Goal: Task Accomplishment & Management: Manage account settings

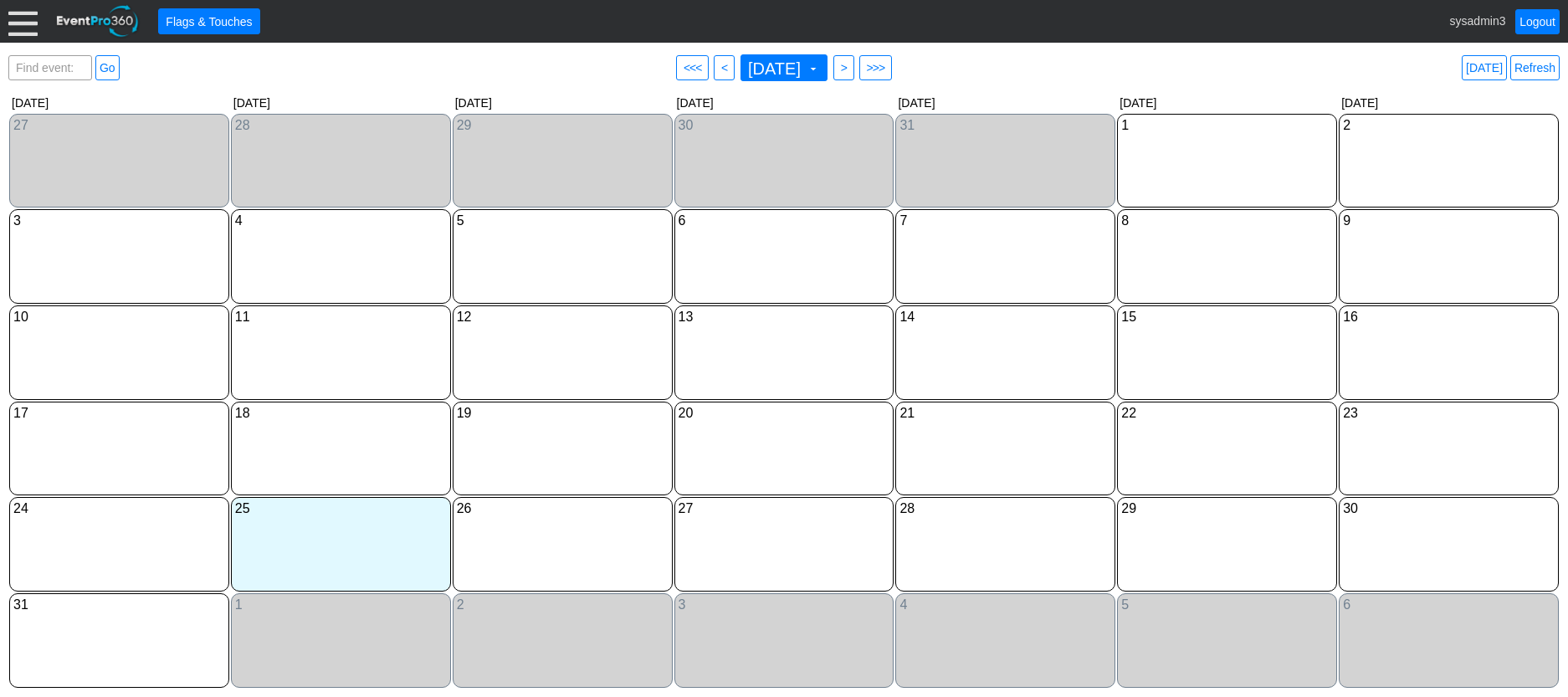
click at [22, 11] on div at bounding box center [23, 21] width 29 height 29
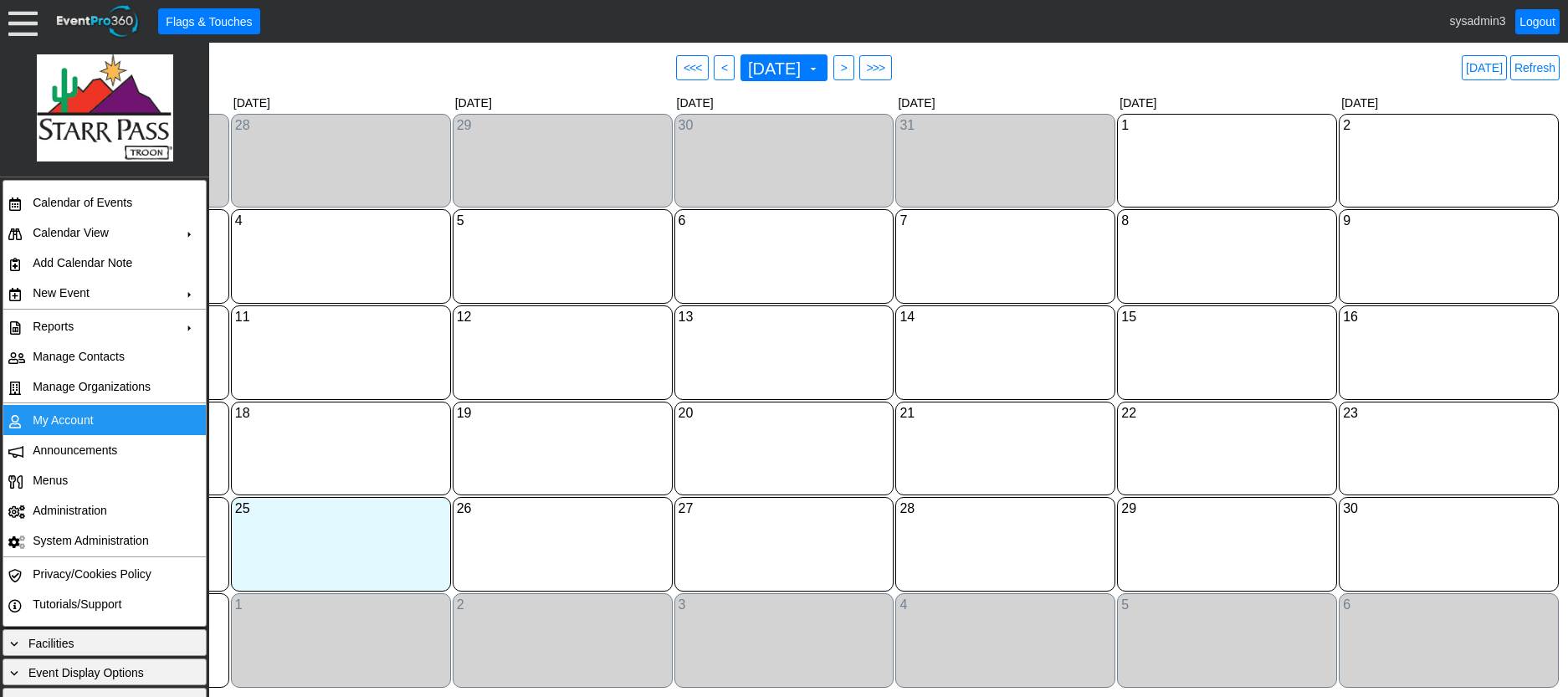
click at [85, 420] on td "My Account" at bounding box center [100, 420] width 150 height 30
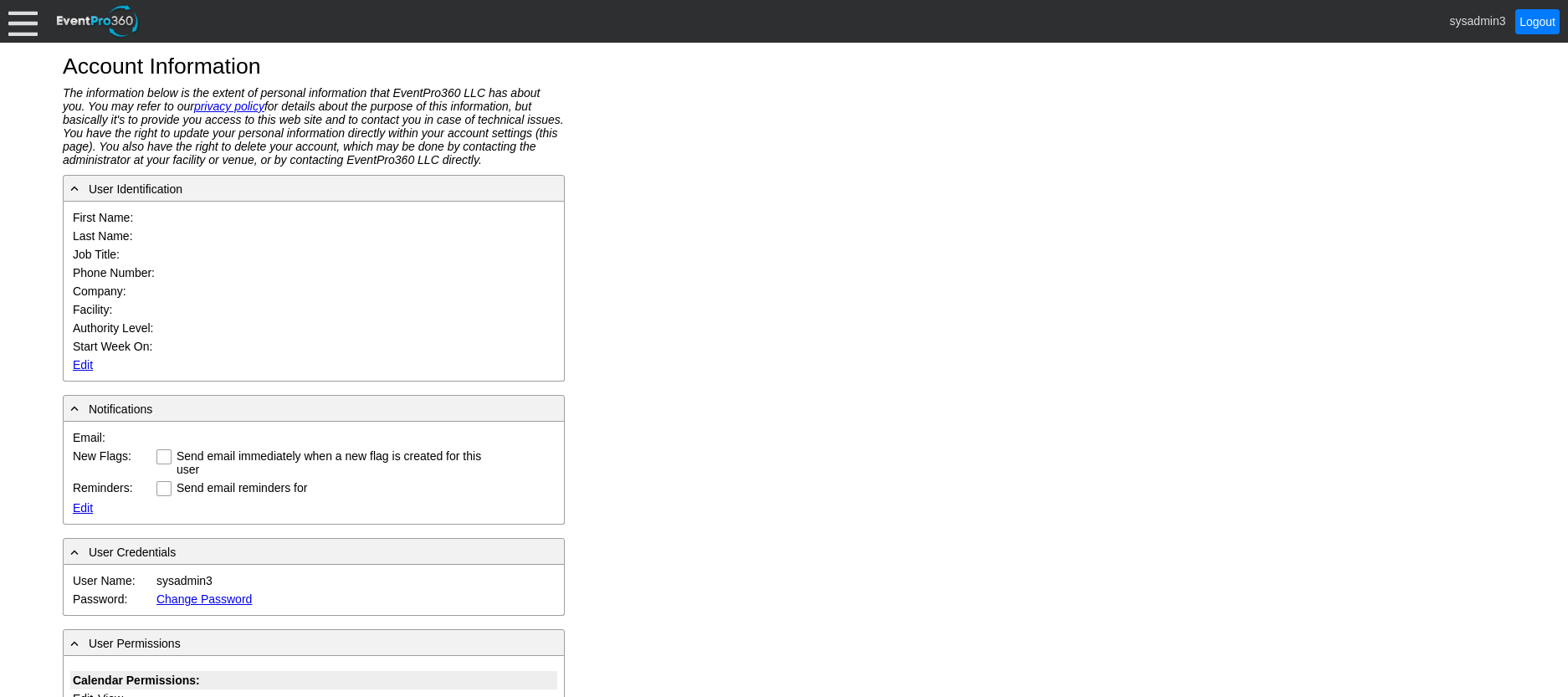
type input "System"
type input "Administrator"
type input "System Administrator"
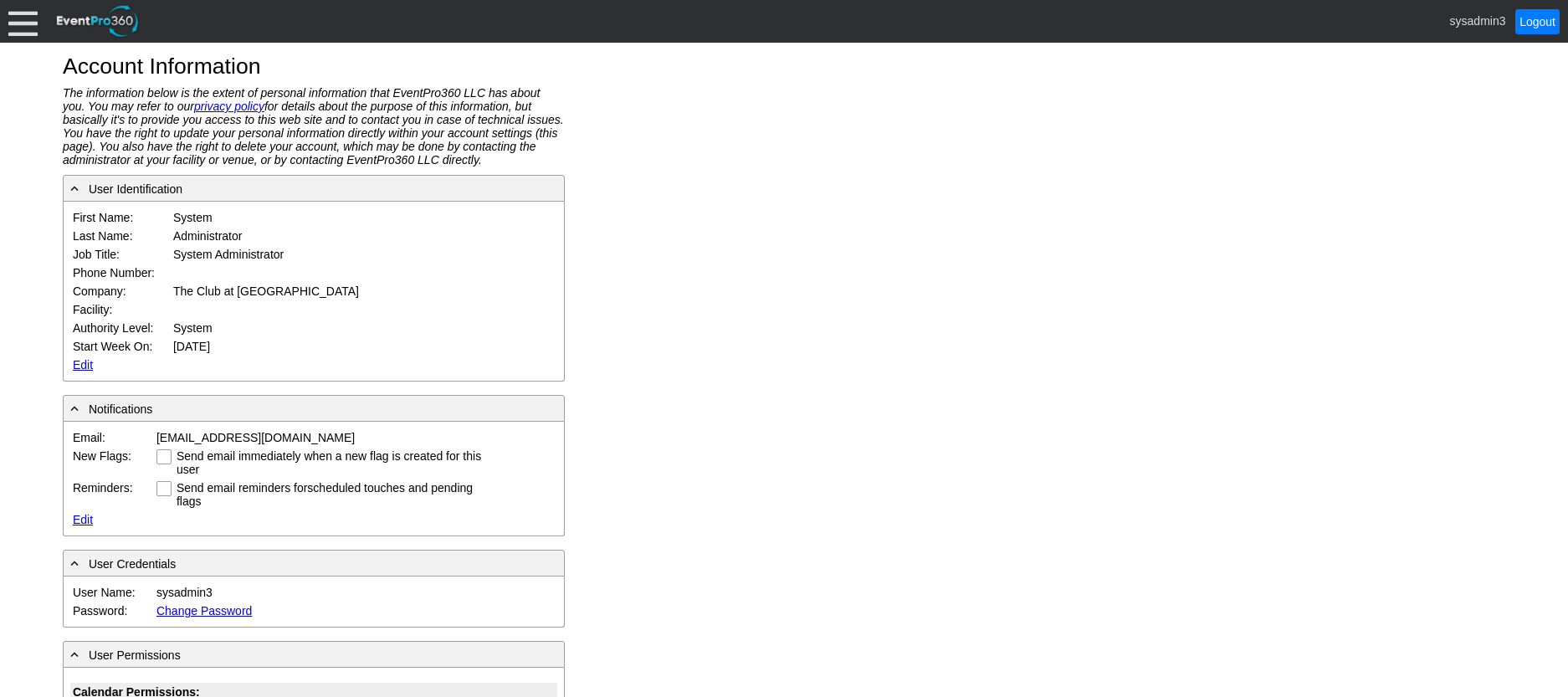
click at [79, 360] on link "Edit" at bounding box center [82, 365] width 20 height 14
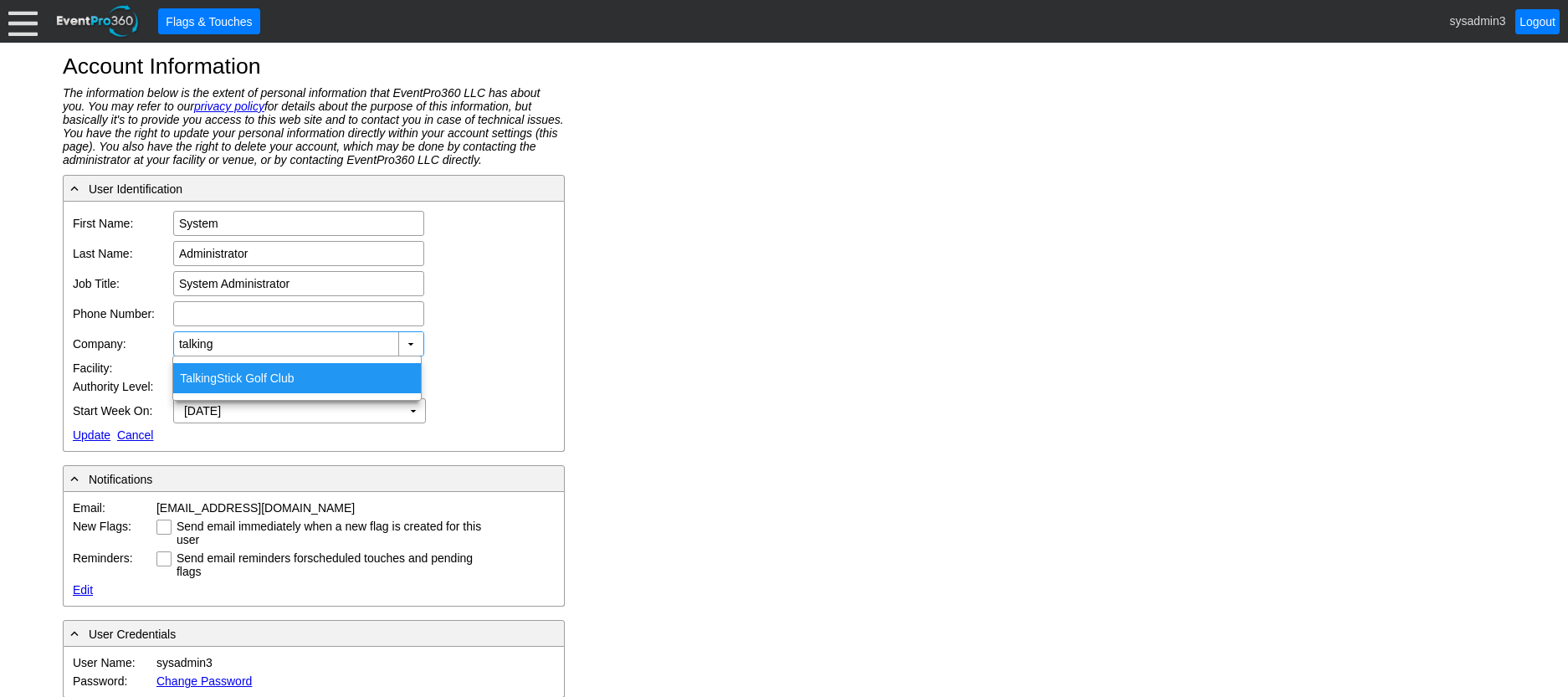
click at [202, 376] on span "Talking" at bounding box center [198, 378] width 37 height 14
type input "Talking Stick Golf Club"
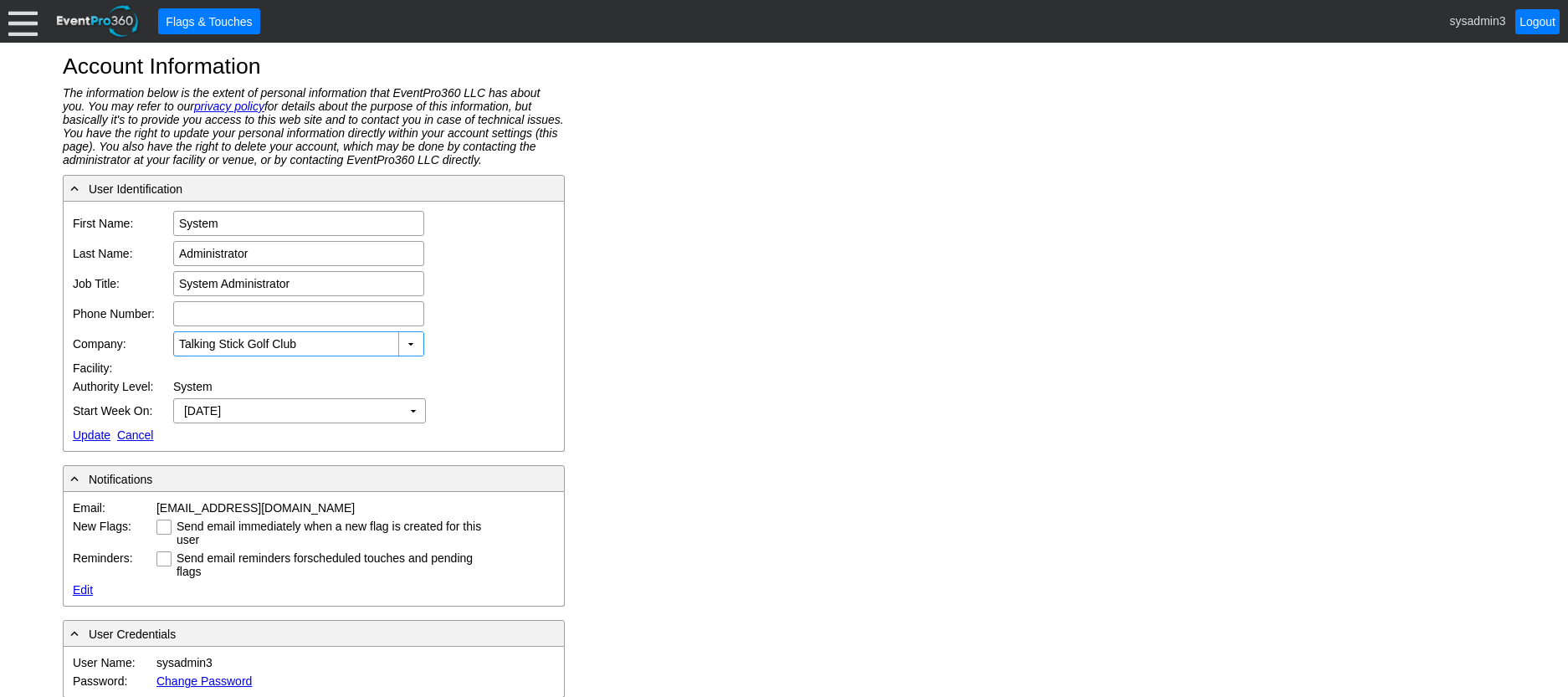
click at [84, 436] on link "Update" at bounding box center [91, 435] width 38 height 14
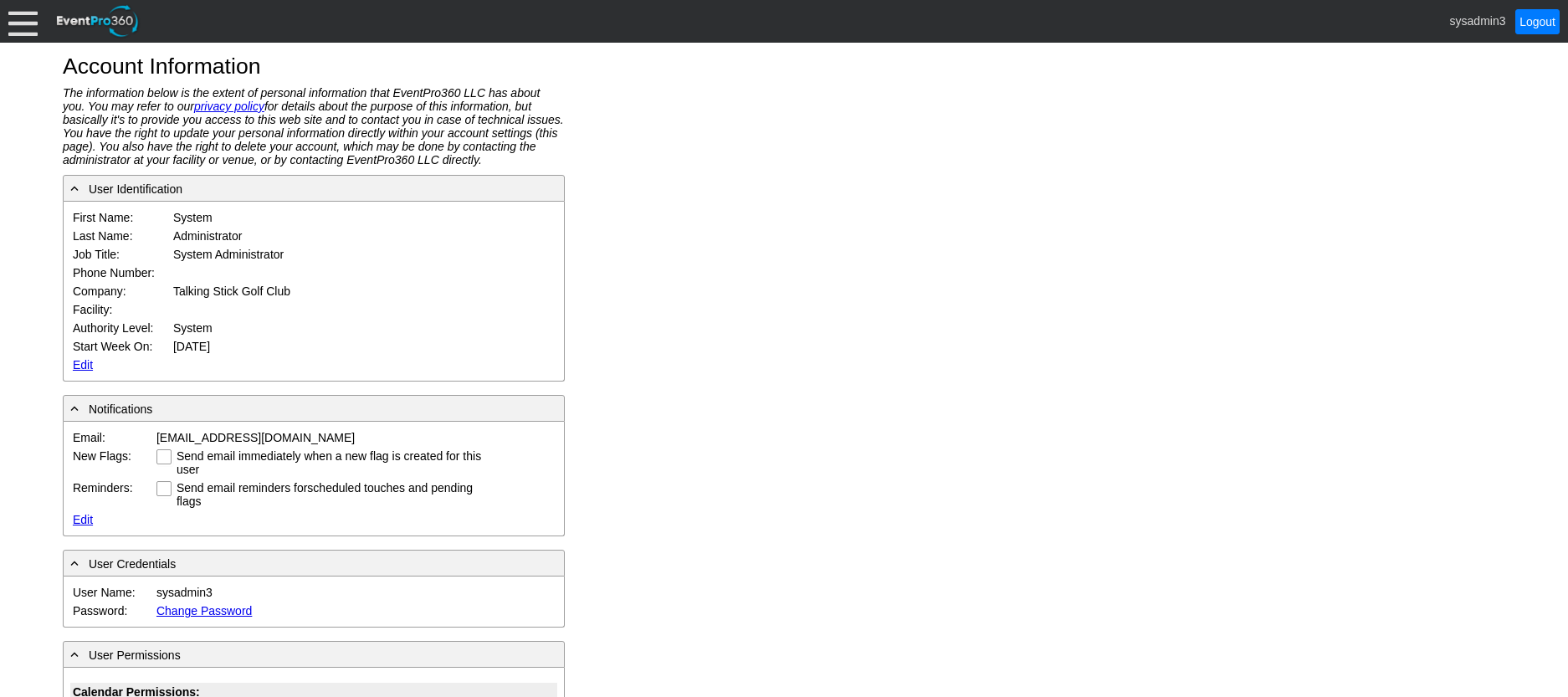
click at [27, 33] on div at bounding box center [23, 21] width 29 height 29
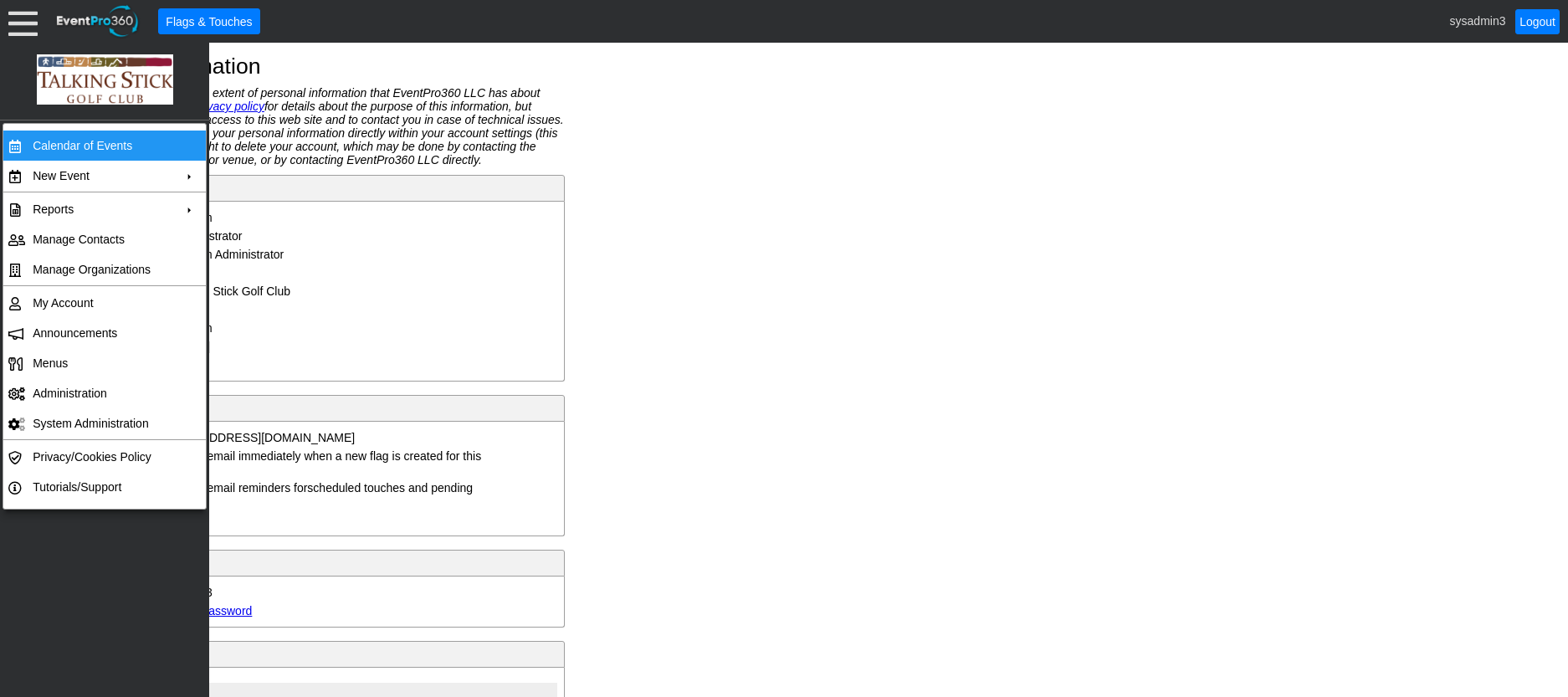
click at [49, 146] on td "Calendar of Events" at bounding box center [100, 145] width 150 height 30
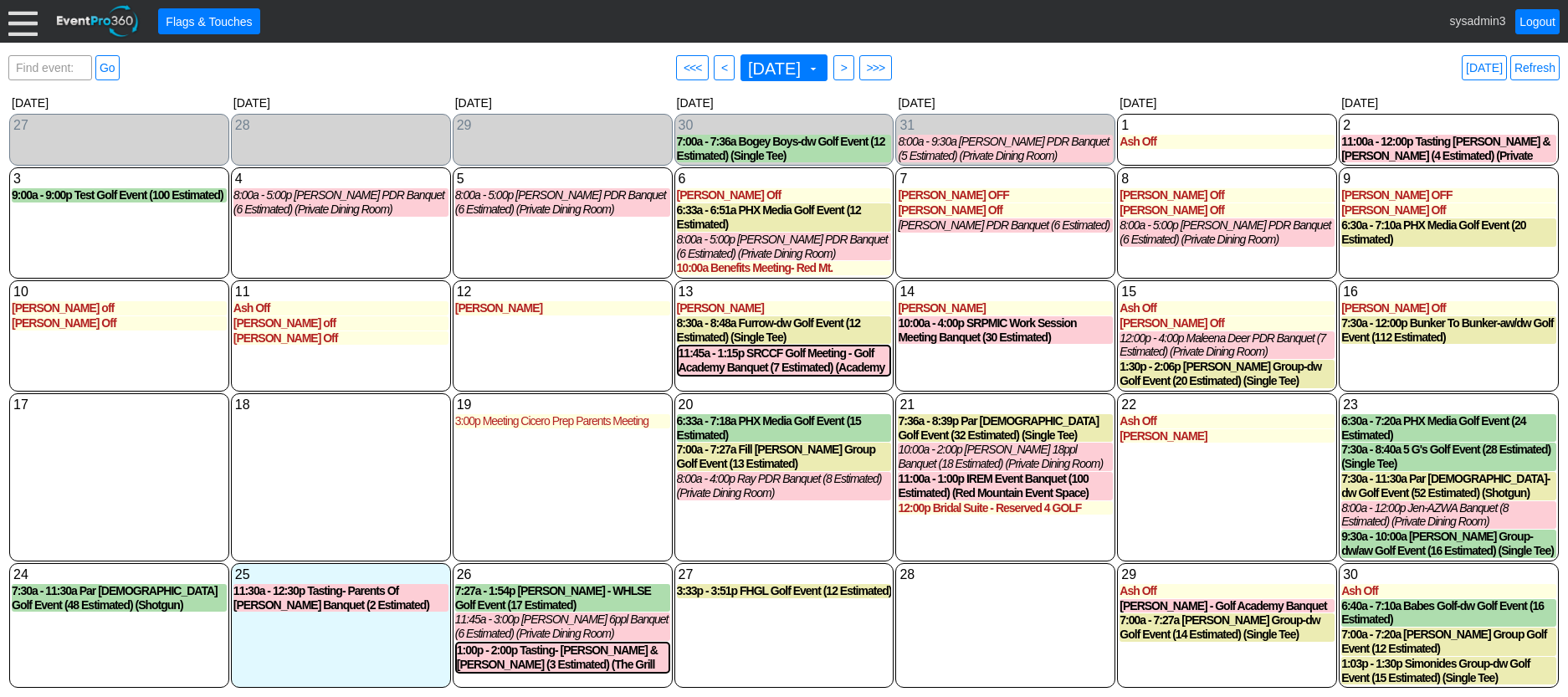
click at [21, 18] on div at bounding box center [23, 21] width 29 height 29
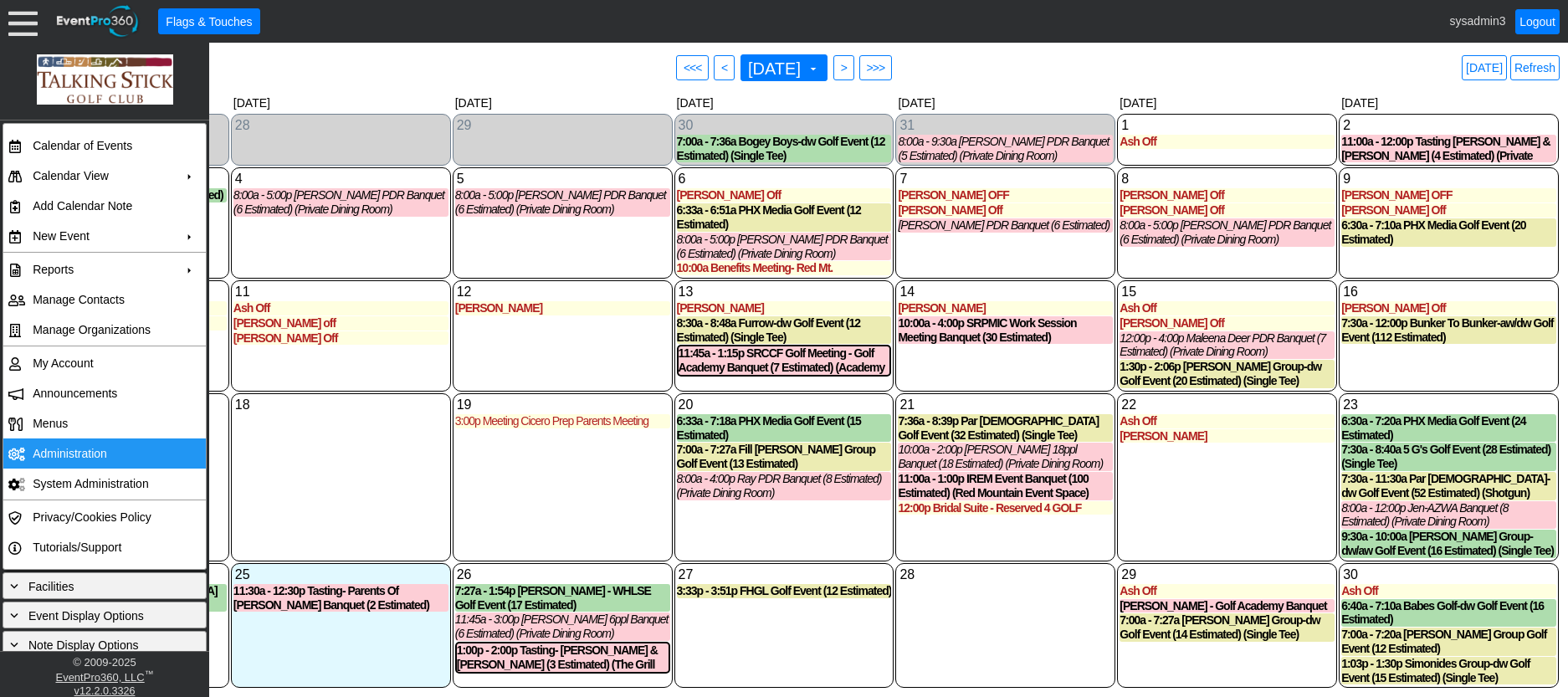
click at [53, 452] on td "Administration" at bounding box center [100, 453] width 150 height 30
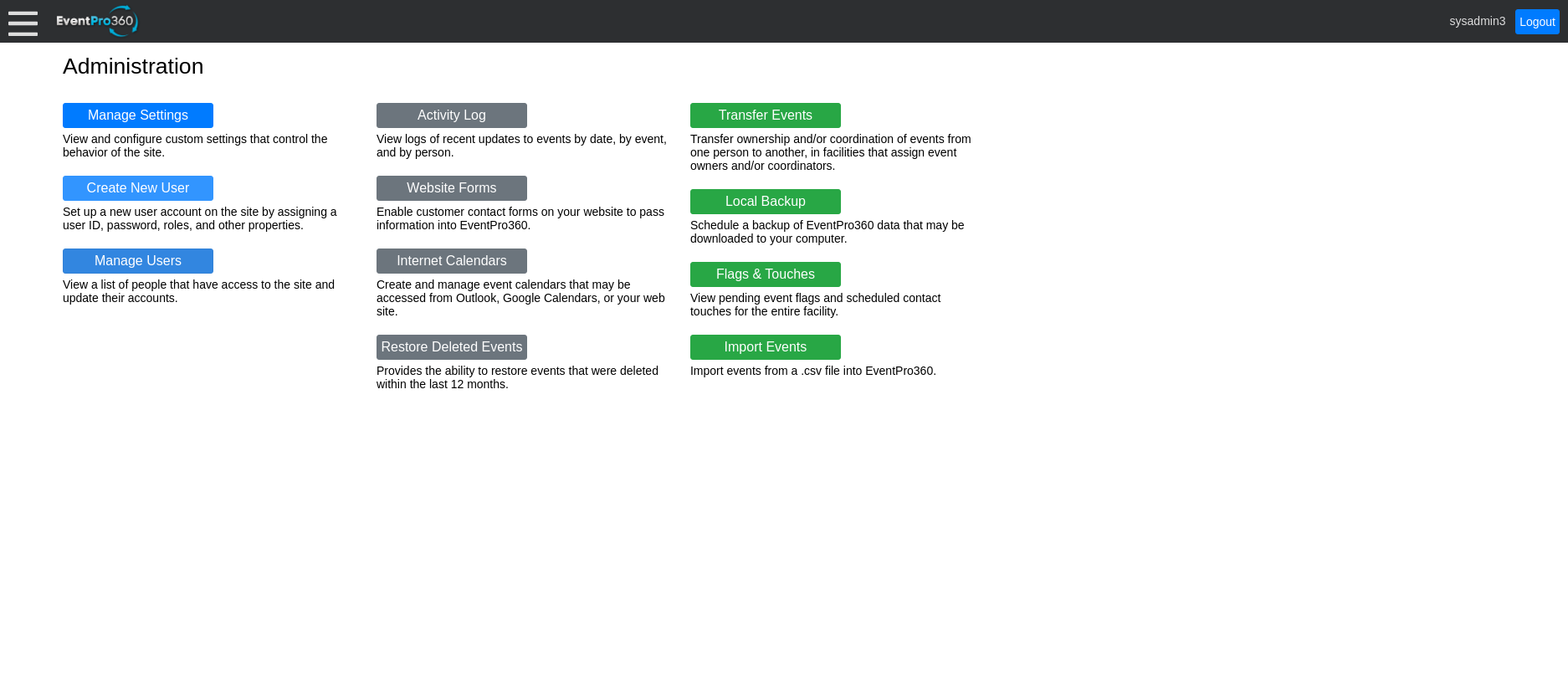
click at [160, 261] on link "Manage Users" at bounding box center [138, 262] width 151 height 25
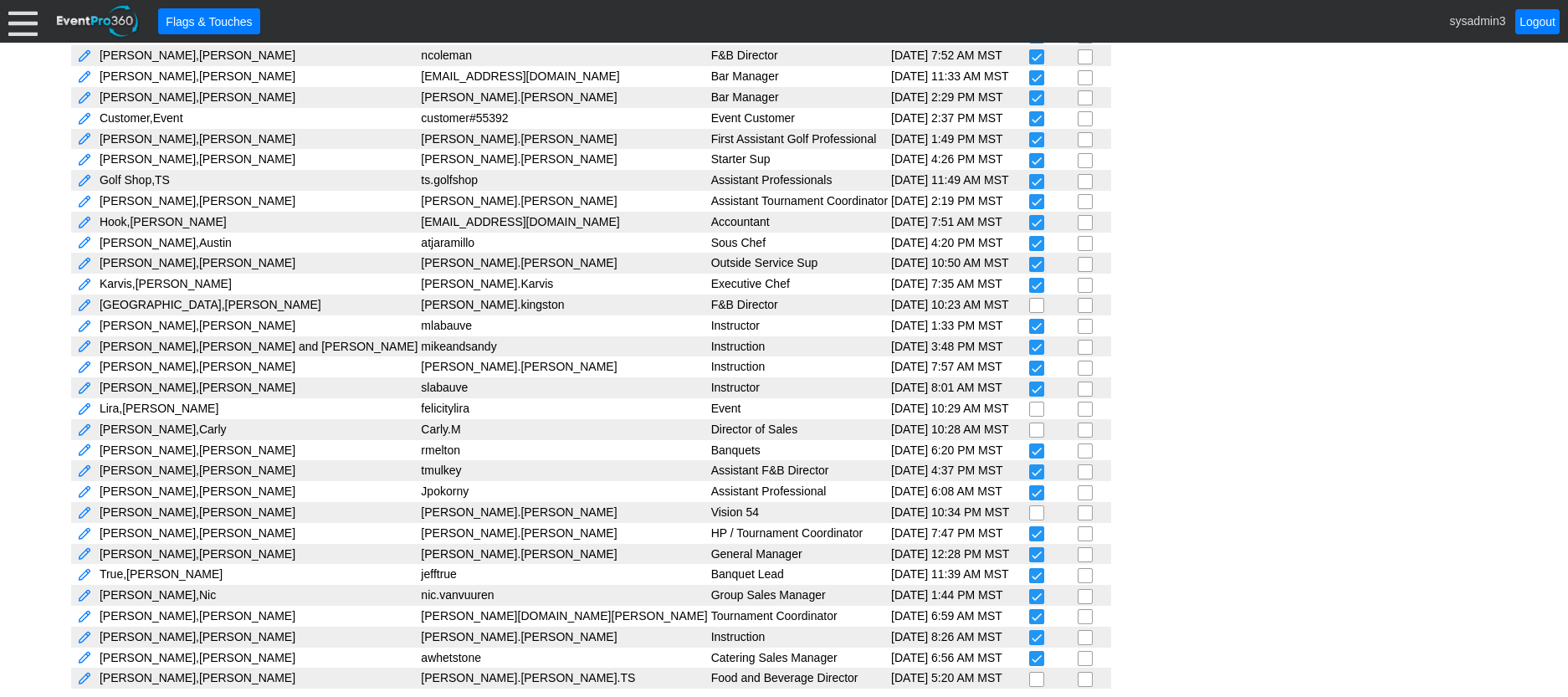
scroll to position [63, 0]
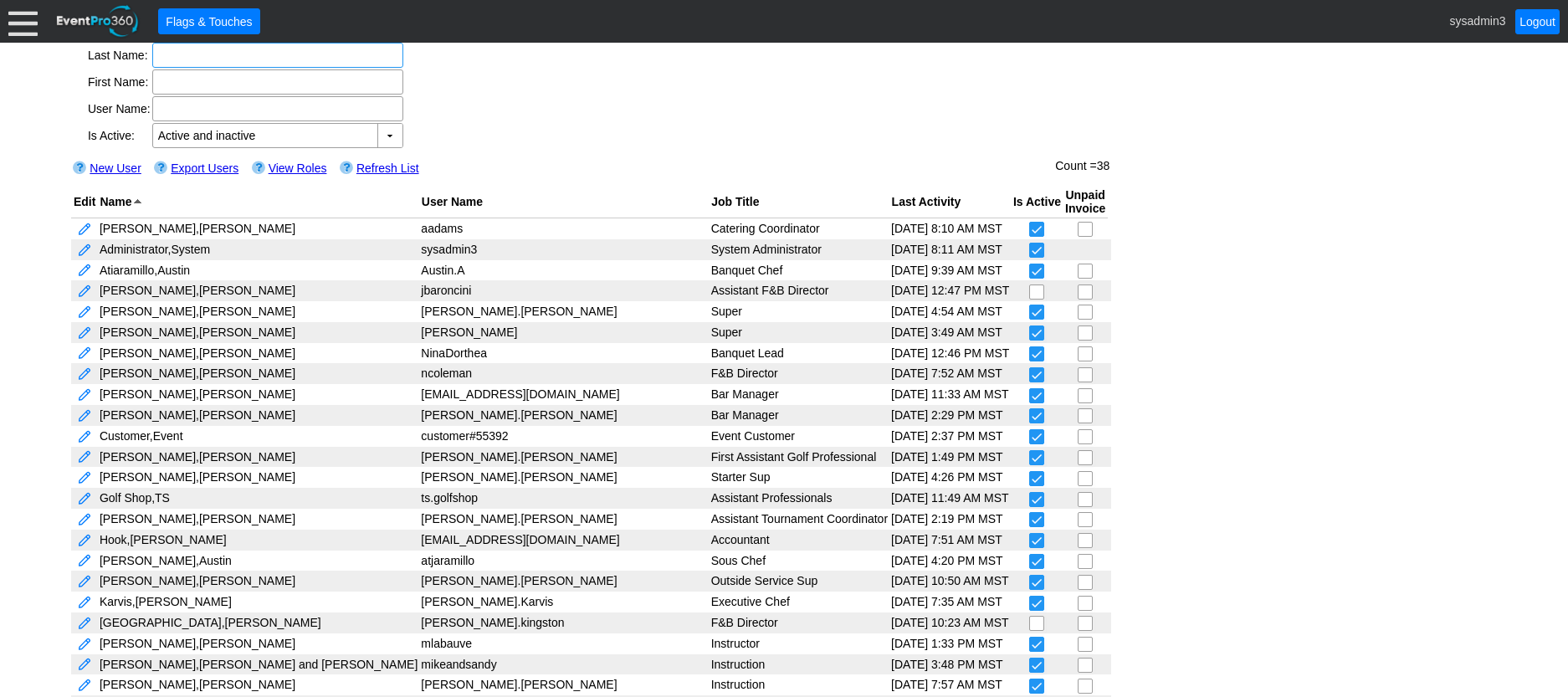
click at [28, 28] on div at bounding box center [23, 21] width 29 height 29
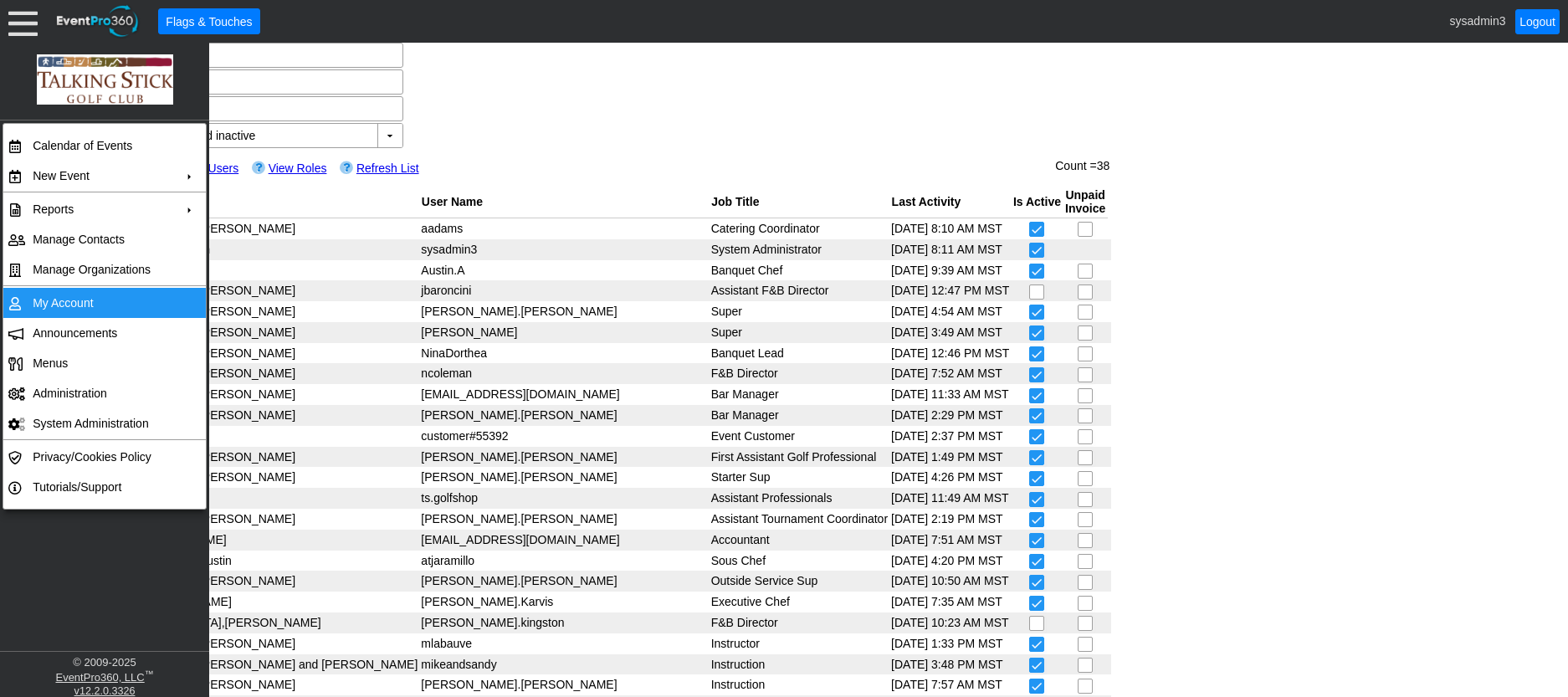
click at [73, 298] on td "My Account" at bounding box center [100, 302] width 150 height 30
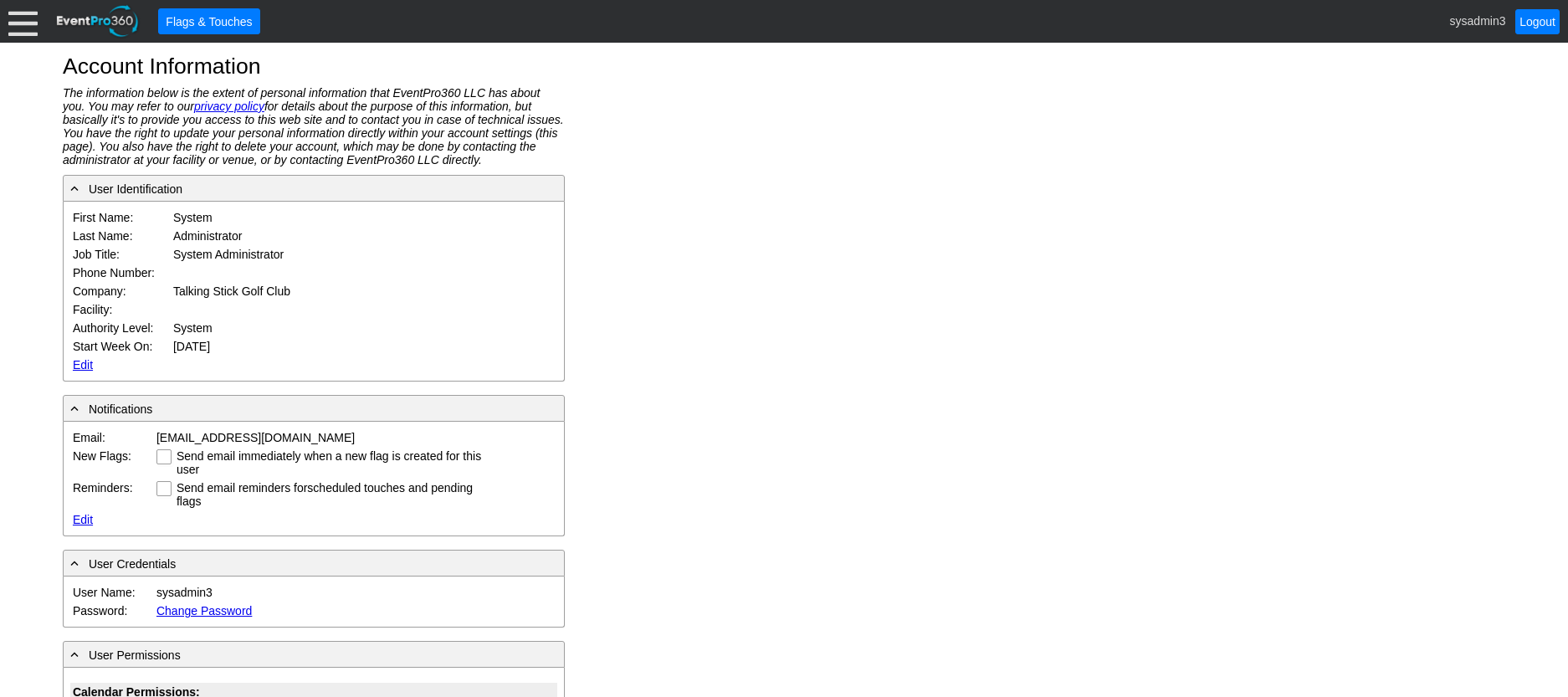
click at [79, 361] on link "Edit" at bounding box center [82, 365] width 20 height 14
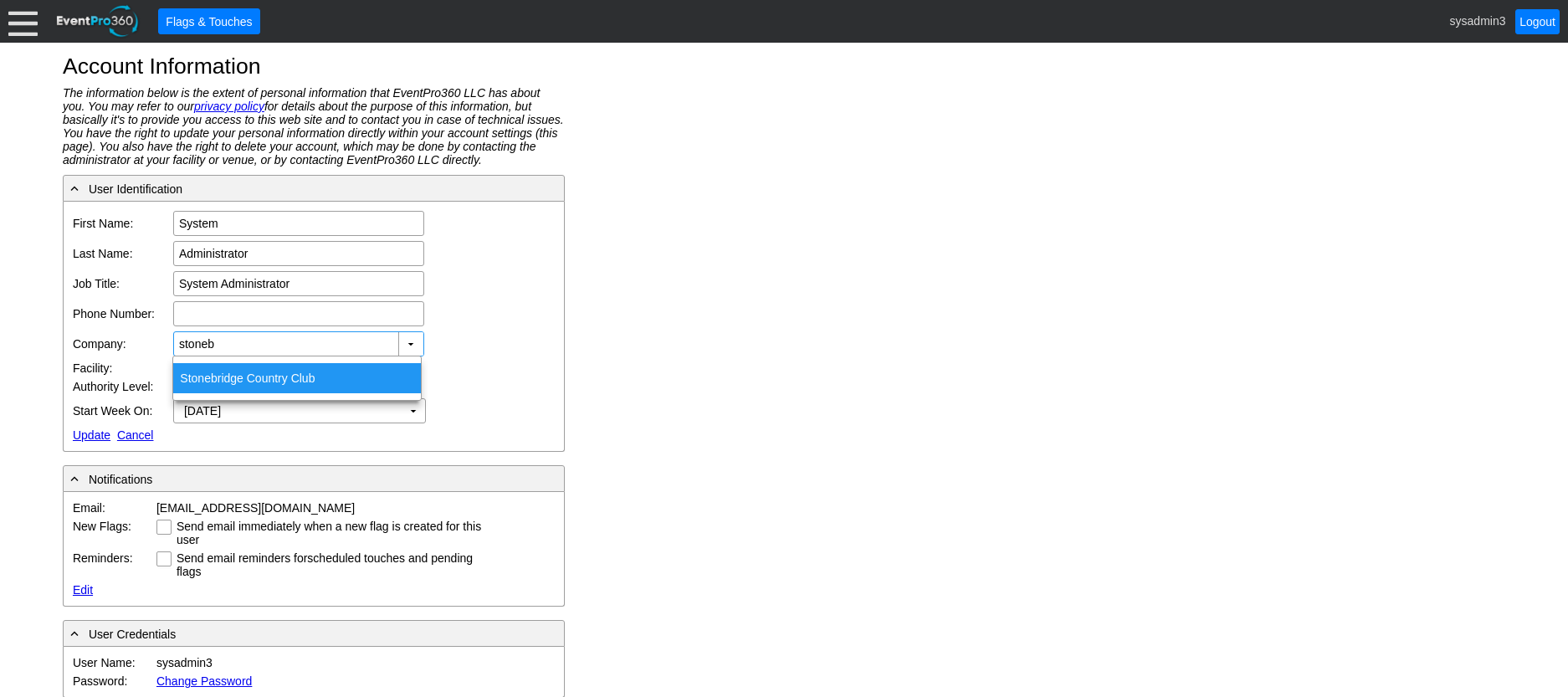
click at [274, 378] on div "Stoneb ridge Country Club" at bounding box center [297, 377] width 248 height 30
type input "Stonebridge Country Club"
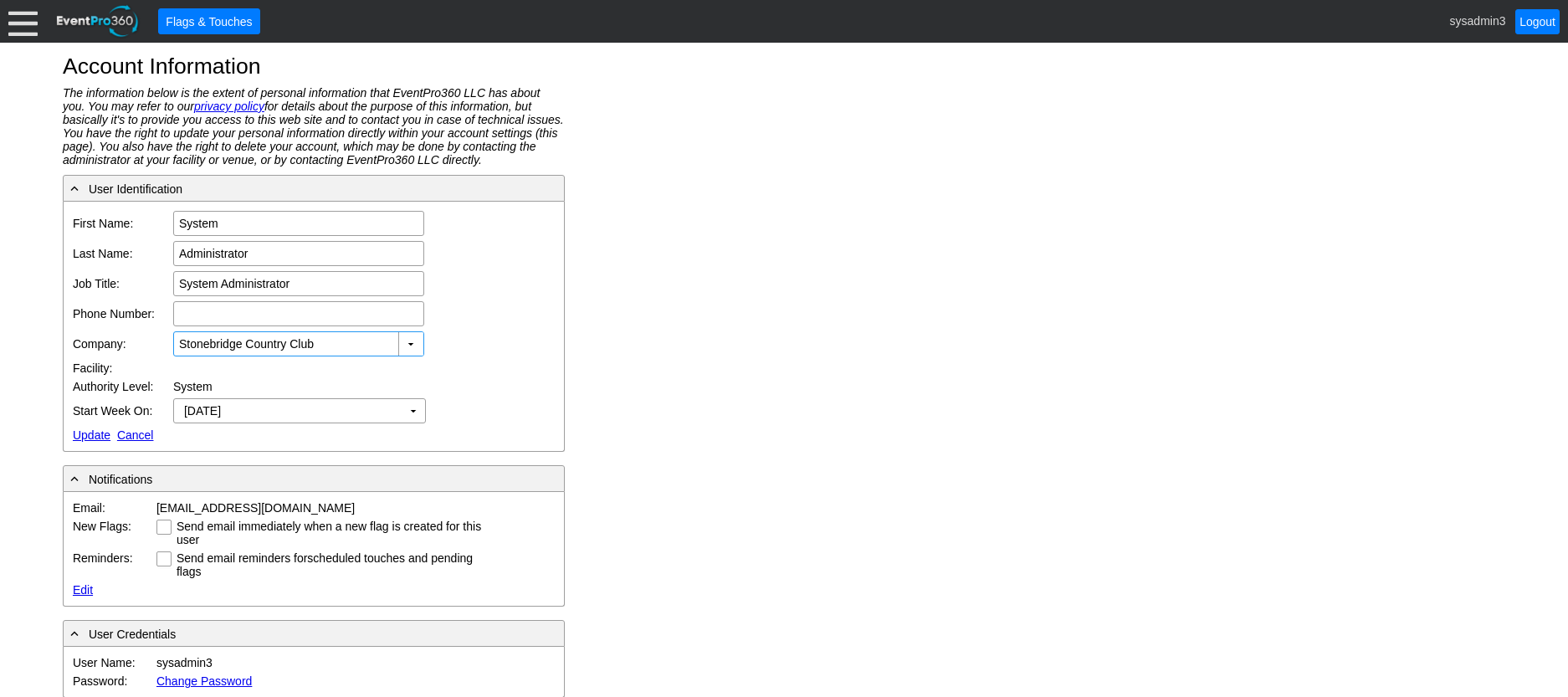
click at [89, 433] on link "Update" at bounding box center [91, 435] width 38 height 14
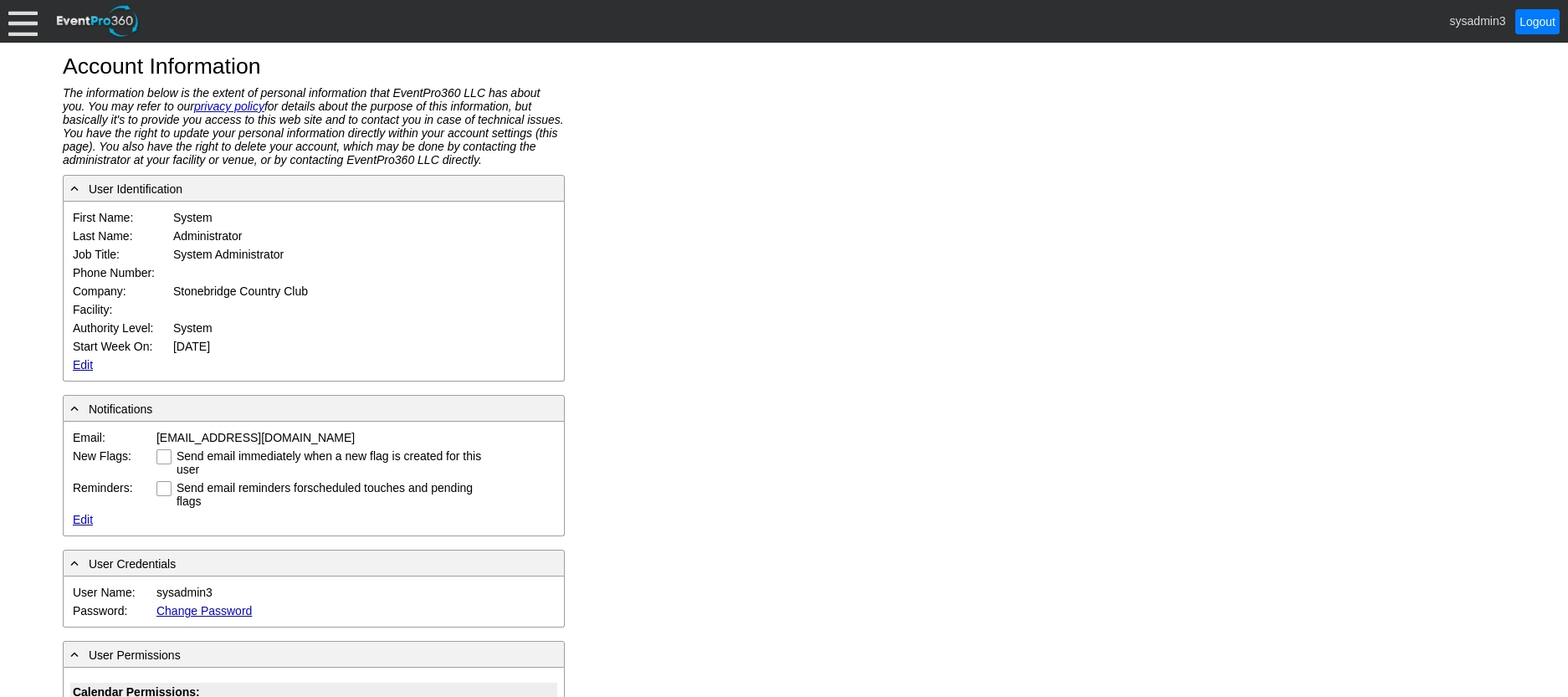
click at [20, 22] on div at bounding box center [23, 21] width 29 height 29
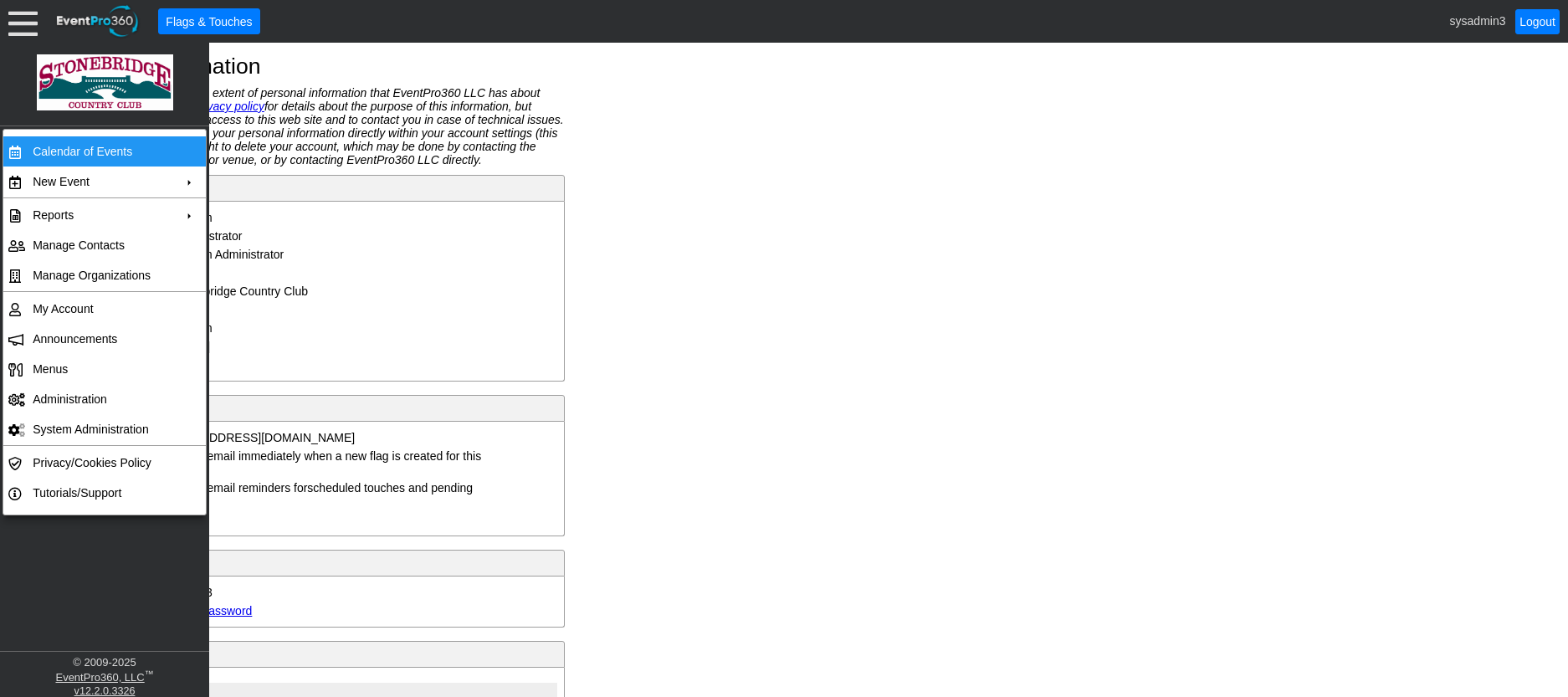
click at [60, 150] on td "Calendar of Events" at bounding box center [100, 151] width 150 height 30
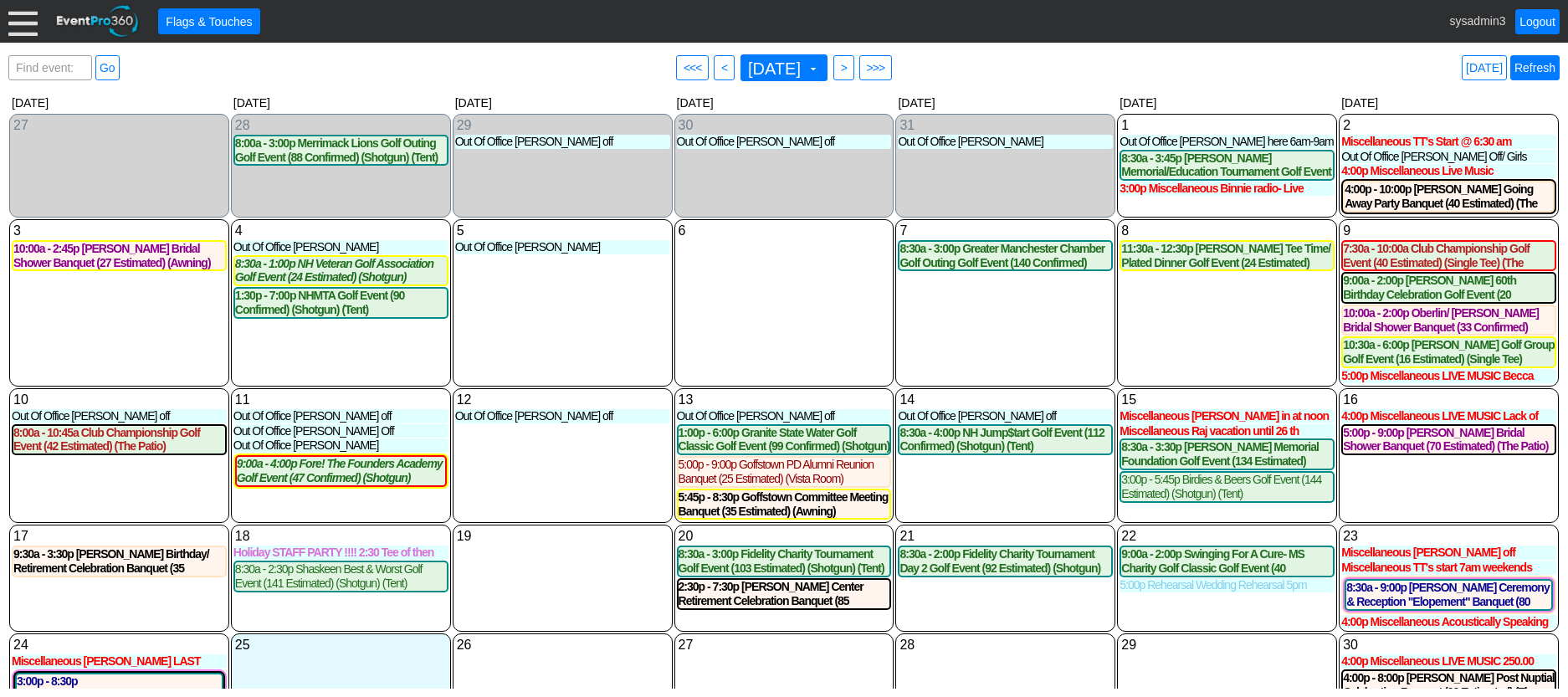
click at [1531, 67] on link "Refresh" at bounding box center [1534, 68] width 49 height 25
click at [21, 25] on div at bounding box center [23, 21] width 29 height 29
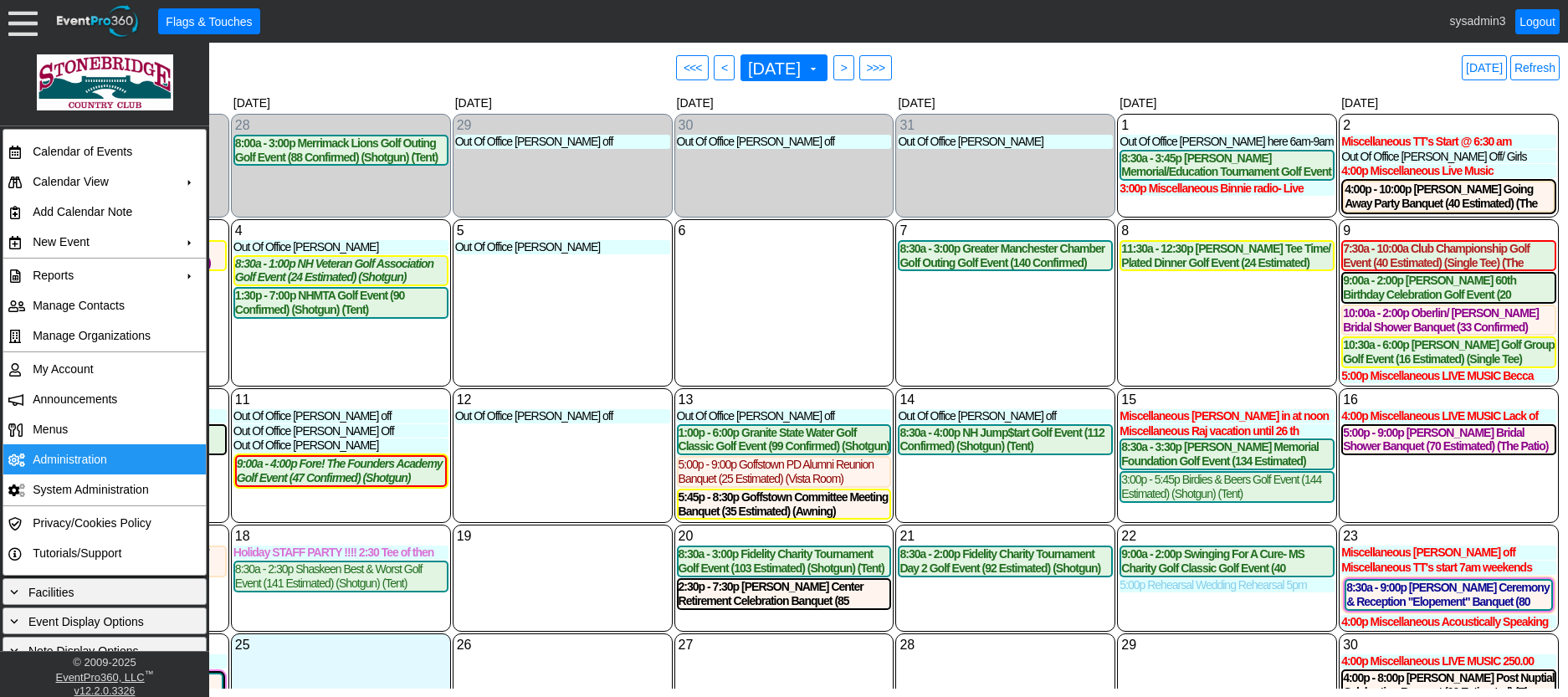
click at [75, 461] on td "Administration" at bounding box center [100, 460] width 150 height 30
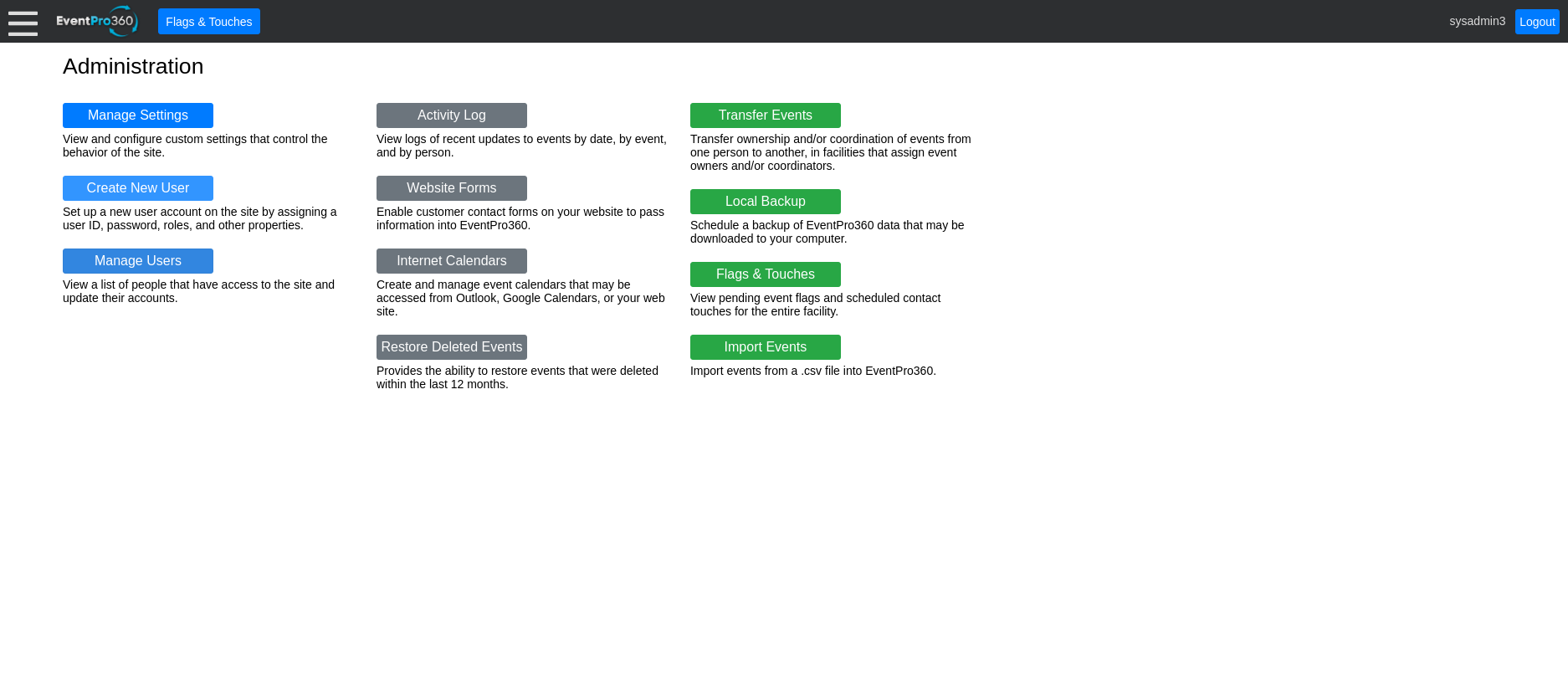
click at [145, 256] on link "Manage Users" at bounding box center [138, 262] width 151 height 25
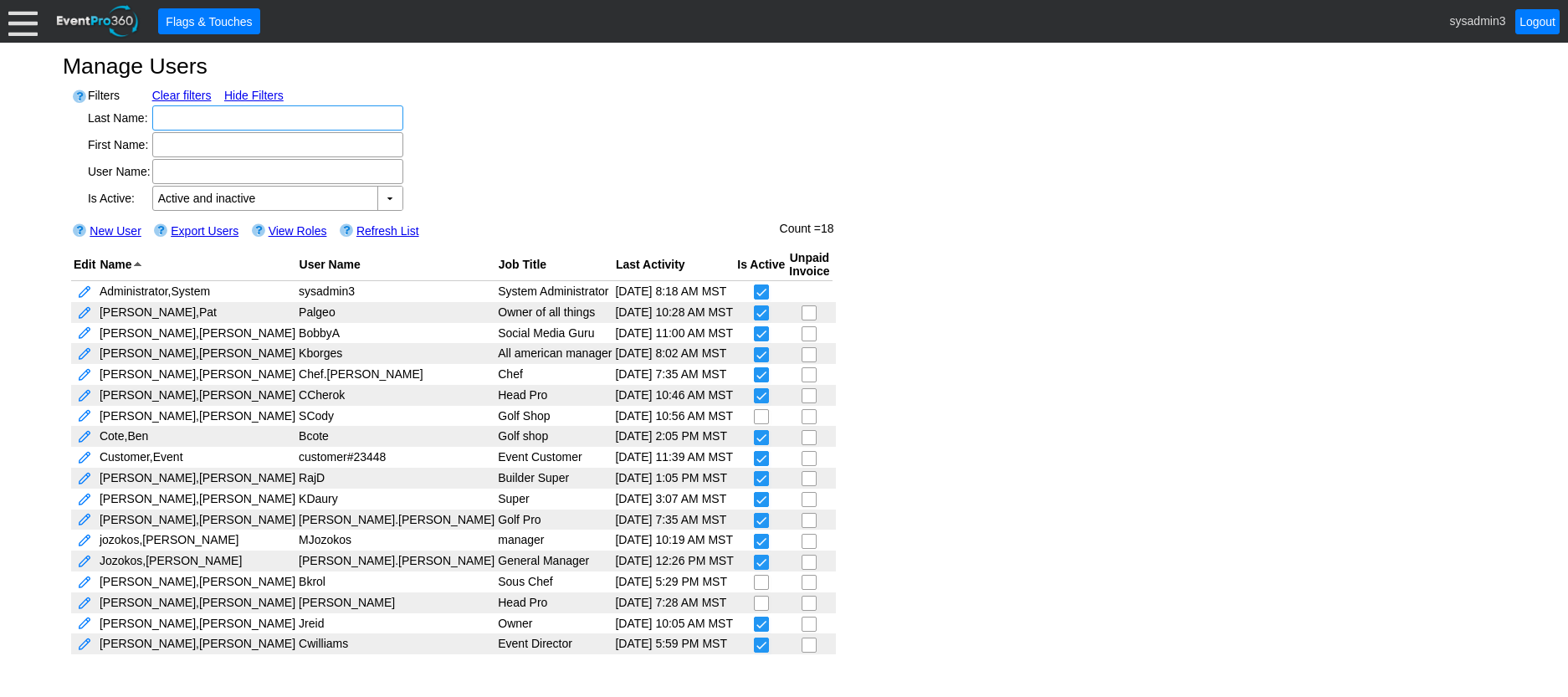
click at [21, 20] on div at bounding box center [23, 21] width 29 height 29
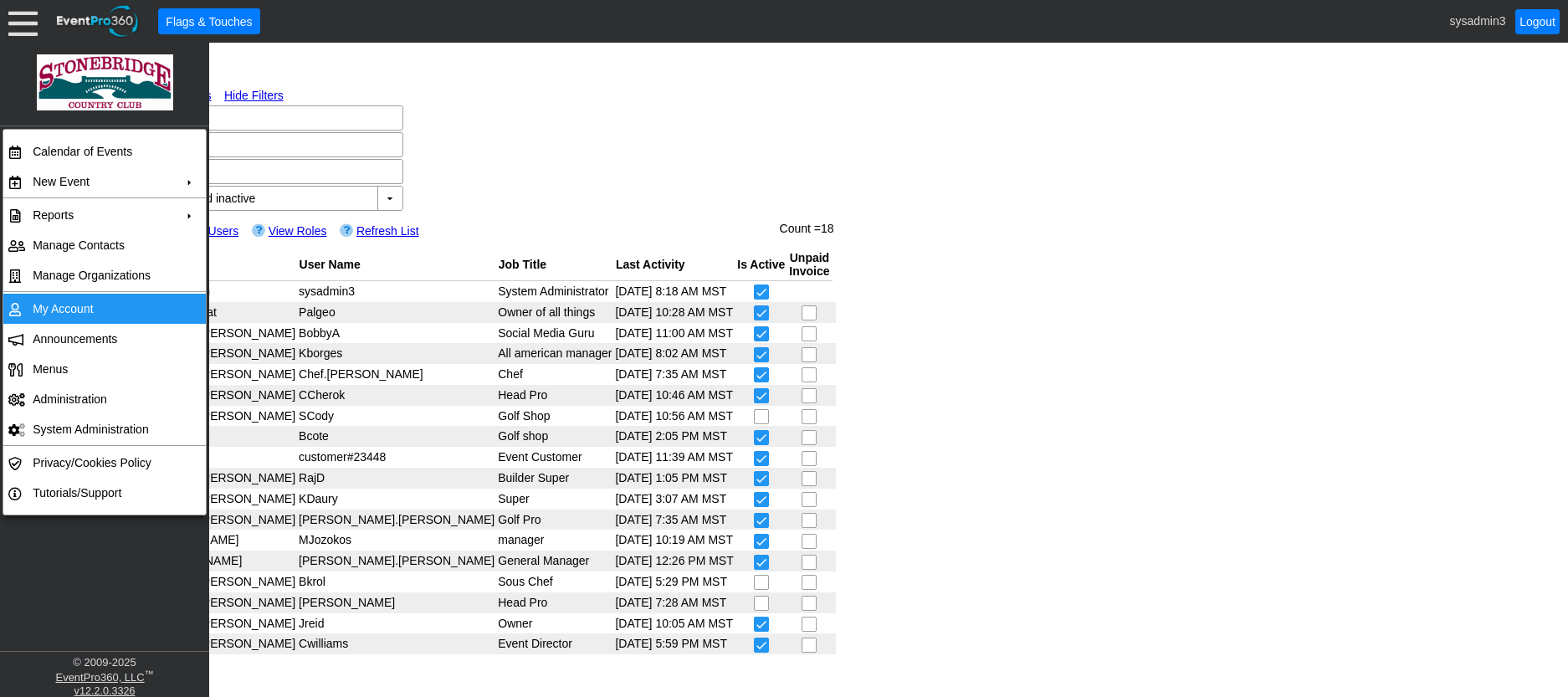
click at [72, 308] on td "My Account" at bounding box center [100, 308] width 150 height 30
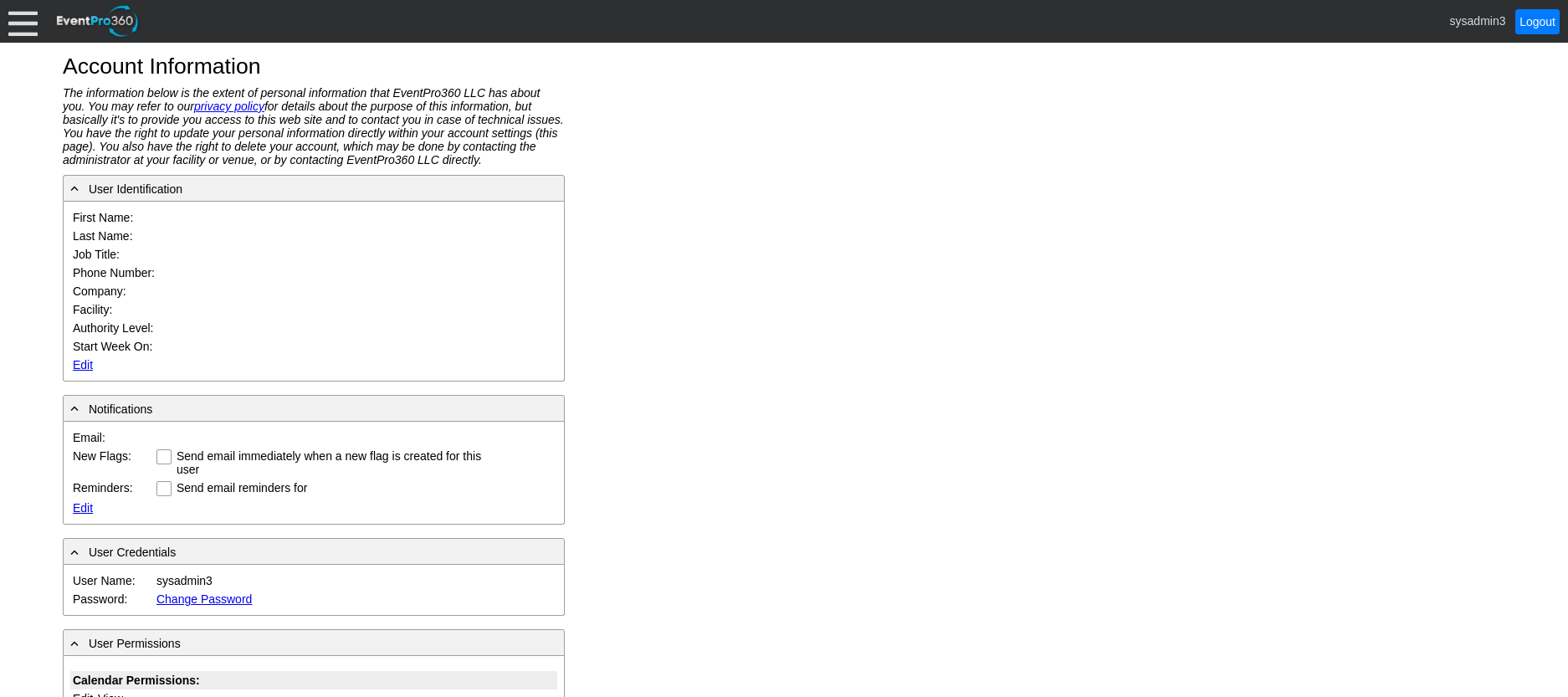
type input "System"
type input "Administrator"
type input "System Administrator"
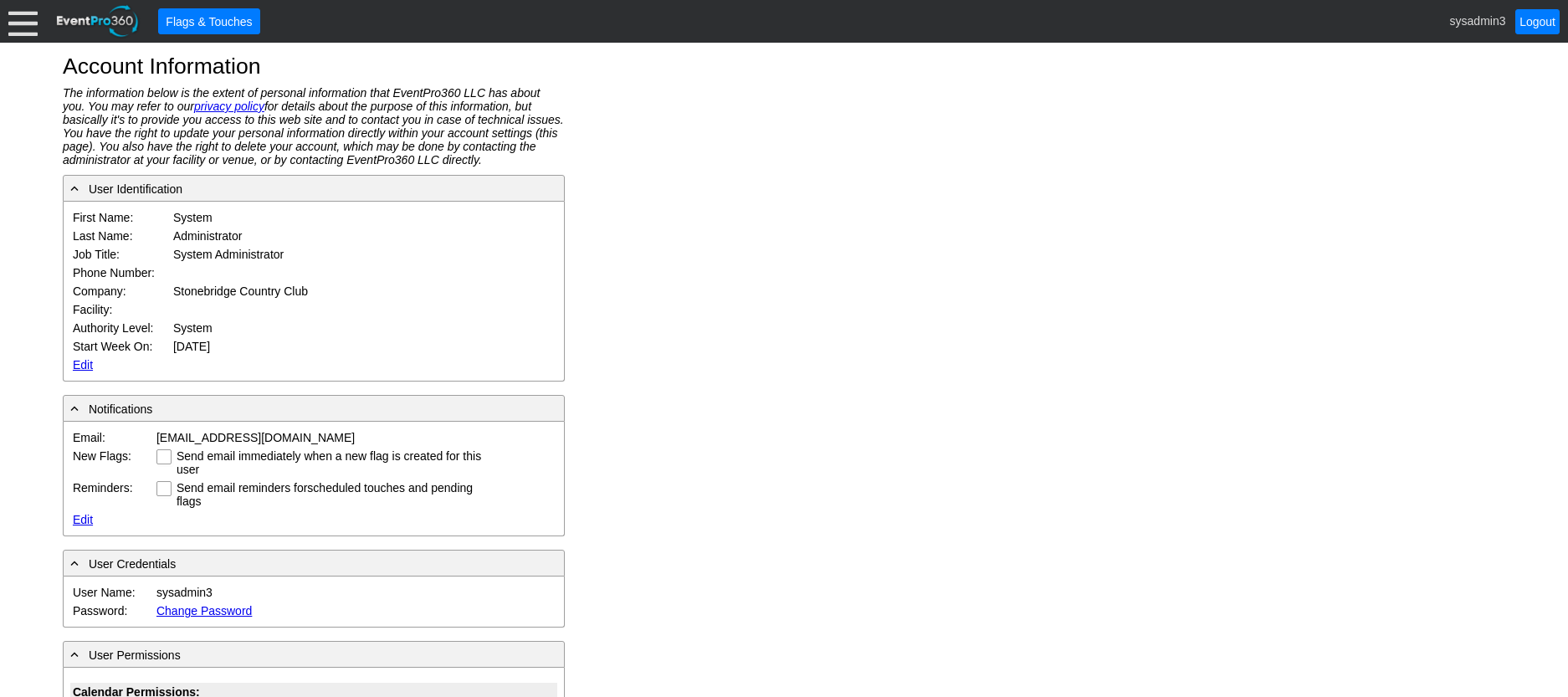
click at [82, 364] on link "Edit" at bounding box center [82, 365] width 20 height 14
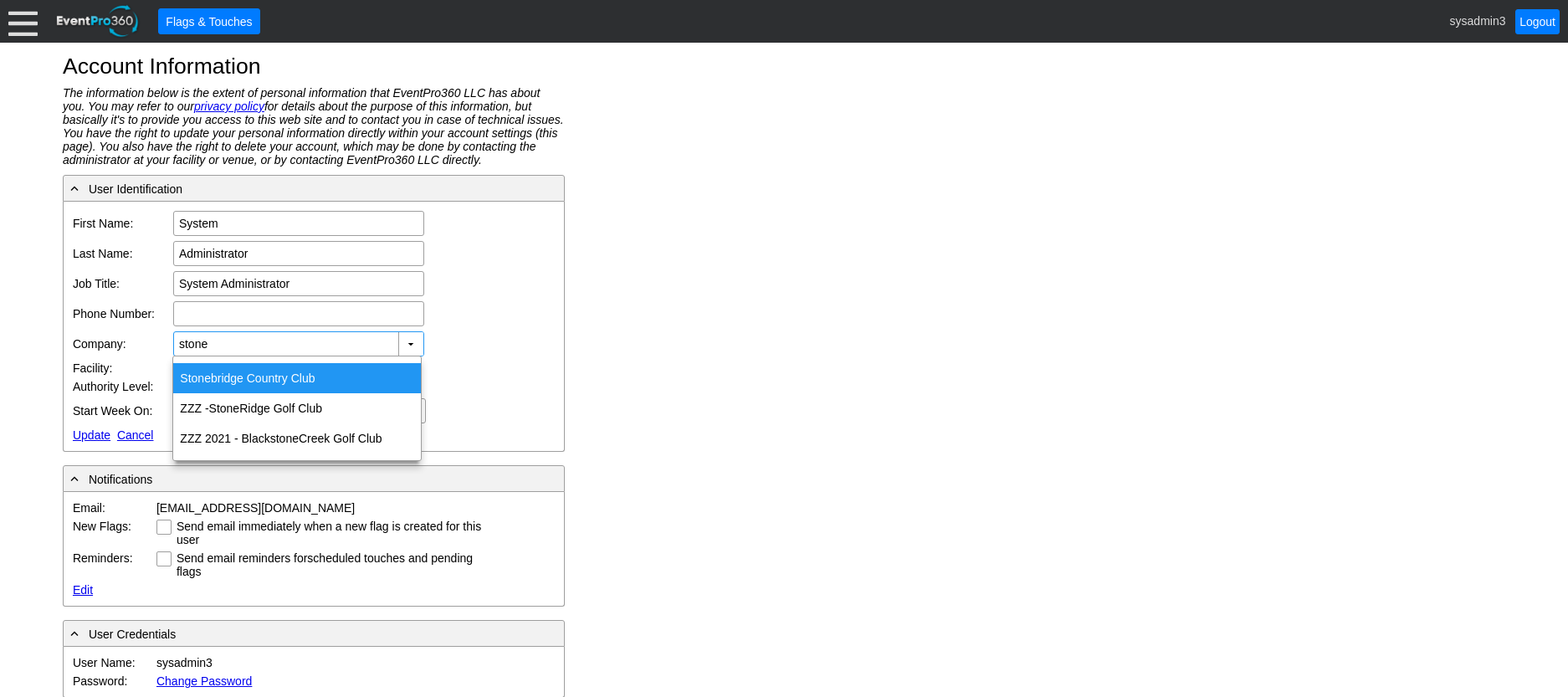
click at [275, 382] on div "Stone bridge Country Club" at bounding box center [297, 377] width 248 height 30
type input "Stonebridge Country Club"
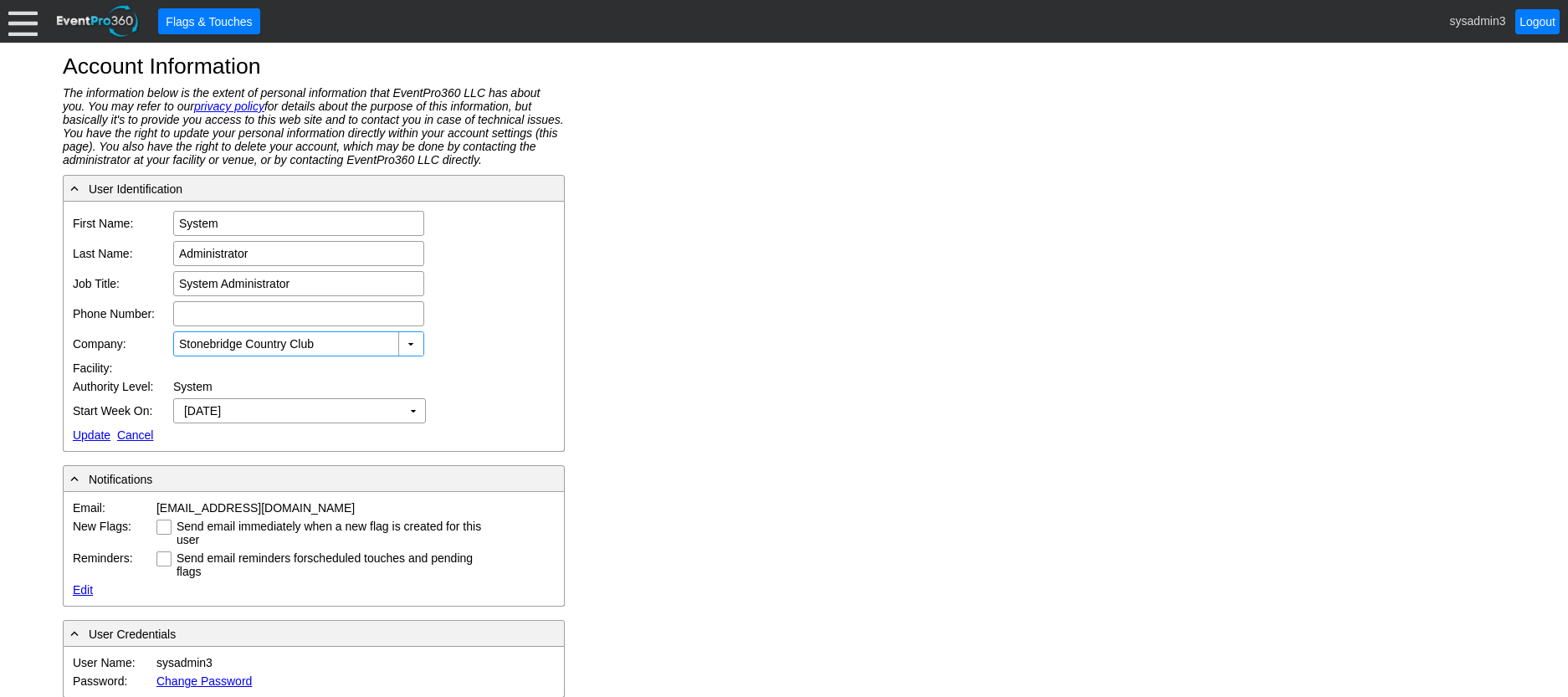
click at [90, 431] on link "Update" at bounding box center [91, 435] width 38 height 14
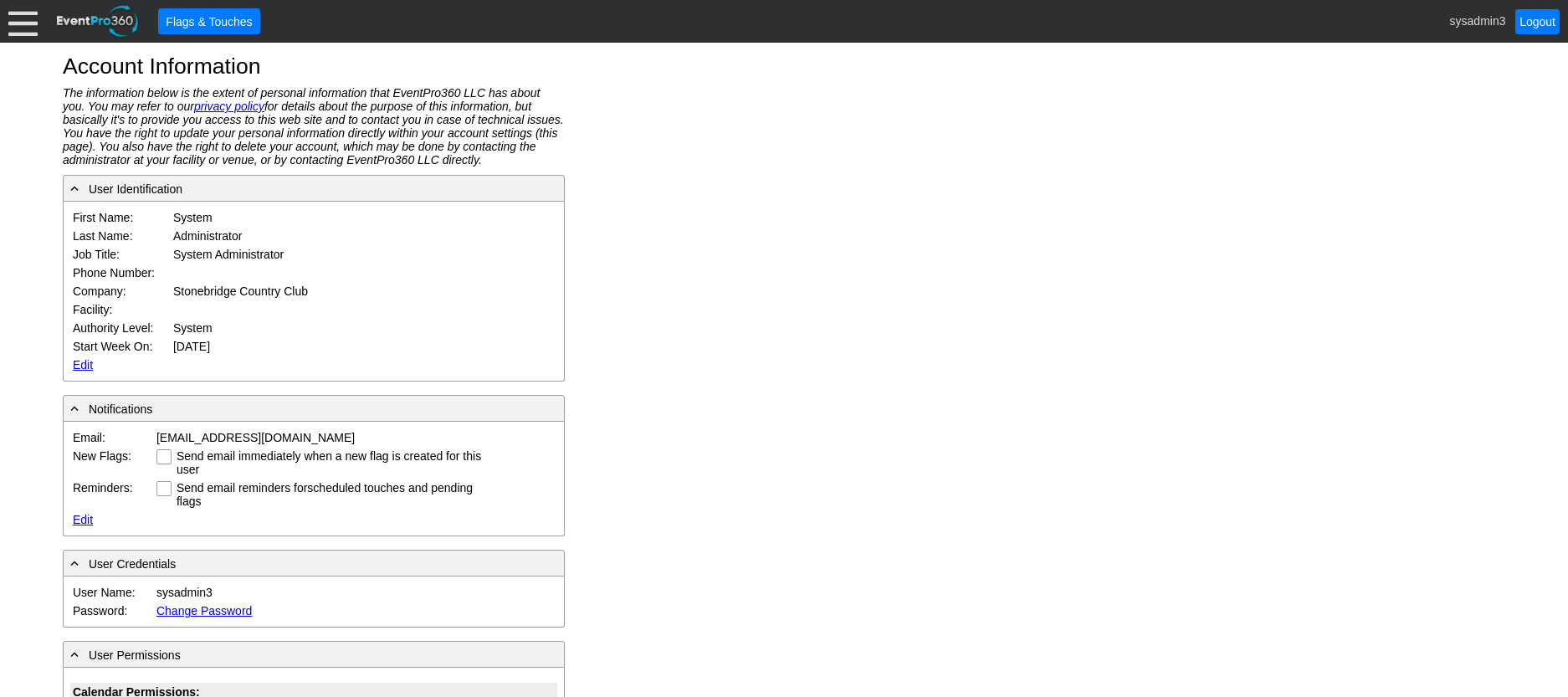
click at [19, 22] on div at bounding box center [23, 21] width 29 height 29
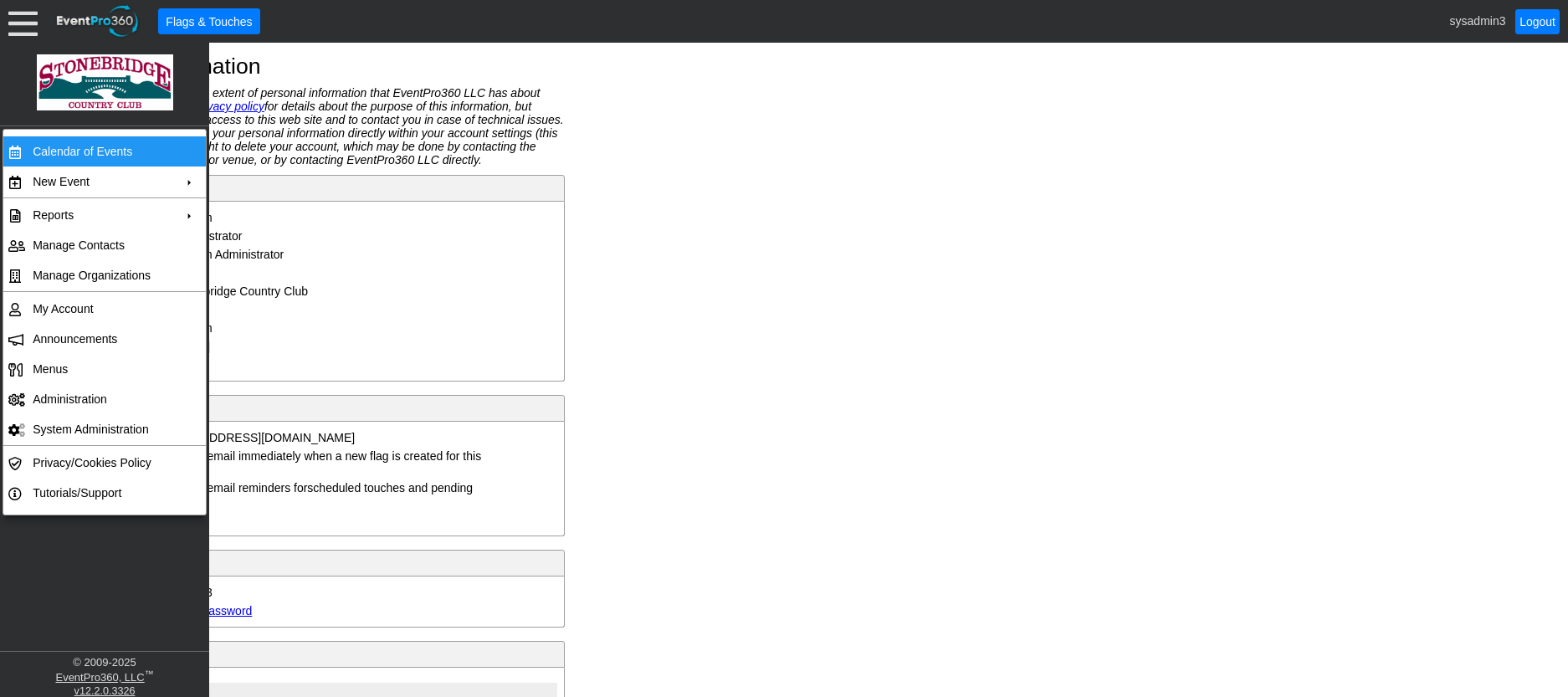
click at [71, 152] on td "Calendar of Events" at bounding box center [100, 151] width 150 height 30
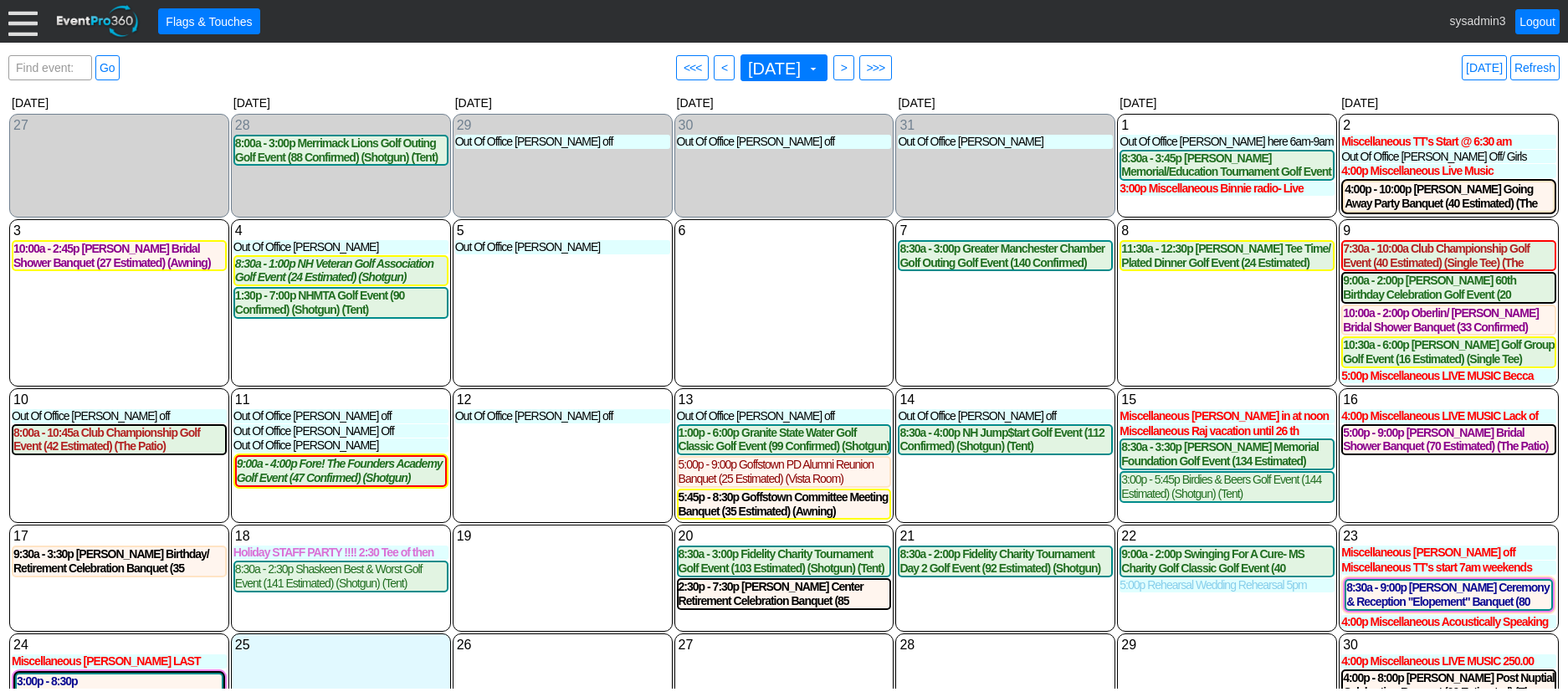
click at [20, 28] on div at bounding box center [23, 21] width 29 height 29
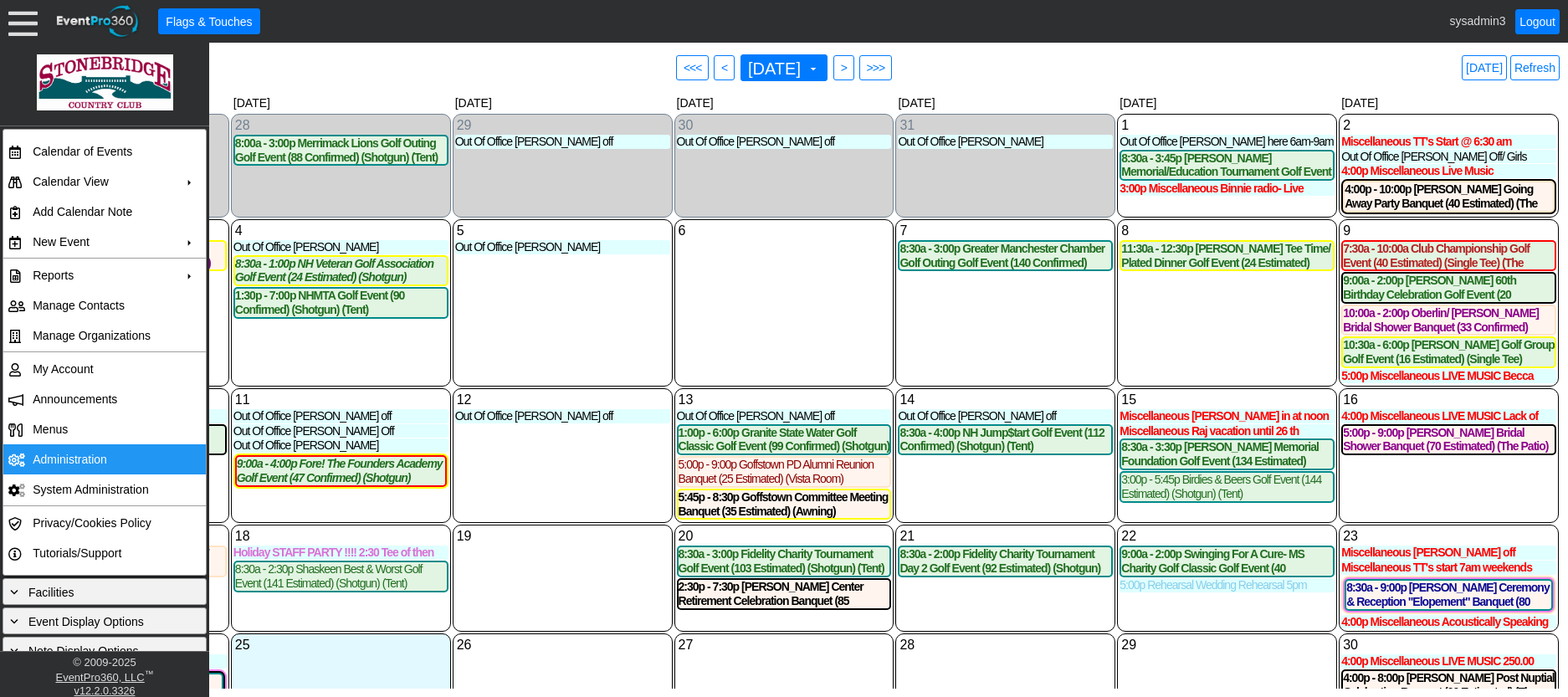
click at [83, 457] on td "Administration" at bounding box center [100, 460] width 150 height 30
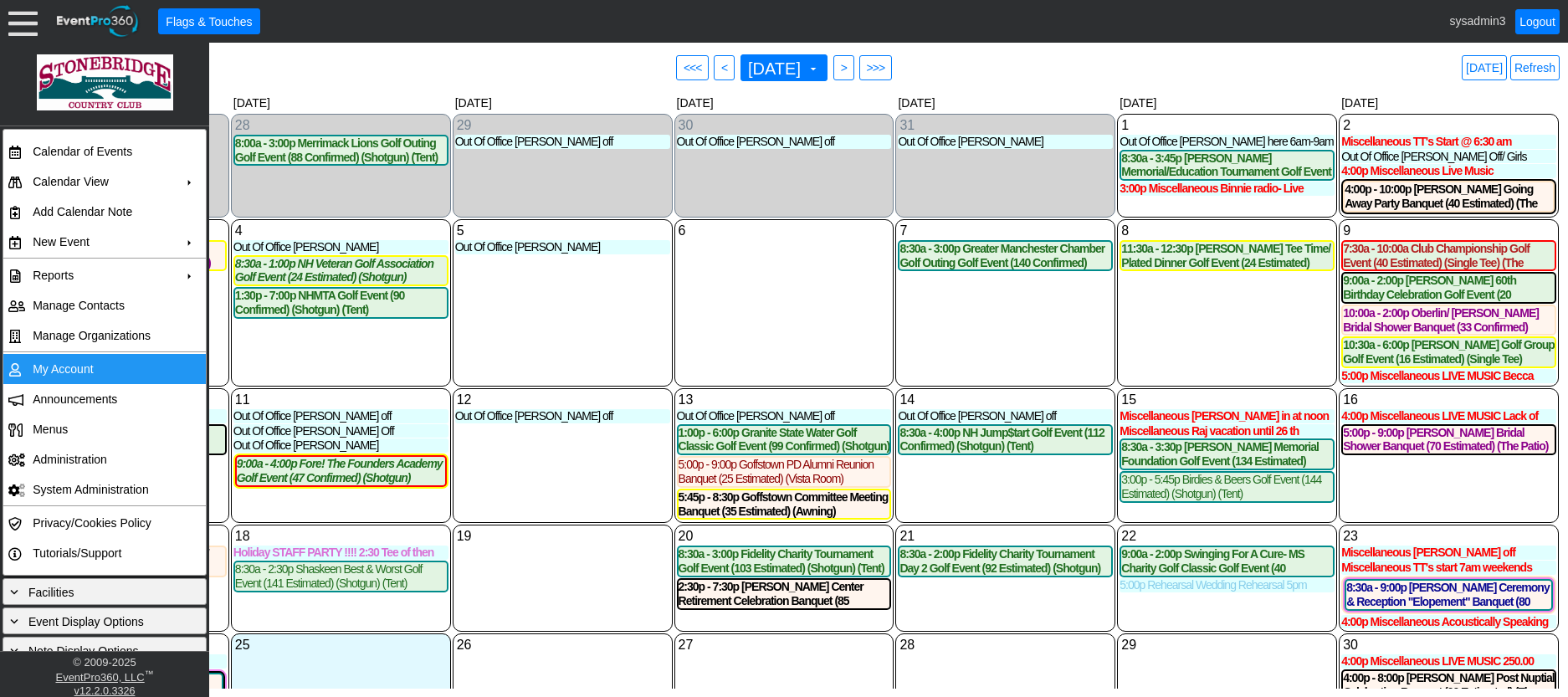
click at [62, 363] on td "My Account" at bounding box center [100, 369] width 150 height 30
click at [84, 371] on td "My Account" at bounding box center [100, 369] width 150 height 30
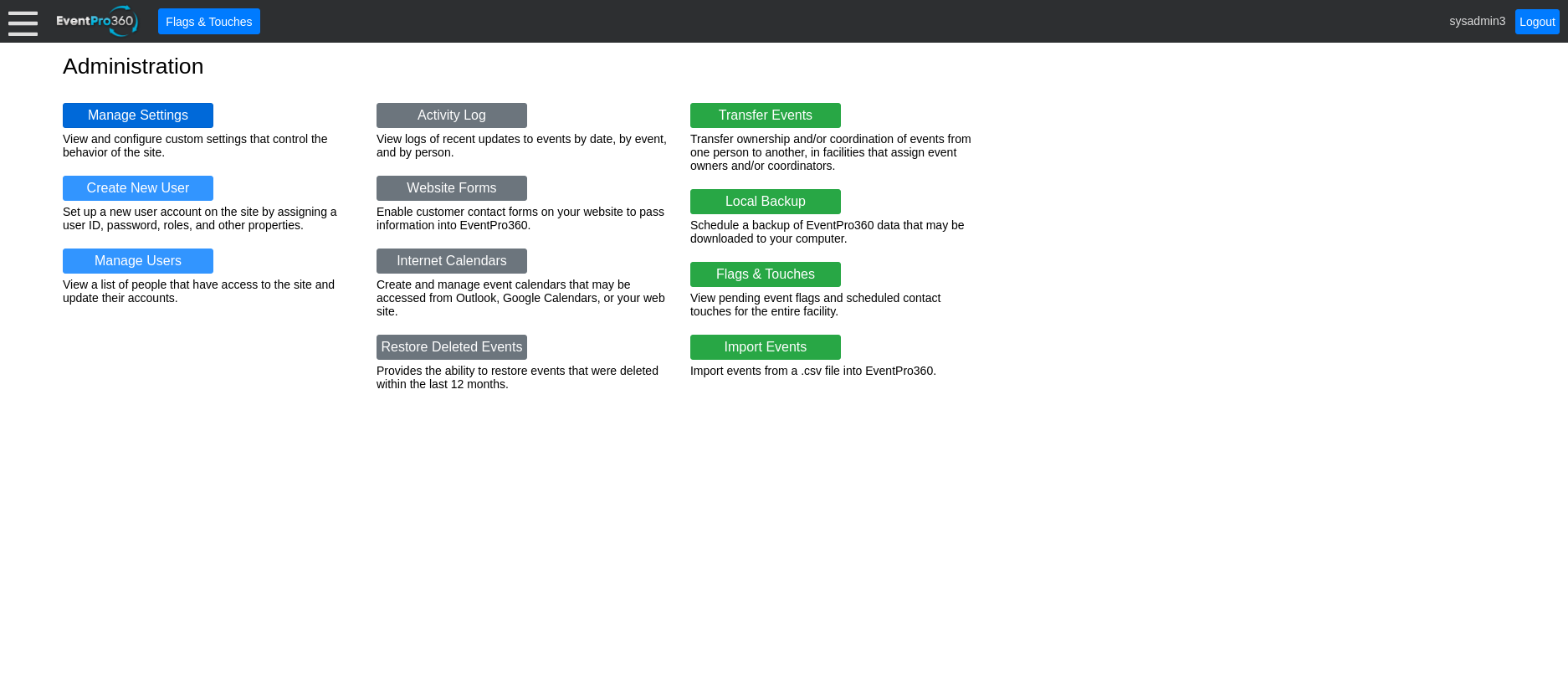
click at [143, 109] on link "Manage Settings" at bounding box center [138, 116] width 151 height 25
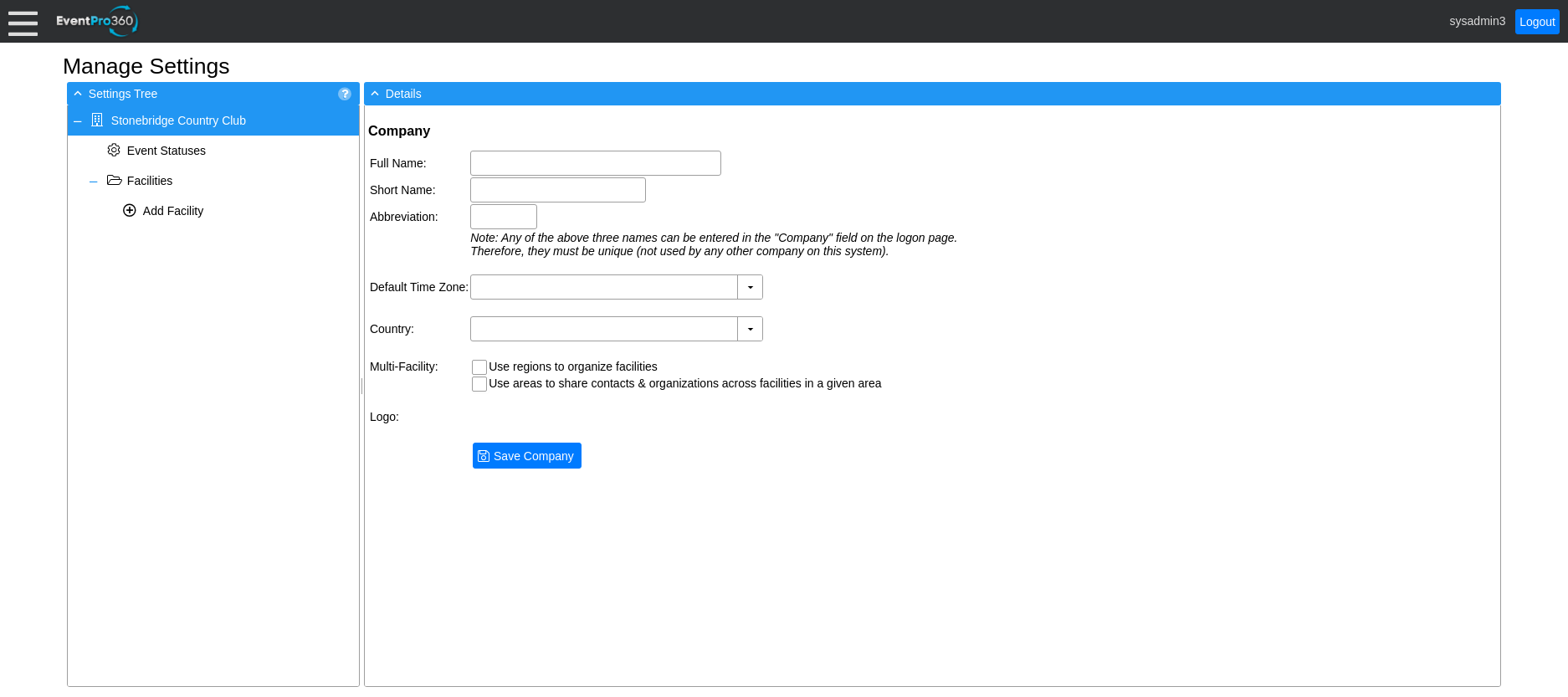
type input "Stonebridge Country Club"
type input "Stonebridge CC"
type input "SBCC"
type input "(GMT-05:00) Eastern Time ([GEOGRAPHIC_DATA] & [GEOGRAPHIC_DATA])"
type input "[GEOGRAPHIC_DATA] (English)"
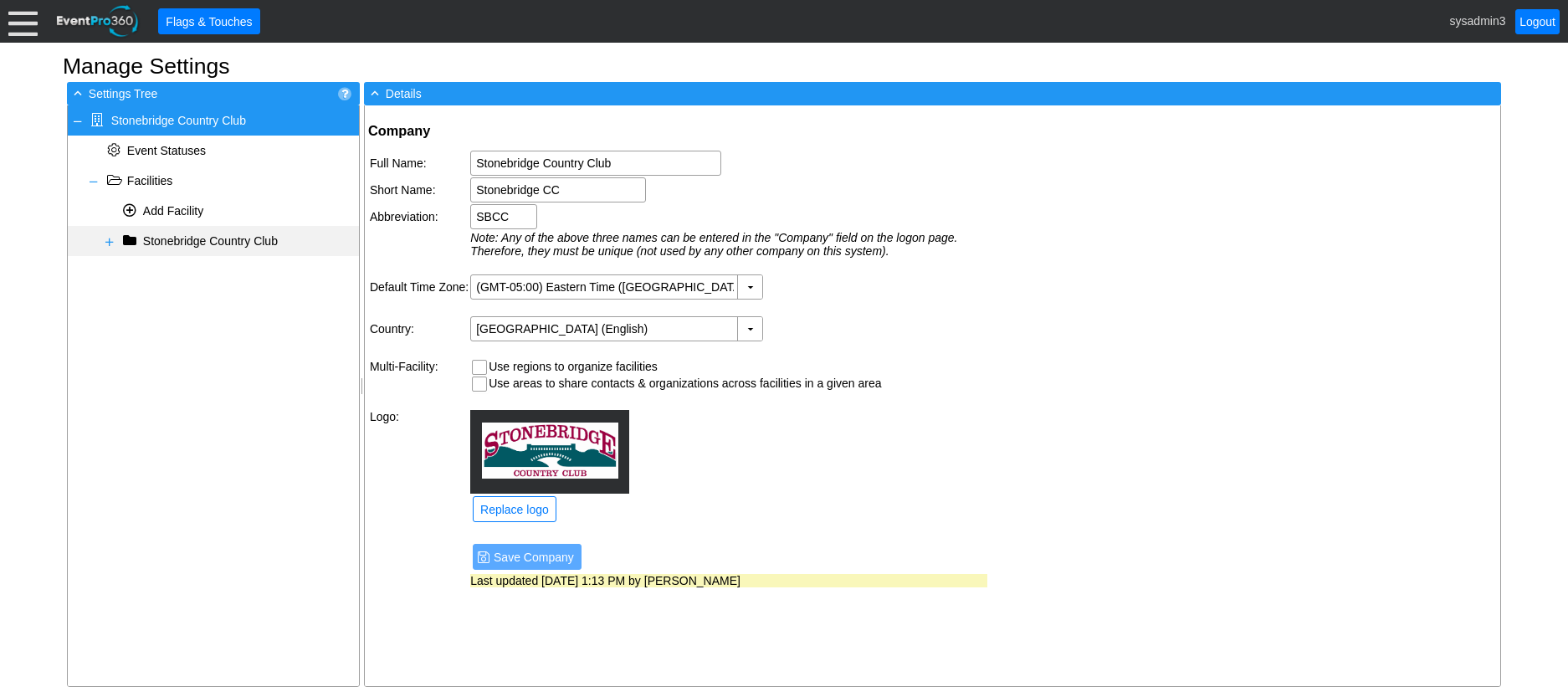
click at [186, 238] on span "Stonebridge Country Club" at bounding box center [210, 241] width 135 height 14
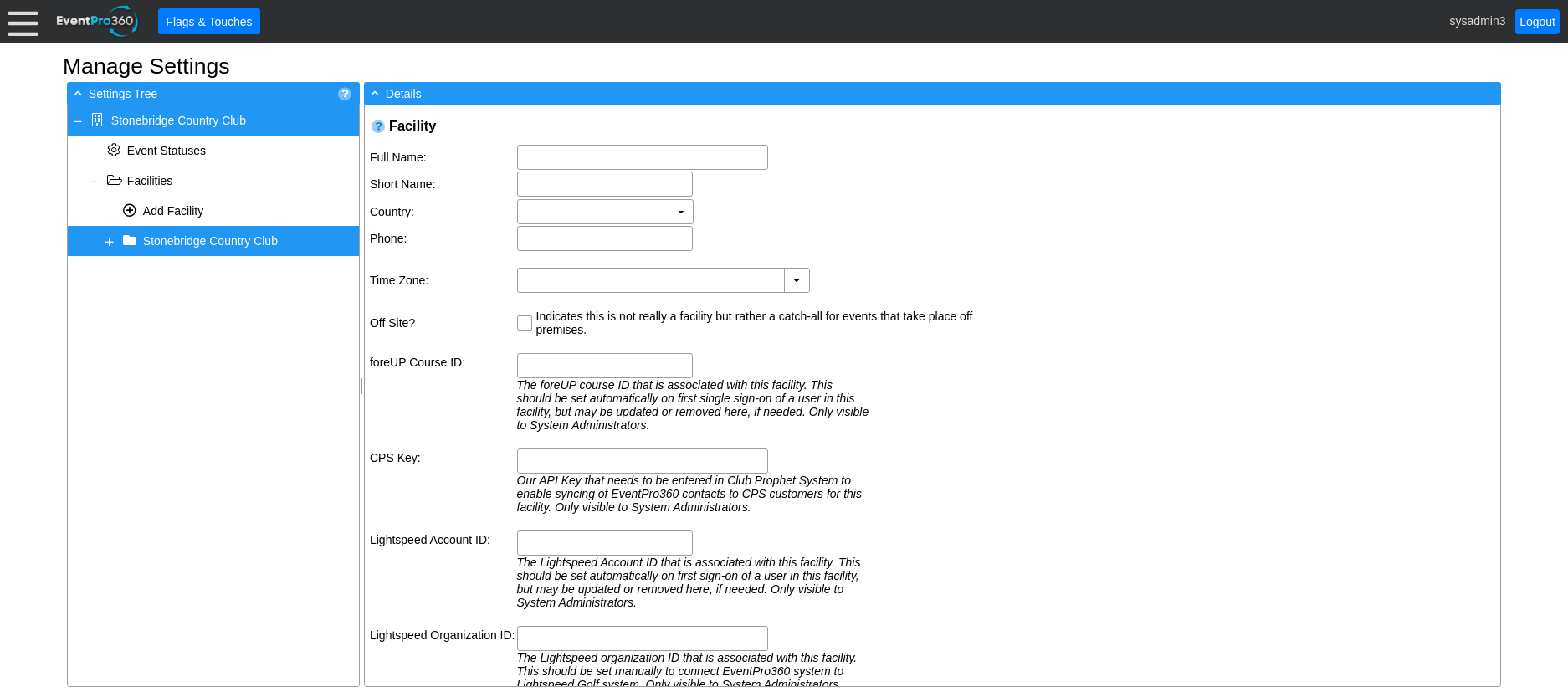
type input "[STREET_ADDRESS][PERSON_NAME]"
type input "[GEOGRAPHIC_DATA]"
type input "NH"
type input "03045"
type input "[PHONE_NUMBER]"
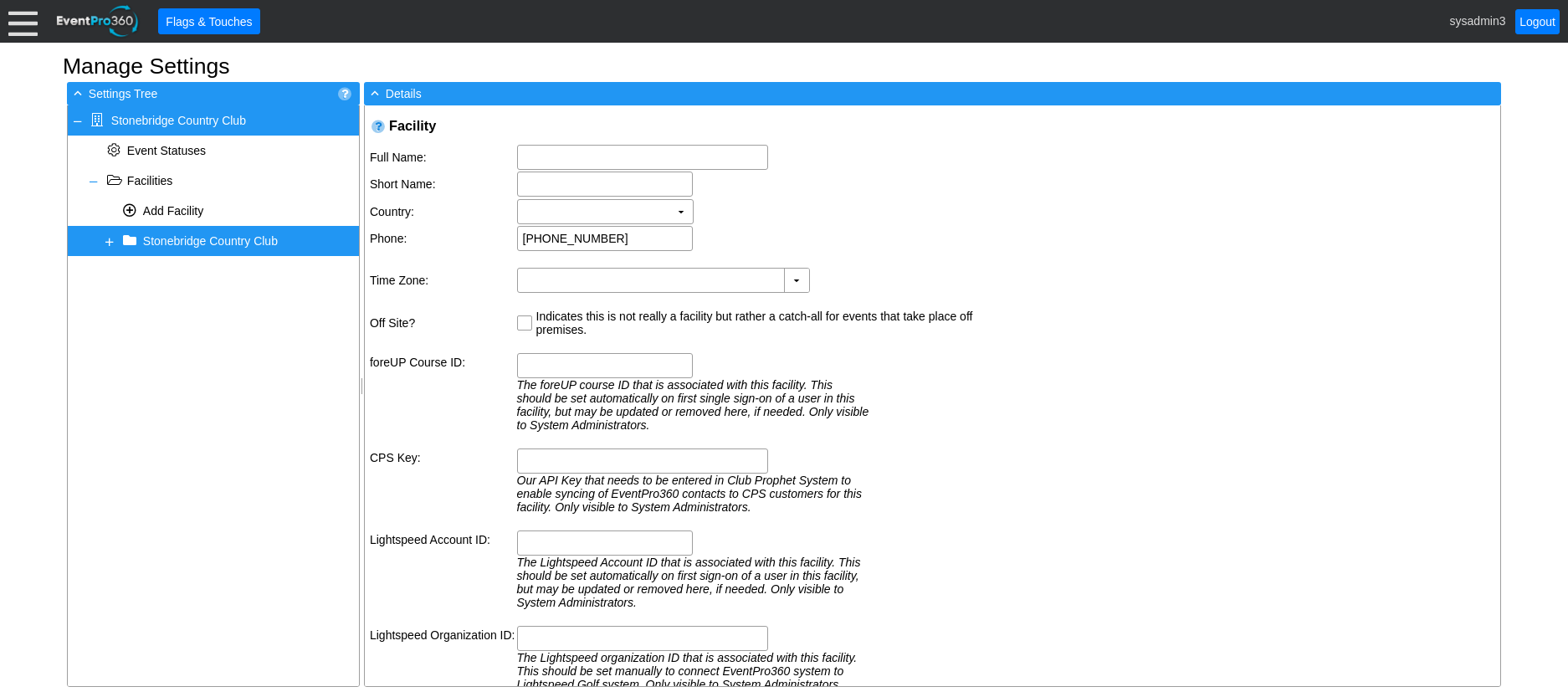
type input "Stonebridge Country Club"
type input "Stonebridge CC"
type input "(GMT-05:00) Eastern Time (US & Canada)"
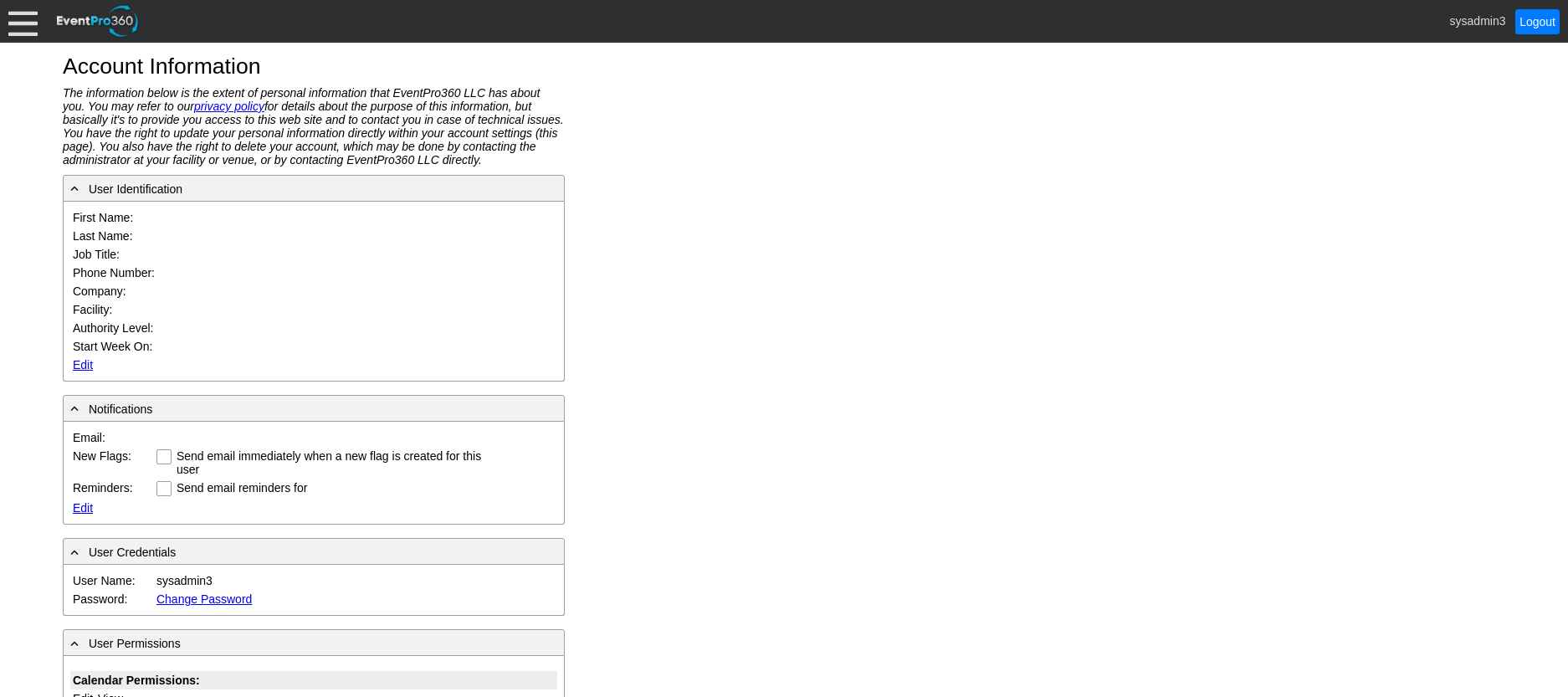
type input "System"
type input "Administrator"
type input "System Administrator"
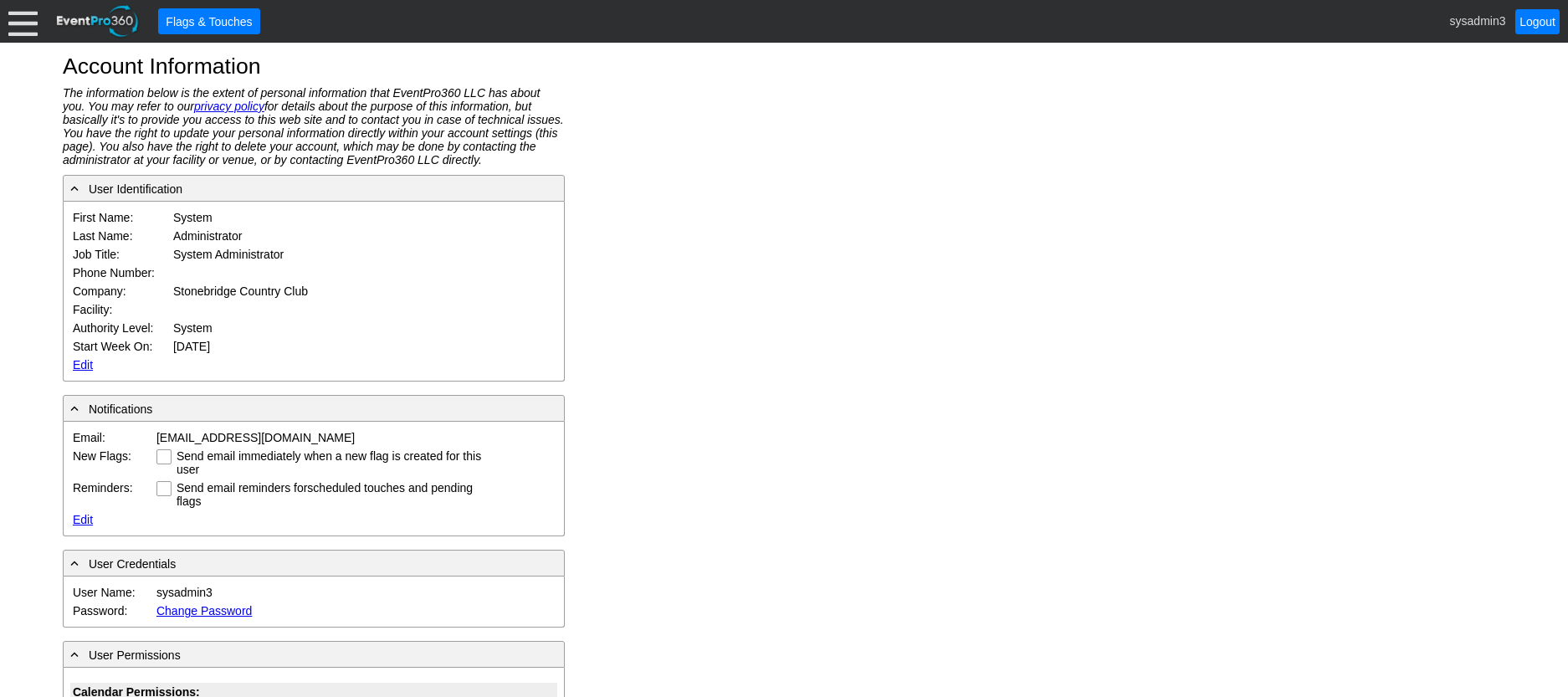
click at [78, 364] on link "Edit" at bounding box center [82, 365] width 20 height 14
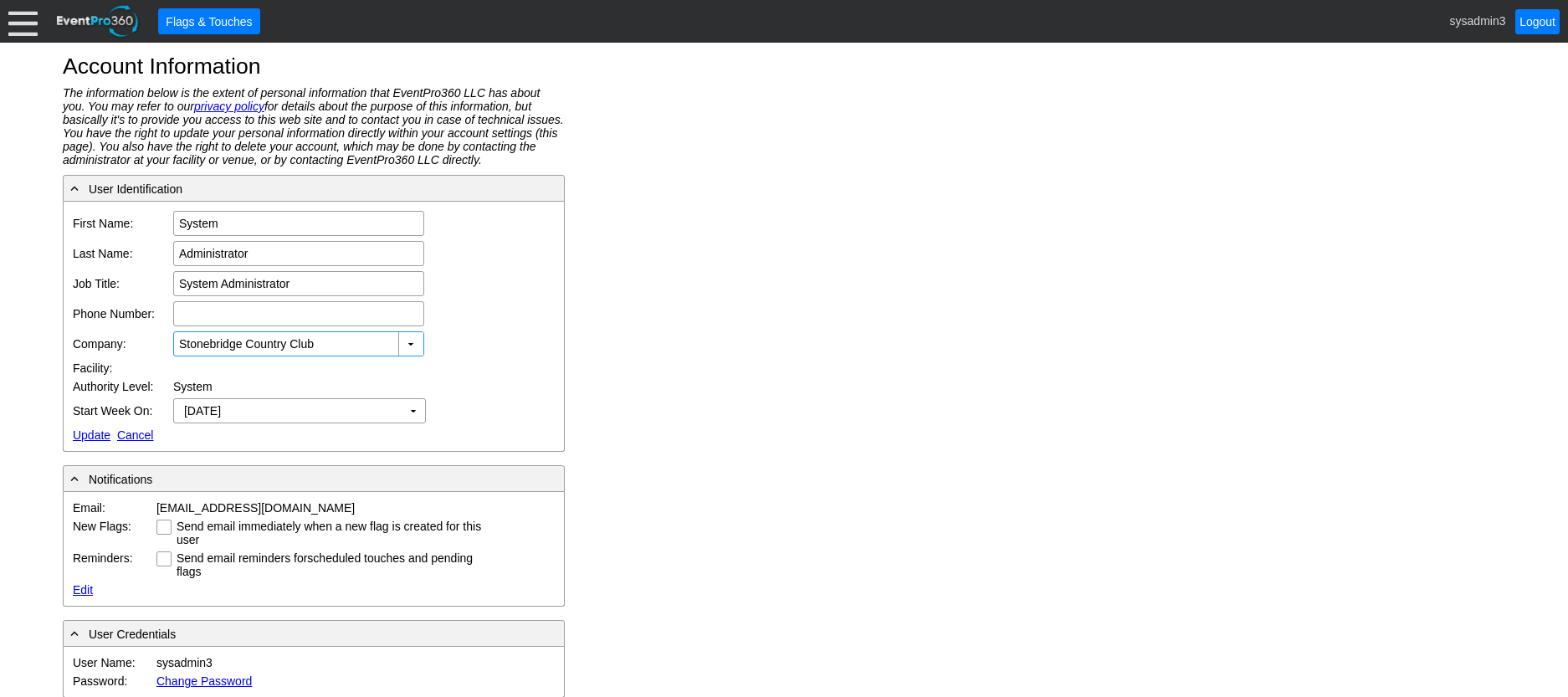
click at [331, 343] on input "Stonebridge Country Club" at bounding box center [288, 344] width 216 height 23
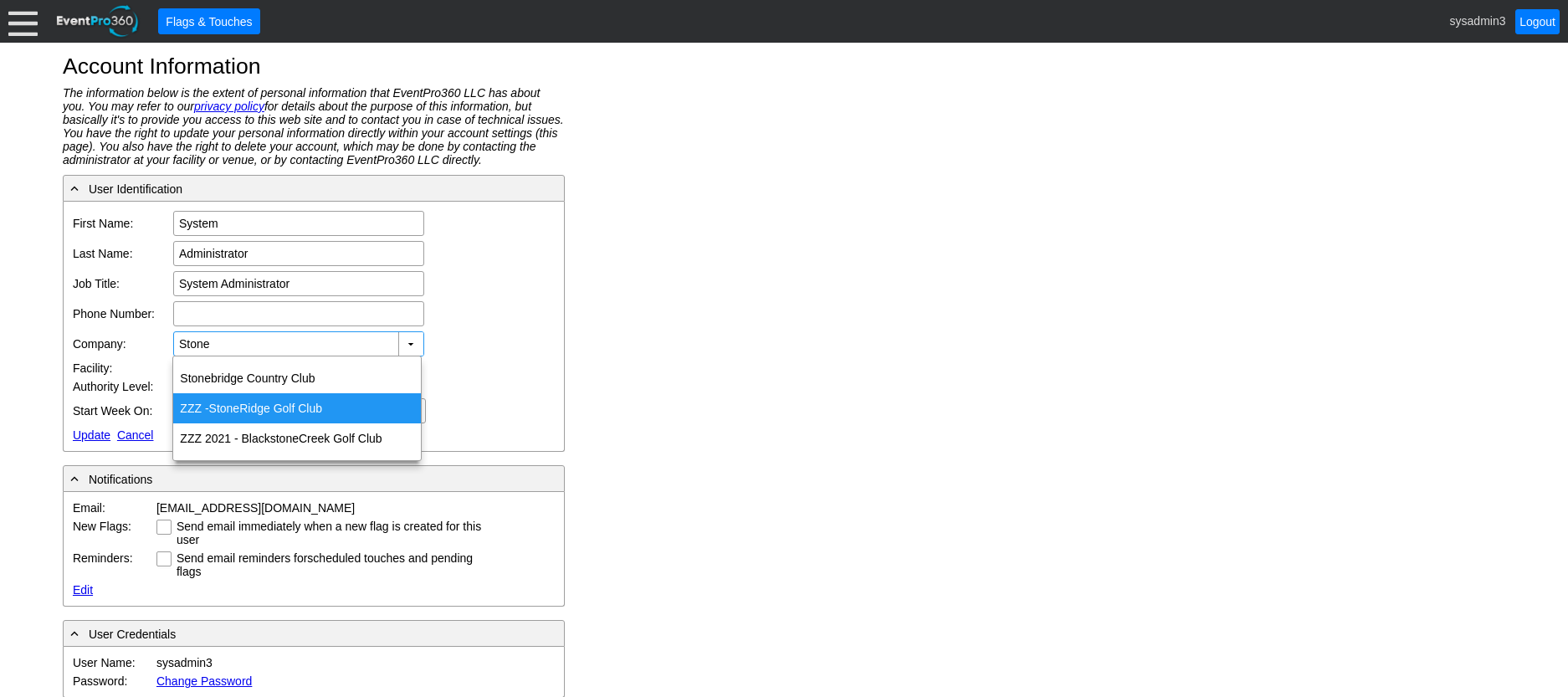
click at [294, 407] on div "ZZZ - Stone Ridge Golf Club" at bounding box center [297, 408] width 248 height 30
type input "ZZZ - StoneRidge Golf Club"
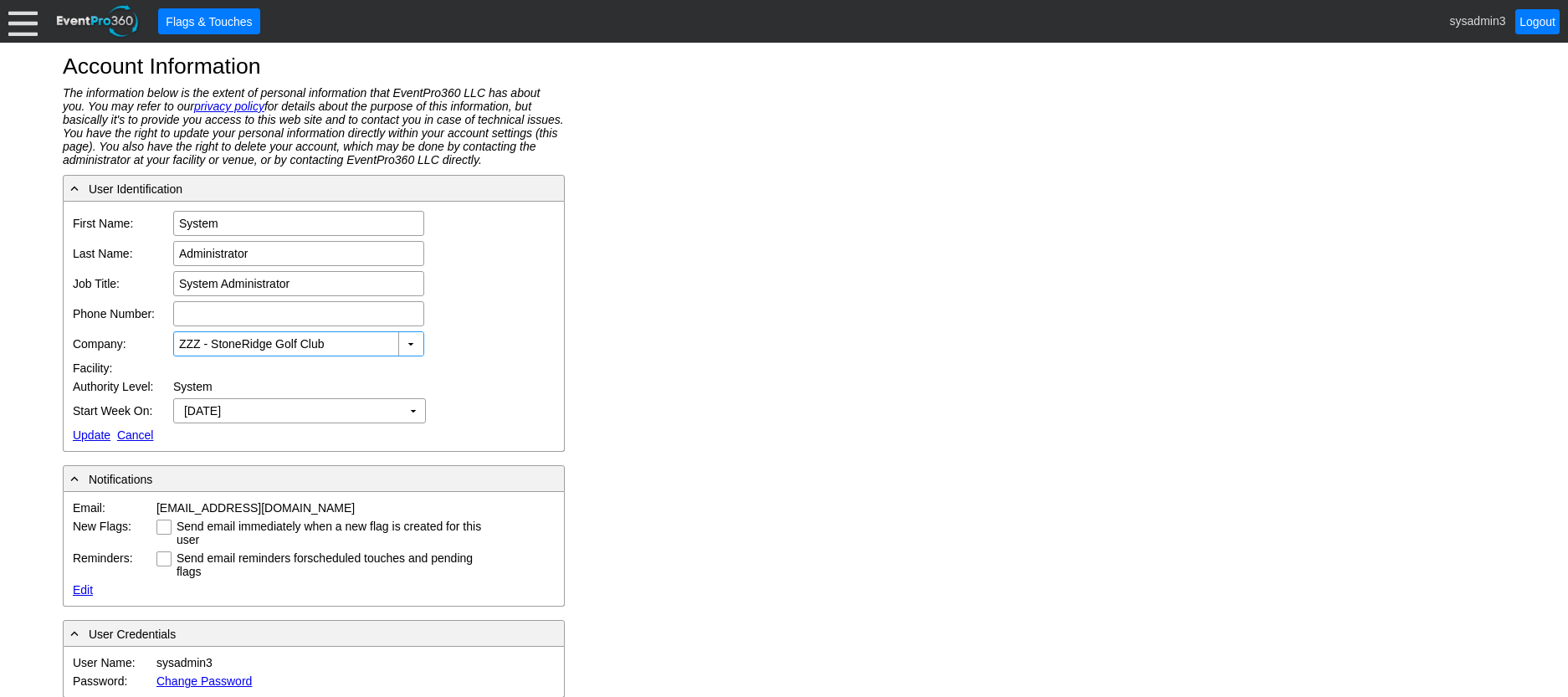
click at [89, 435] on link "Update" at bounding box center [91, 435] width 38 height 14
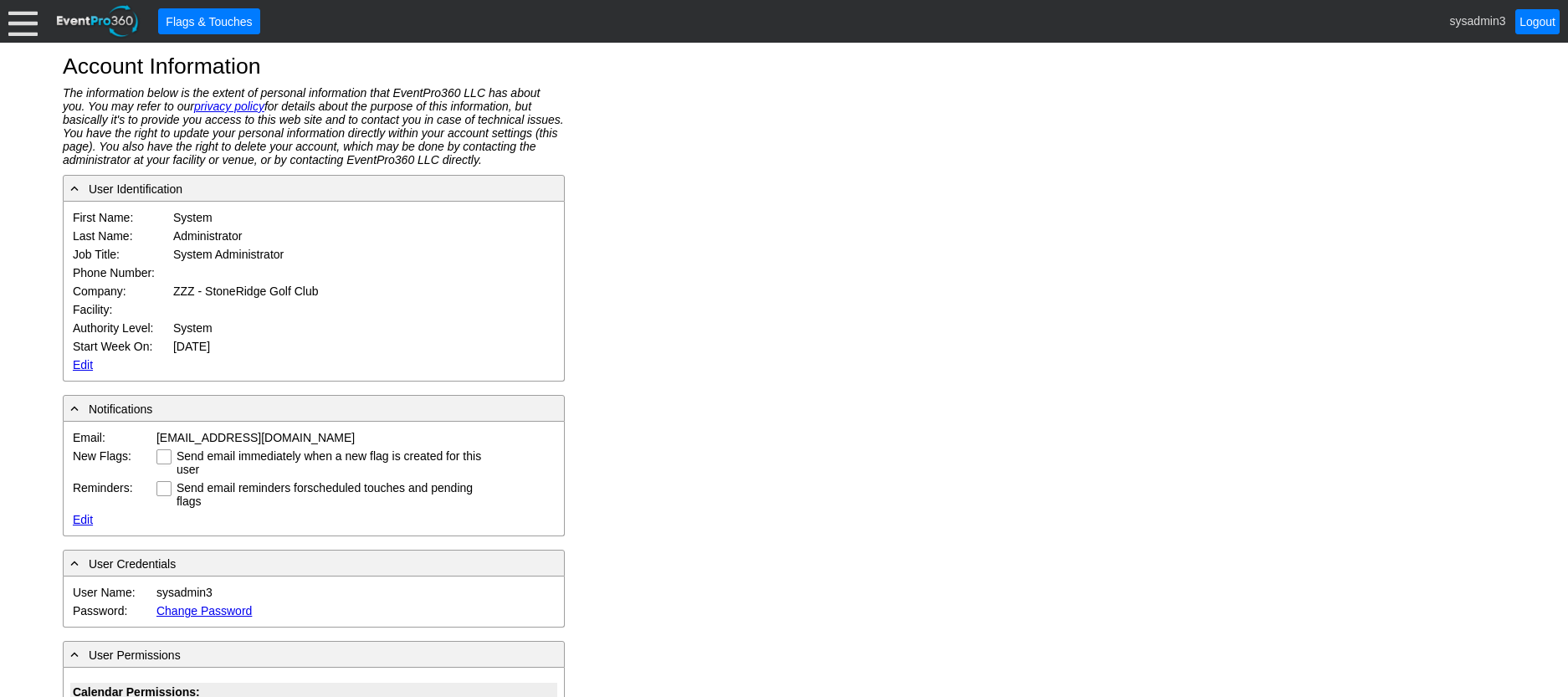
click at [15, 14] on div at bounding box center [23, 21] width 29 height 29
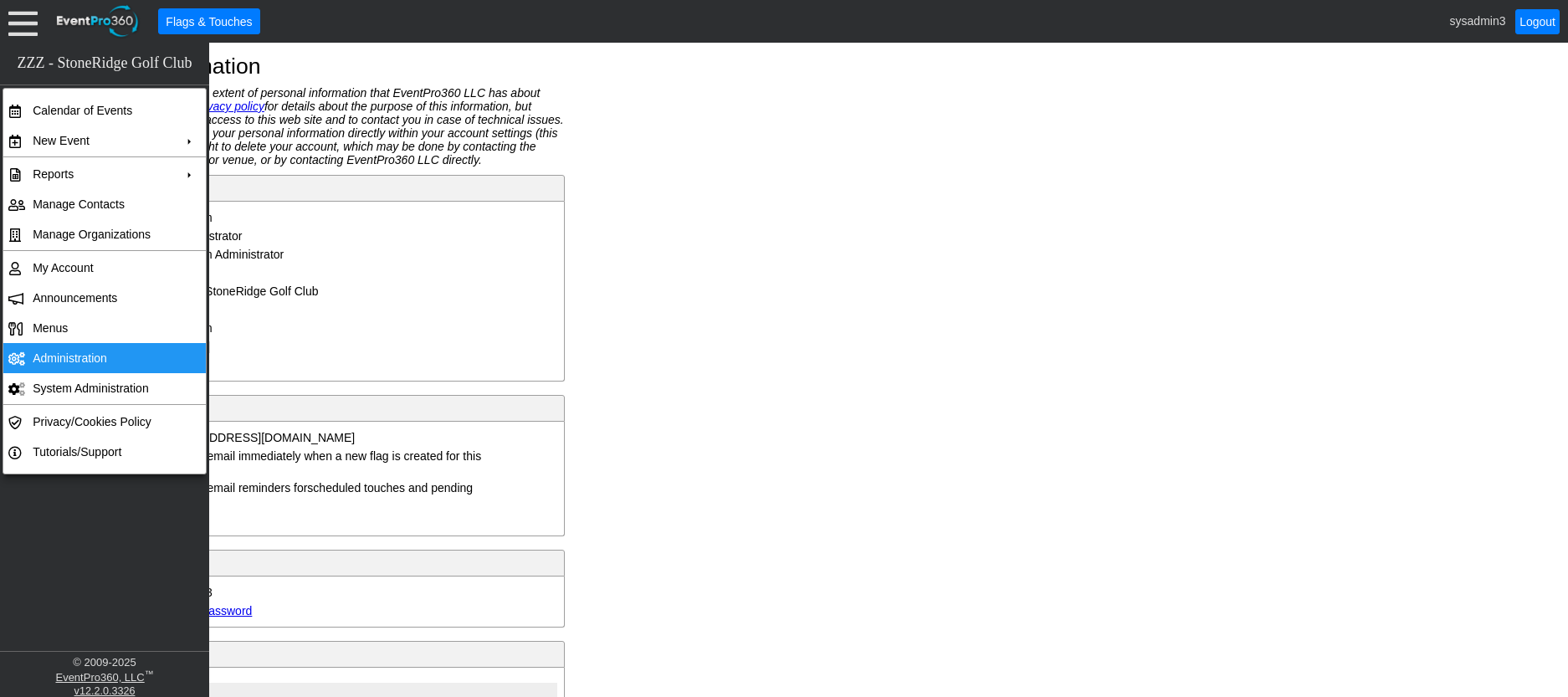
click at [72, 349] on td "Administration" at bounding box center [100, 358] width 150 height 30
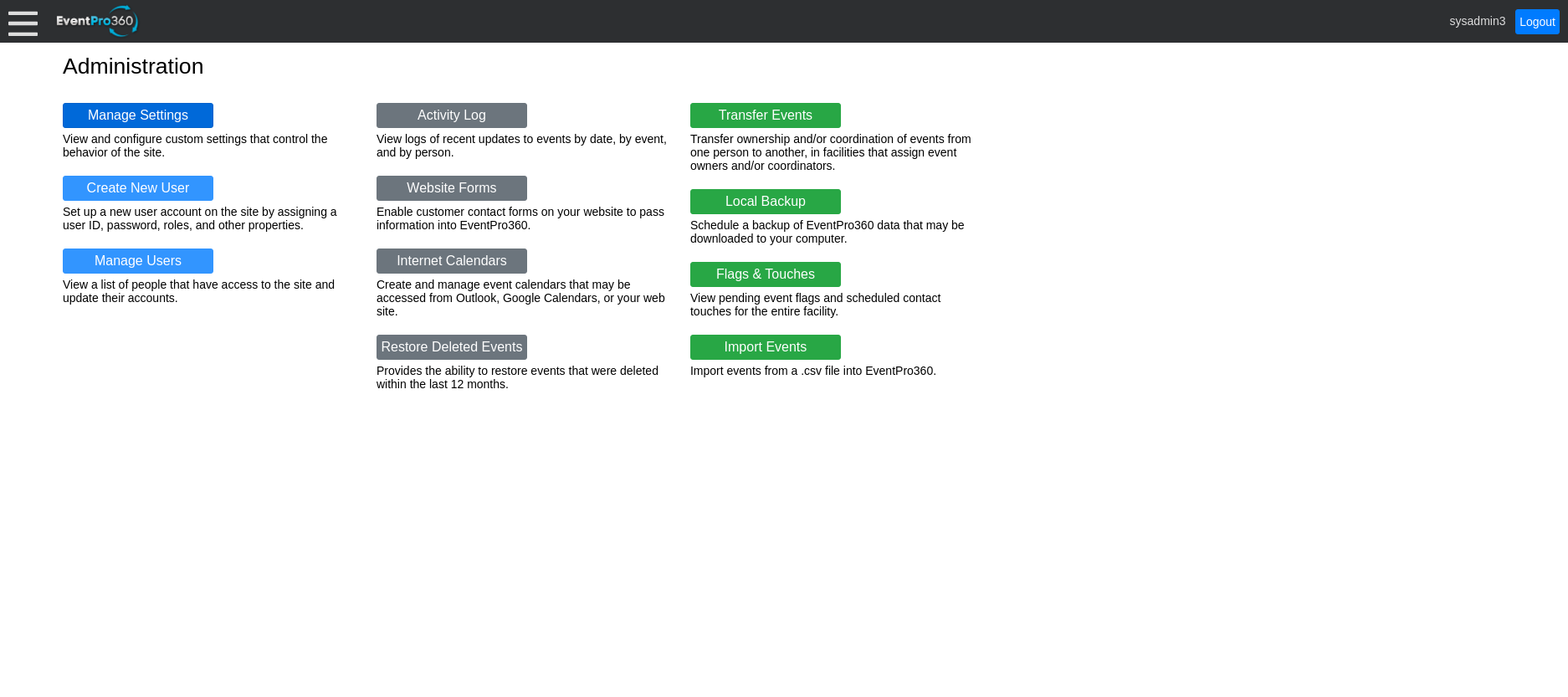
click at [159, 117] on link "Manage Settings" at bounding box center [138, 116] width 151 height 25
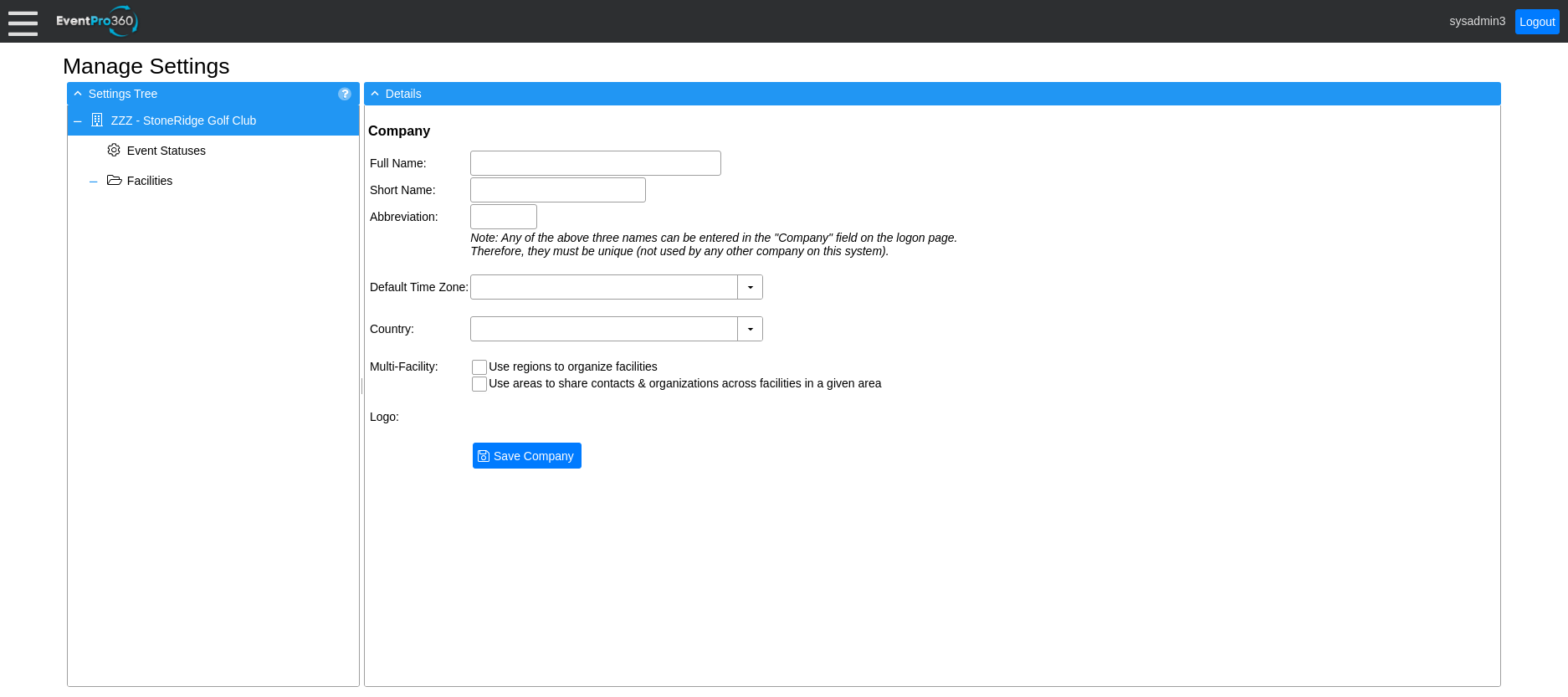
type input "ZZZ - StoneRidge Golf Club"
type input "StoneRidge GC"
type input "SRGC"
type input "(GMT-06:00) Central Time ([GEOGRAPHIC_DATA] & [GEOGRAPHIC_DATA])"
type input "[GEOGRAPHIC_DATA] (English)"
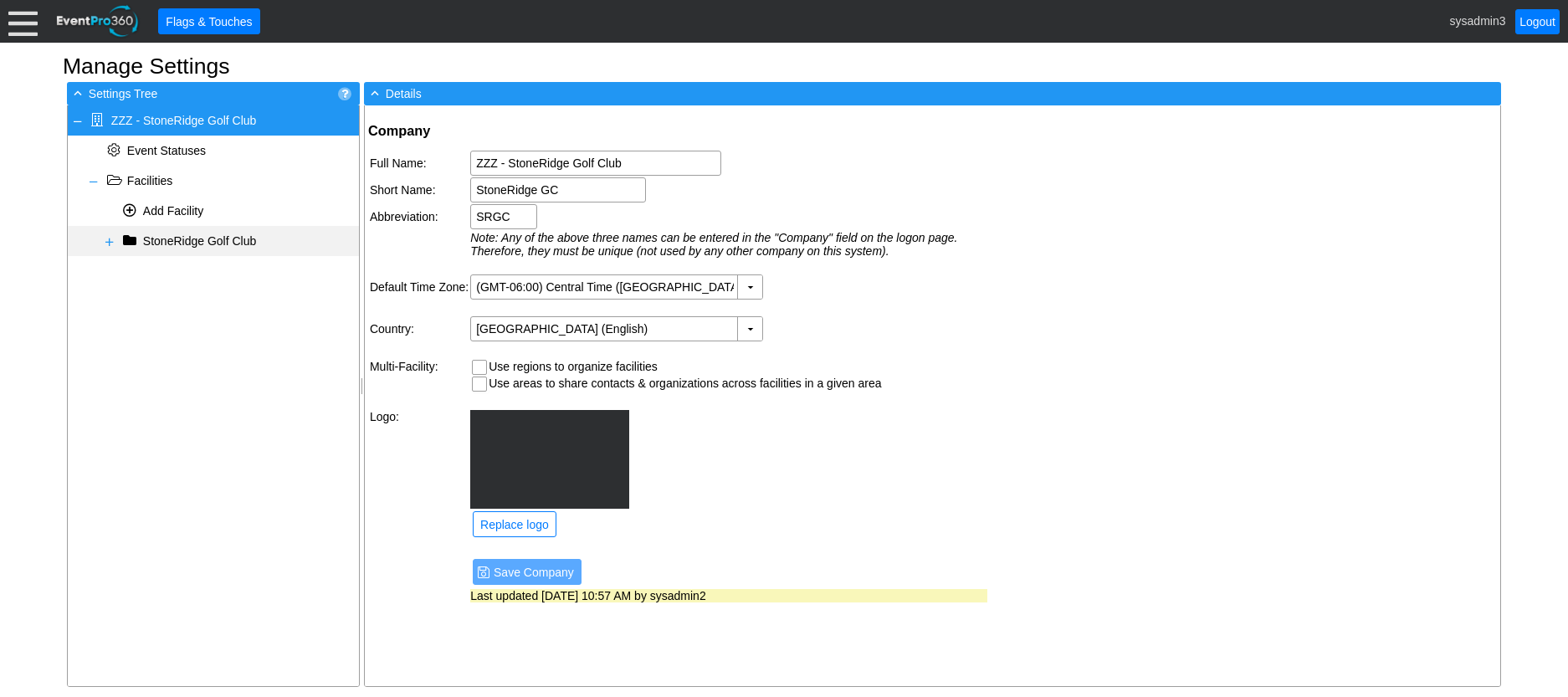
click at [174, 237] on span "StoneRidge Golf Club" at bounding box center [199, 241] width 113 height 14
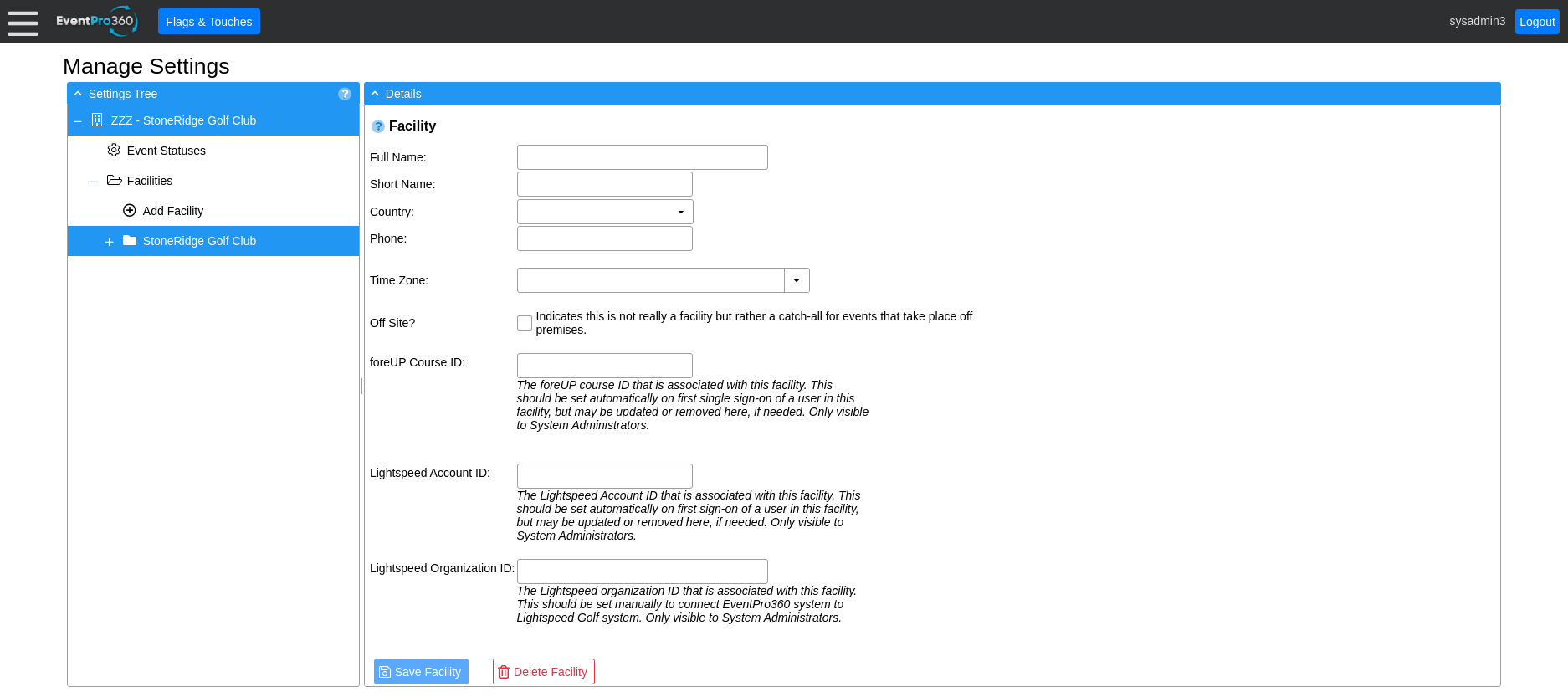
type input "[STREET_ADDRESS][PERSON_NAME]"
type input "Stillwater"
type input "MN"
type input "55082"
type input "(651) 436-4653"
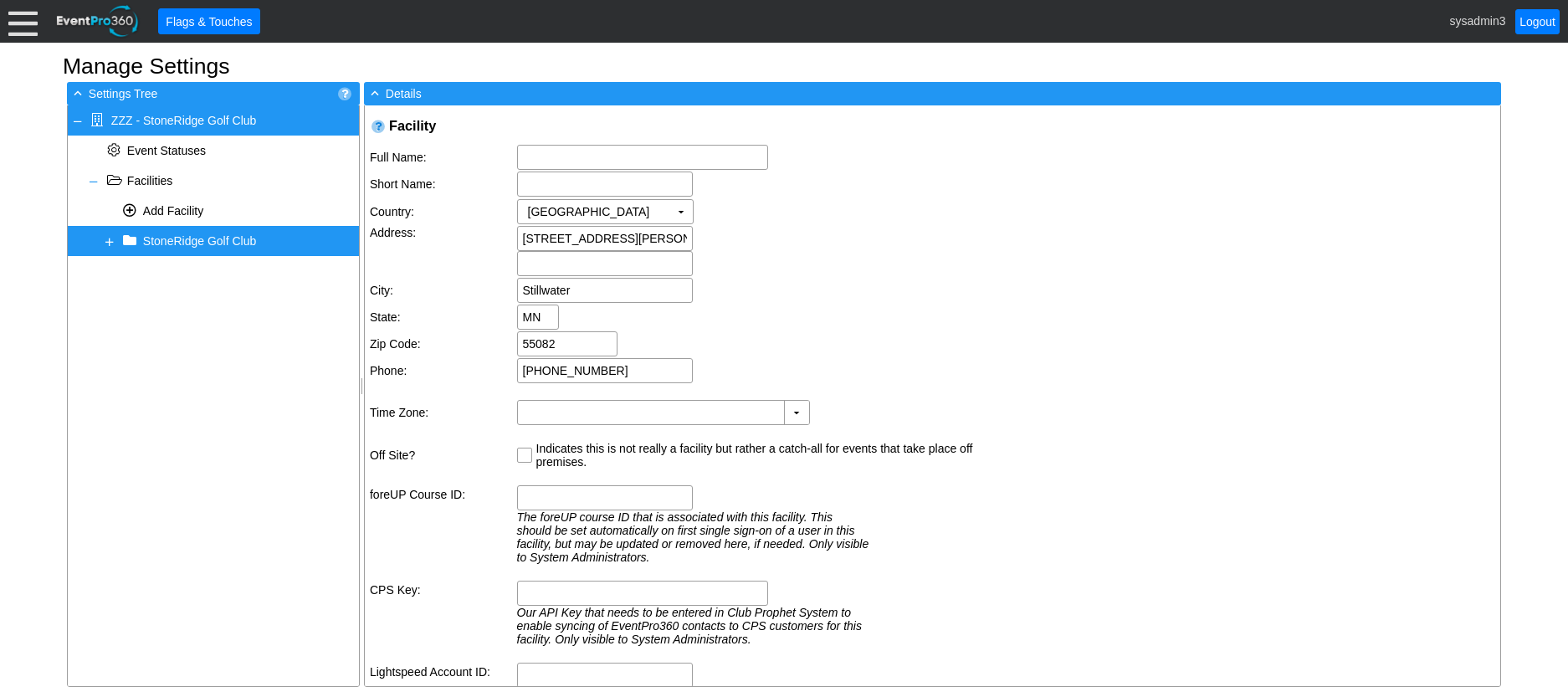
type input "StoneRidge Golf Club"
type input "StoneRidge GC"
type input "(GMT-06:00) Central Time (US & Canada)"
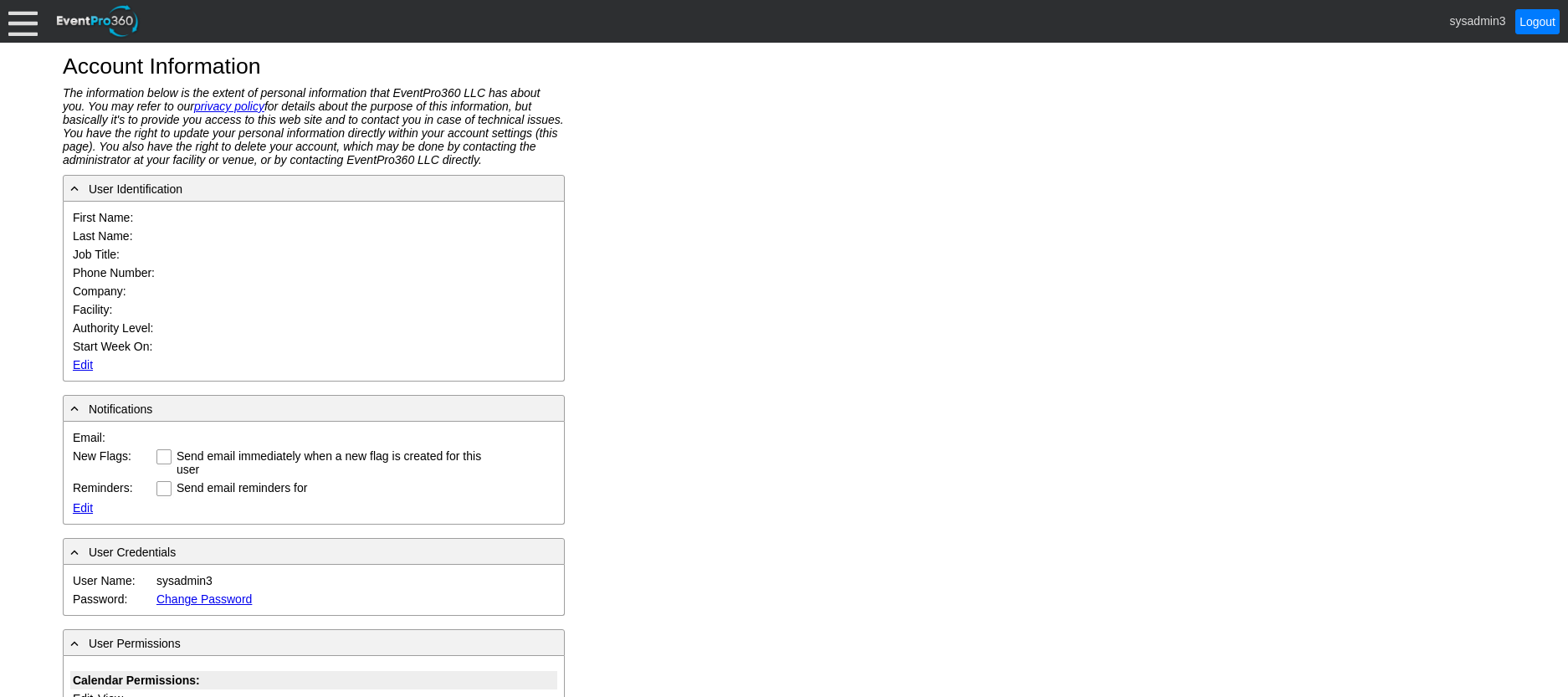
type input "System"
type input "Administrator"
type input "System Administrator"
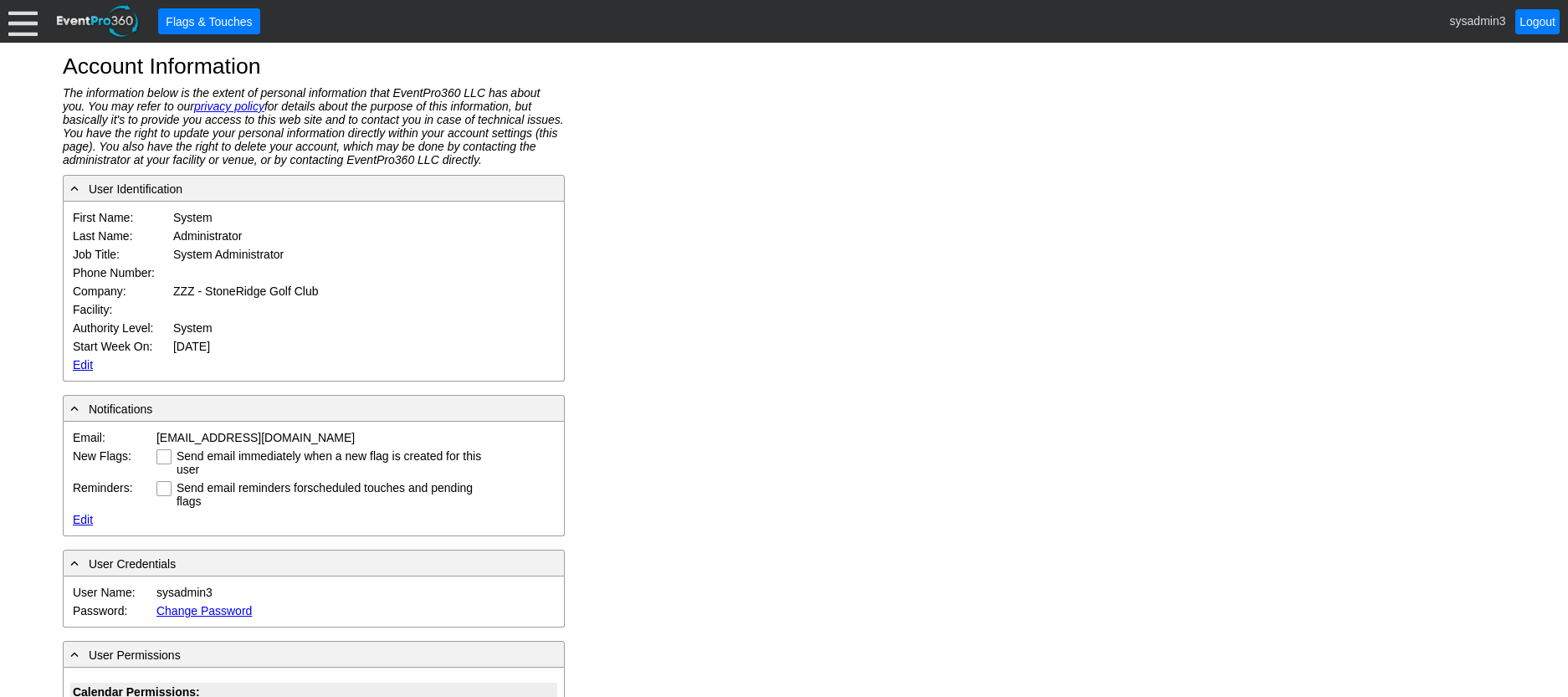
click at [82, 367] on link "Edit" at bounding box center [82, 365] width 20 height 14
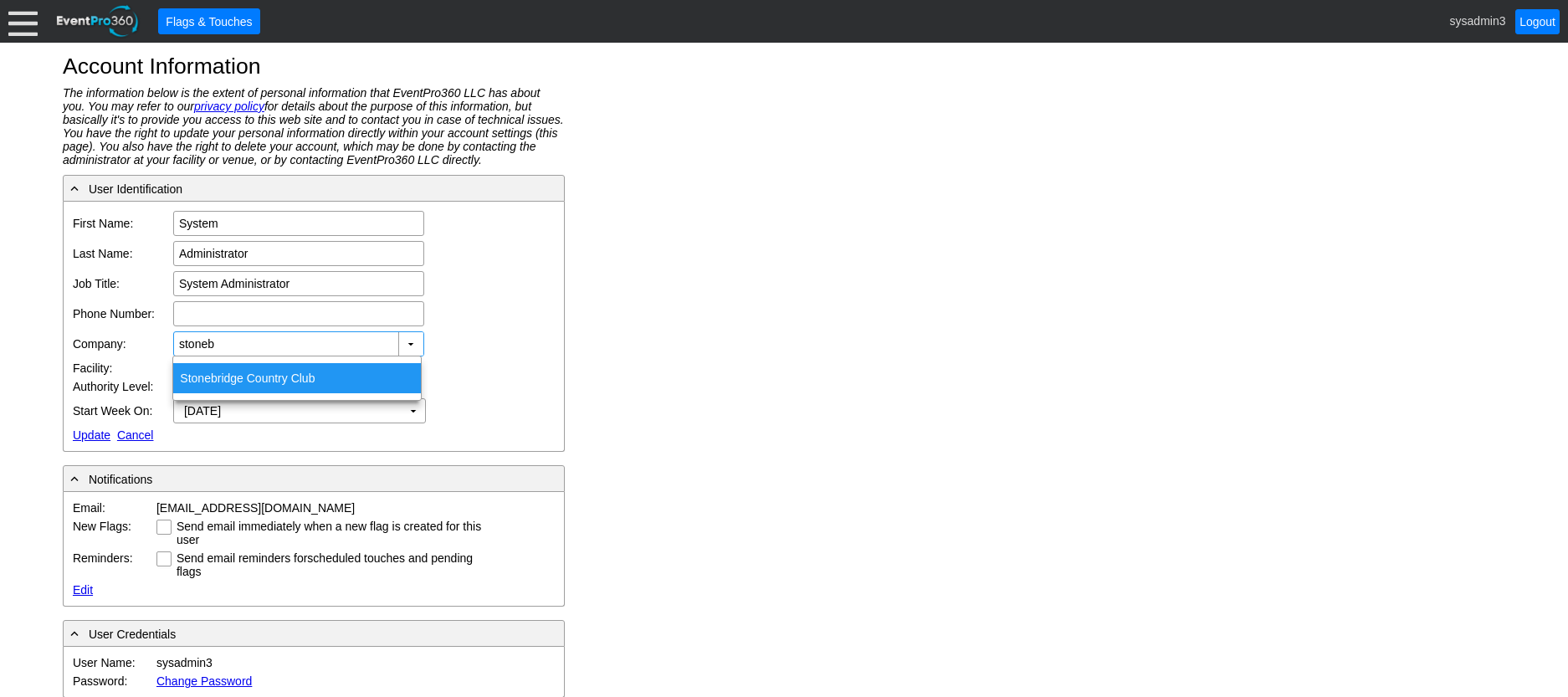
click at [260, 380] on div "Stoneb ridge Country Club" at bounding box center [297, 377] width 248 height 30
type input "Stonebridge Country Club"
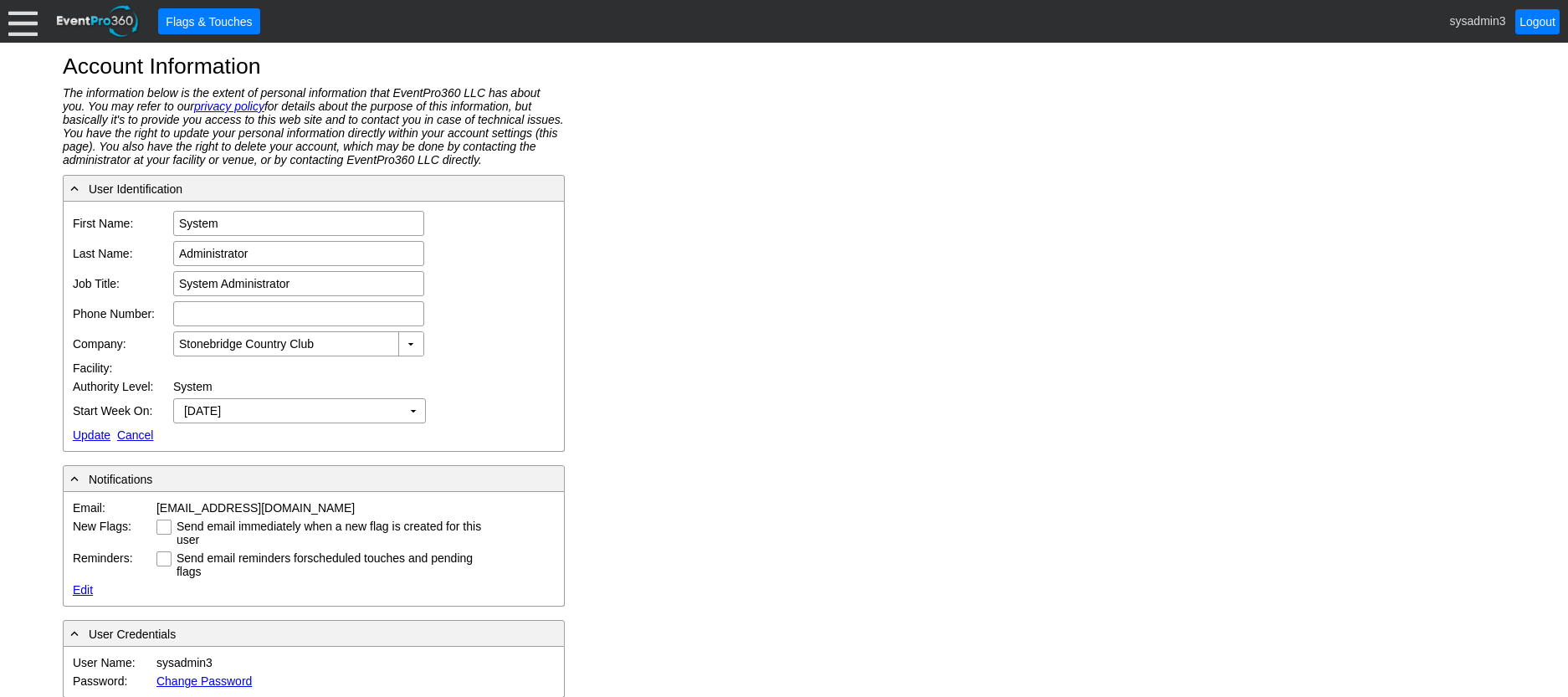
click at [92, 436] on link "Update" at bounding box center [91, 435] width 38 height 14
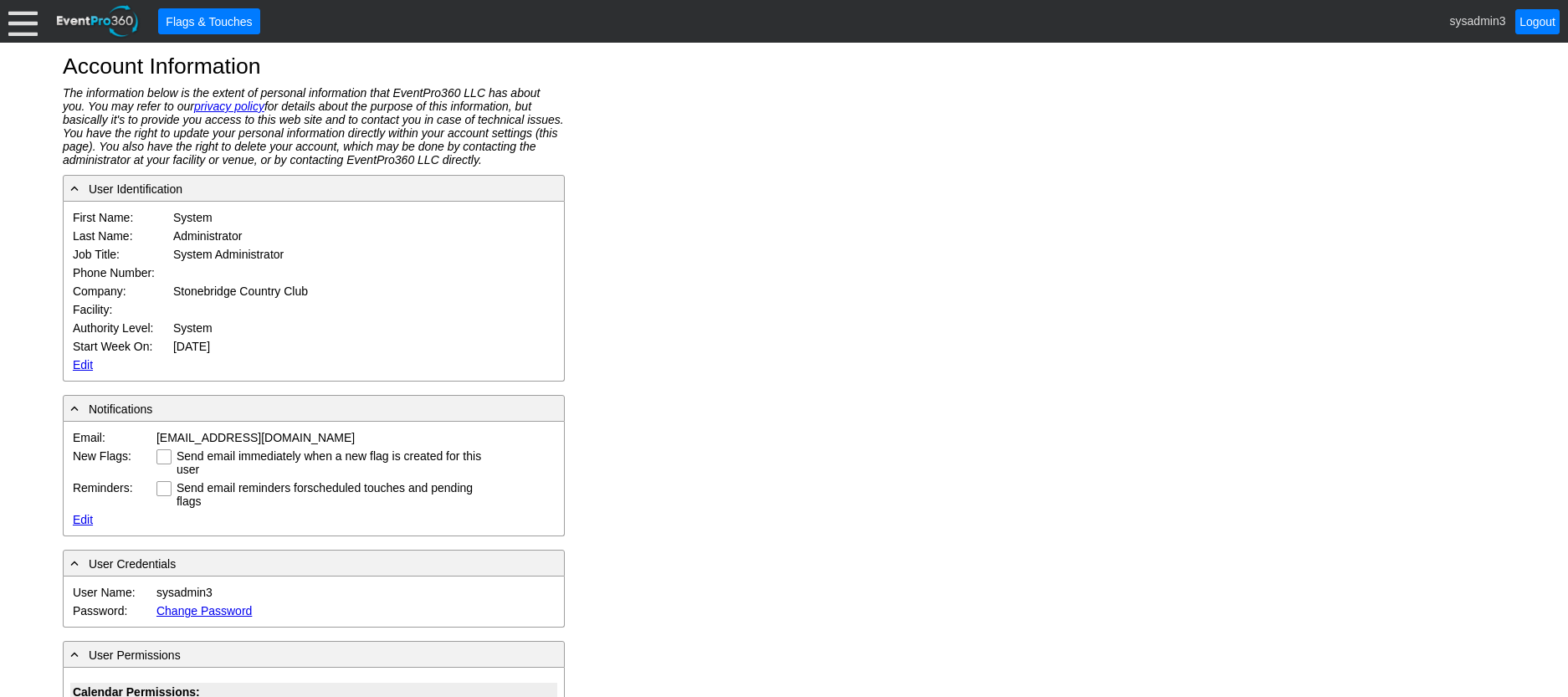
click at [16, 23] on div at bounding box center [23, 21] width 29 height 29
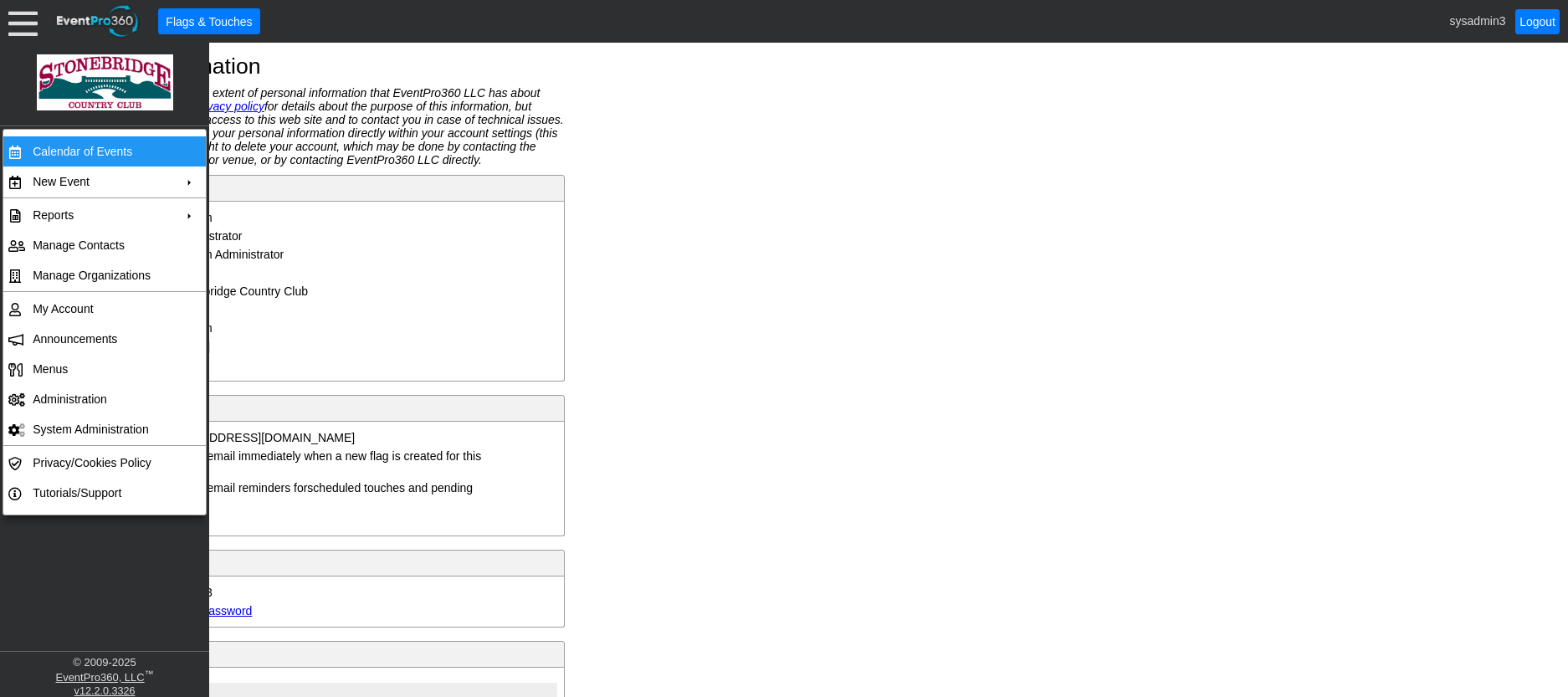
click at [63, 146] on td "Calendar of Events" at bounding box center [100, 151] width 150 height 30
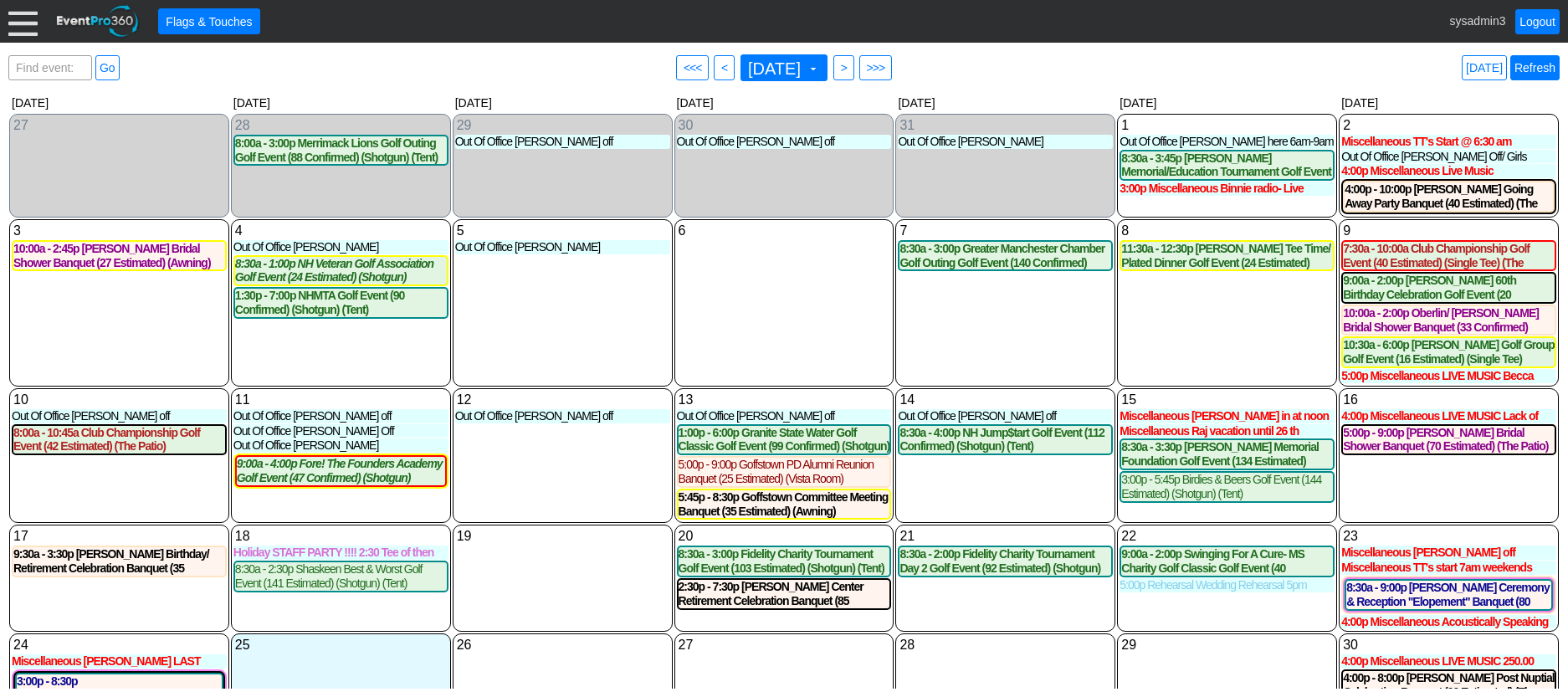
click at [1536, 60] on link "Refresh" at bounding box center [1534, 68] width 49 height 25
click at [23, 15] on div at bounding box center [23, 21] width 29 height 29
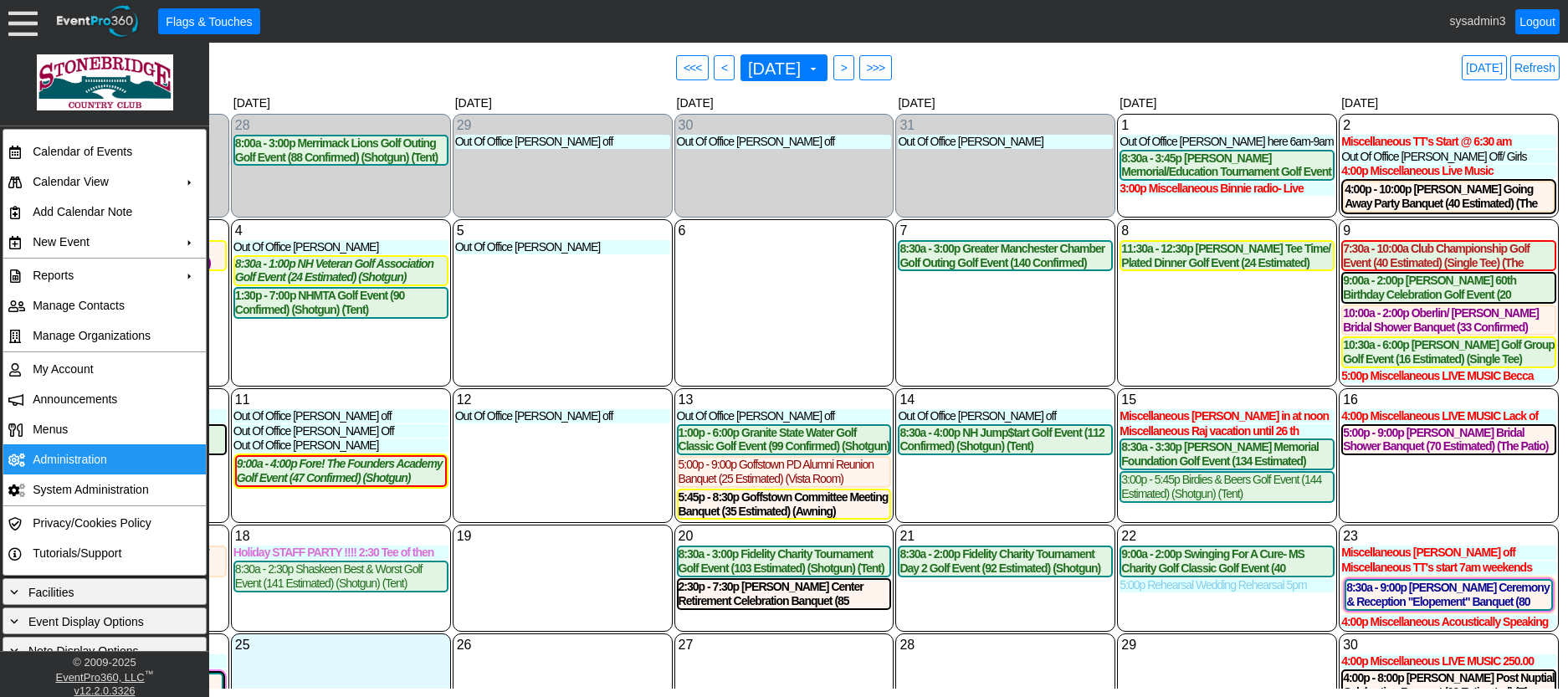
click at [79, 456] on td "Administration" at bounding box center [100, 460] width 150 height 30
click at [1544, 69] on link "Refresh" at bounding box center [1534, 68] width 49 height 25
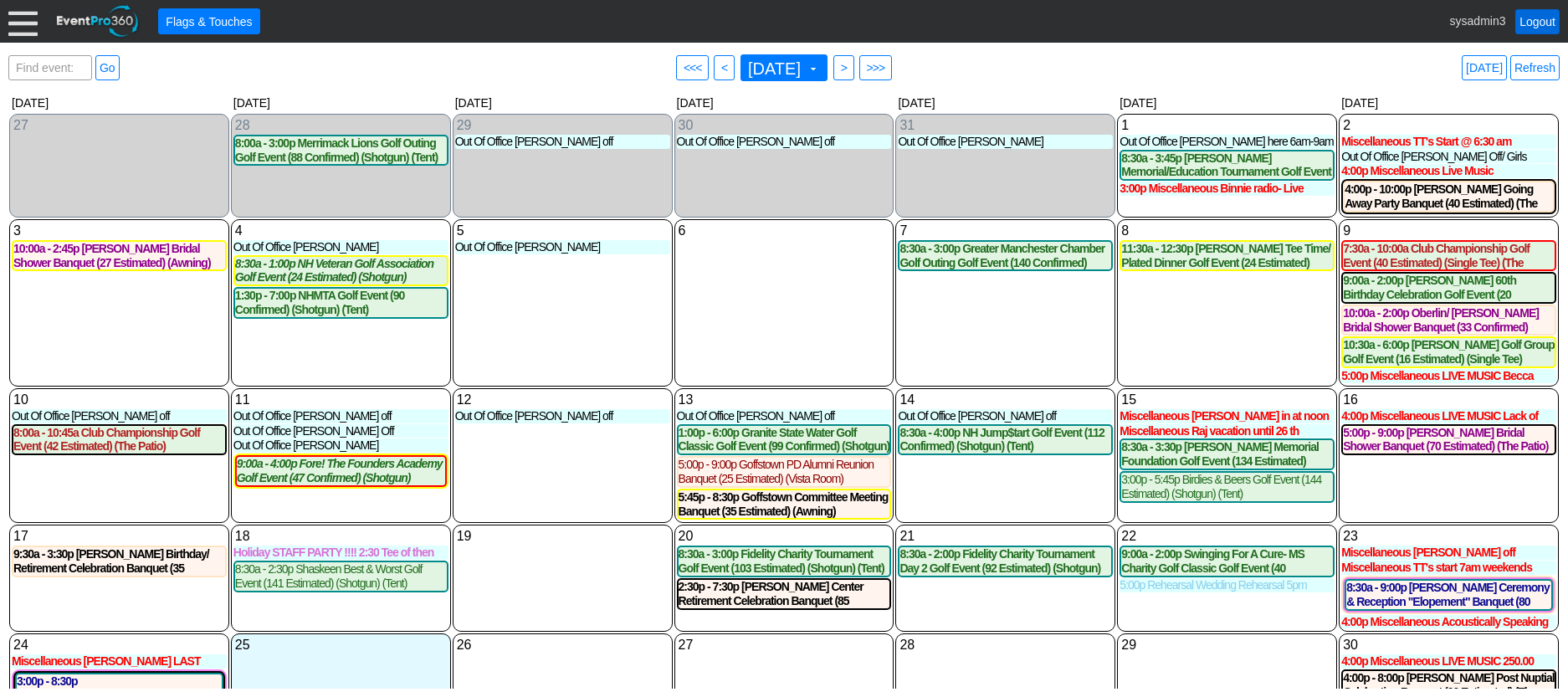
click at [1541, 20] on link "Logout" at bounding box center [1538, 22] width 44 height 25
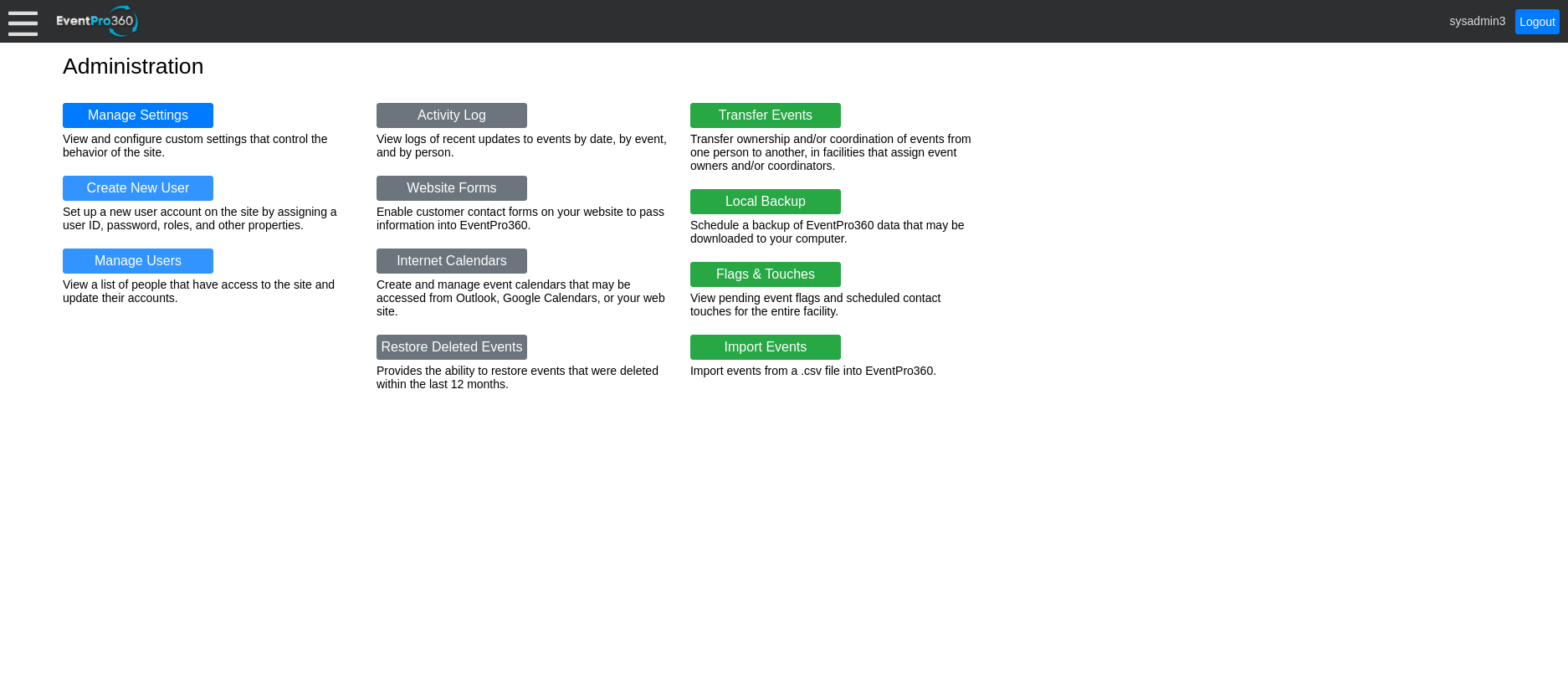
click at [175, 100] on div "Manage Settings View and configure custom settings that control the behavior of…" at bounding box center [784, 243] width 1443 height 330
click at [167, 109] on link "Manage Settings" at bounding box center [138, 116] width 151 height 25
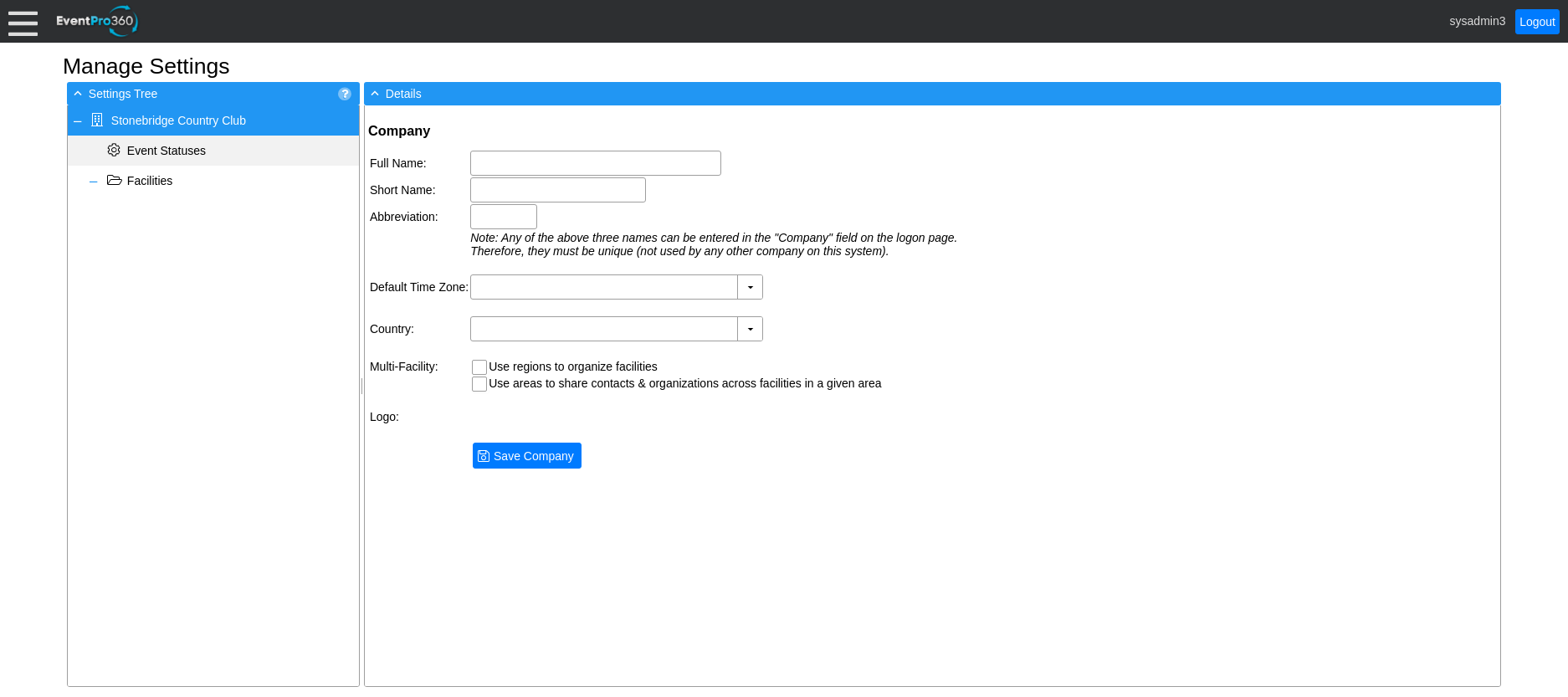
type input "Stonebridge Country Club"
type input "Stonebridge CC"
type input "SBCC"
type input "(GMT-05:00) Eastern Time ([GEOGRAPHIC_DATA] & [GEOGRAPHIC_DATA])"
type input "[GEOGRAPHIC_DATA] (English)"
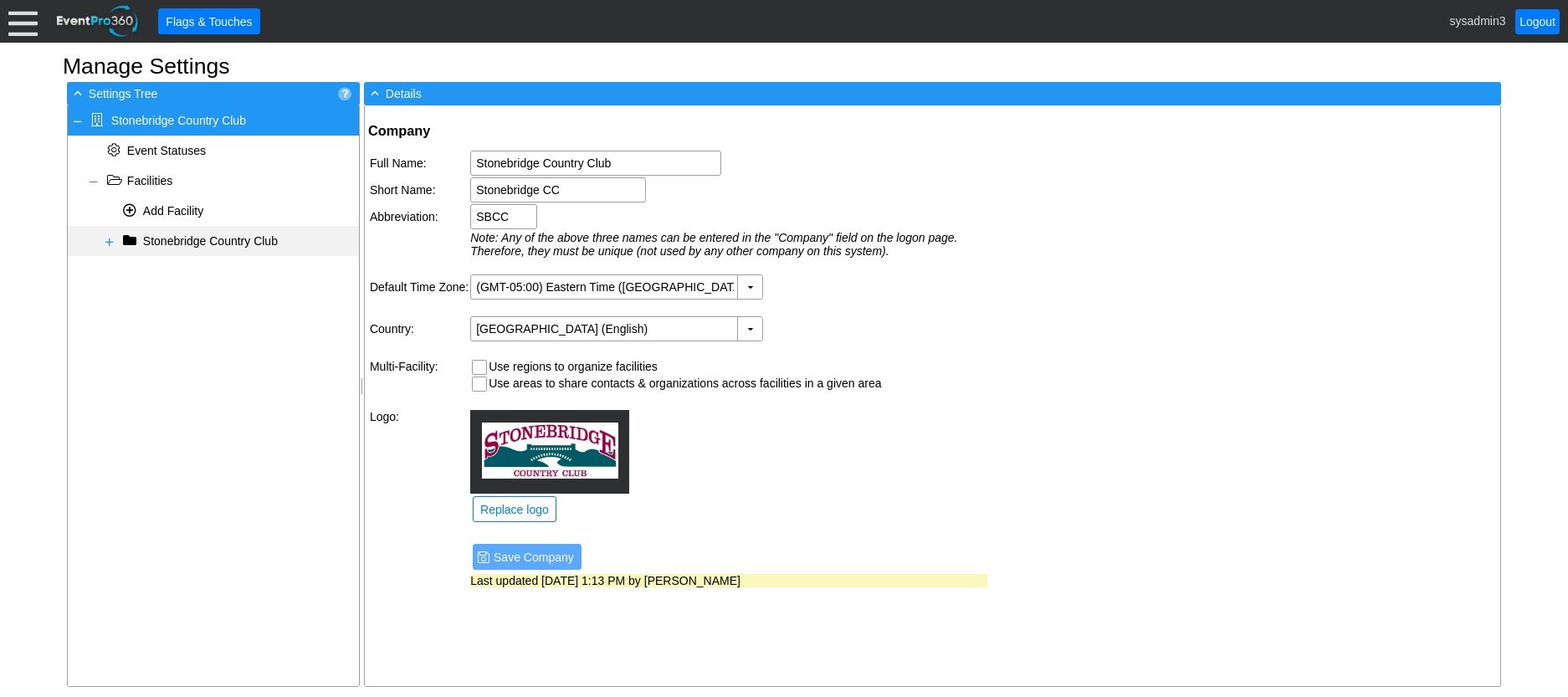
click at [196, 243] on span "Stonebridge Country Club" at bounding box center [210, 241] width 135 height 14
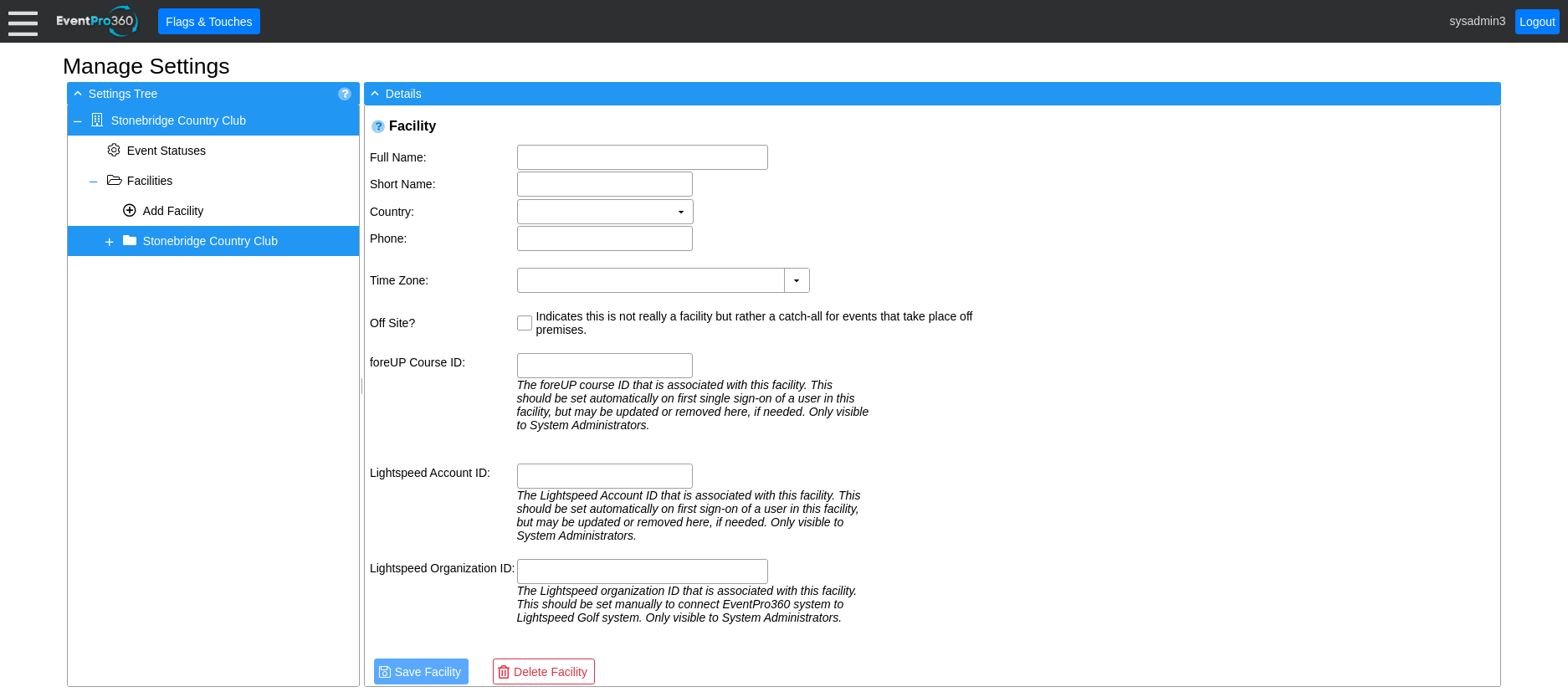
type input "161 Gorham Pond Rd"
type input "Goffstown"
type input "NH"
type input "03045"
type input "(603) 497-8633"
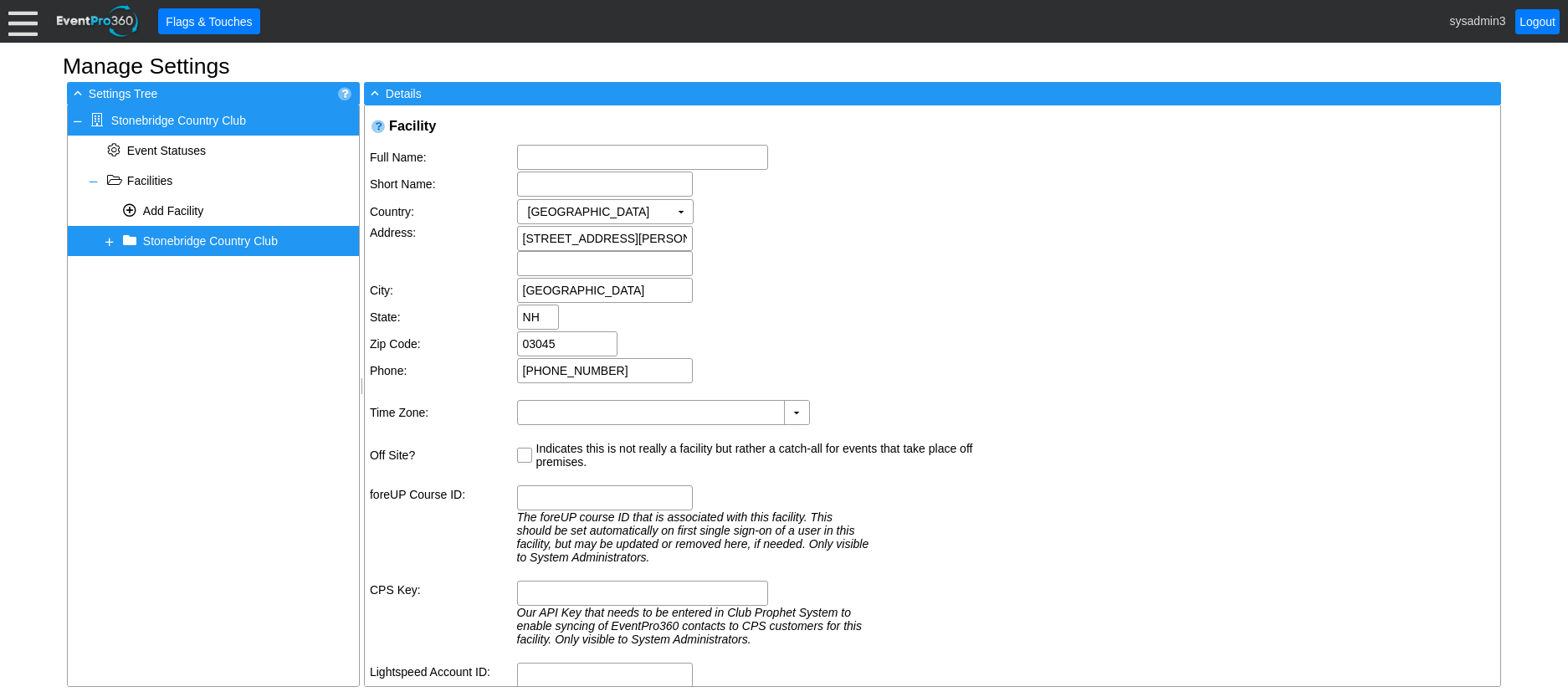
type input "Stonebridge Country Club"
type input "Stonebridge CC"
type input "(GMT-05:00) Eastern Time (US & Canada)"
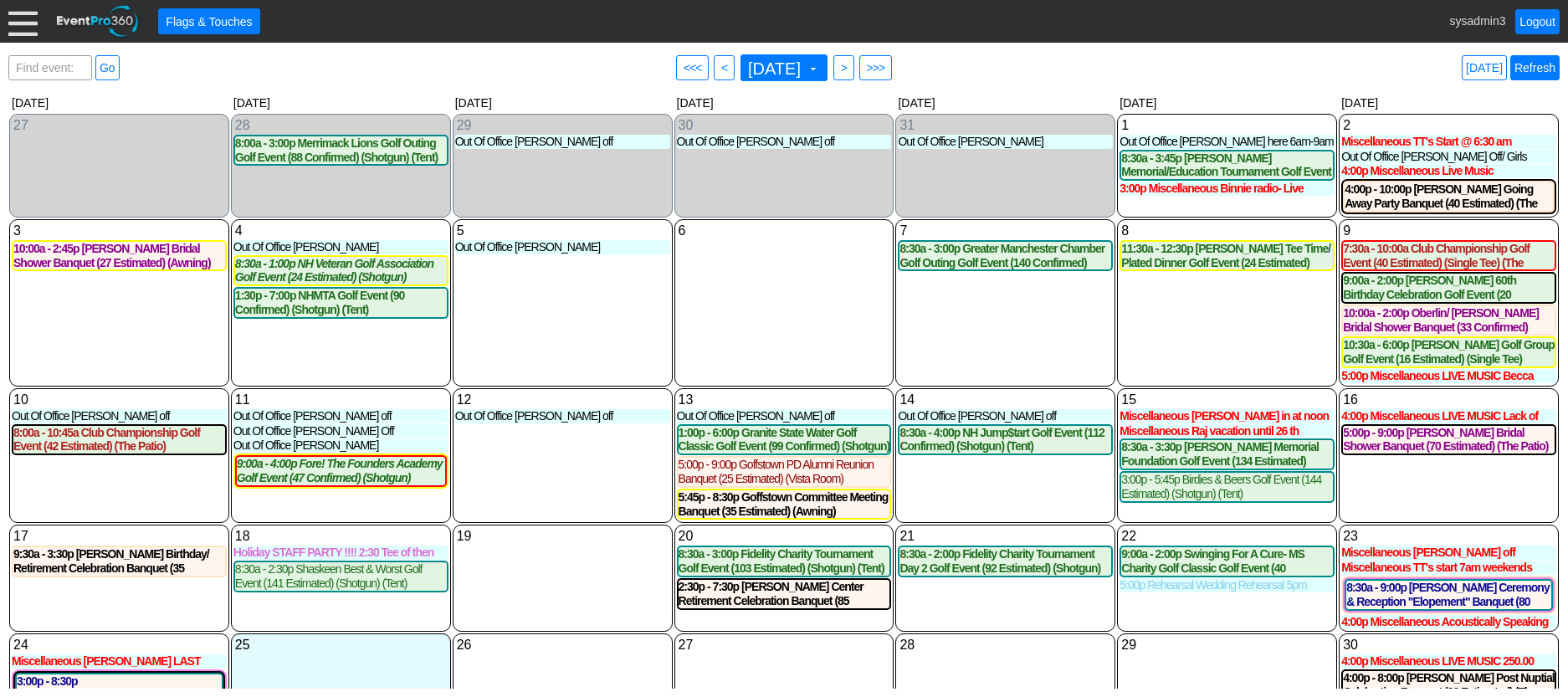
click at [1542, 58] on link "Refresh" at bounding box center [1534, 68] width 49 height 25
click at [31, 29] on div at bounding box center [23, 21] width 29 height 29
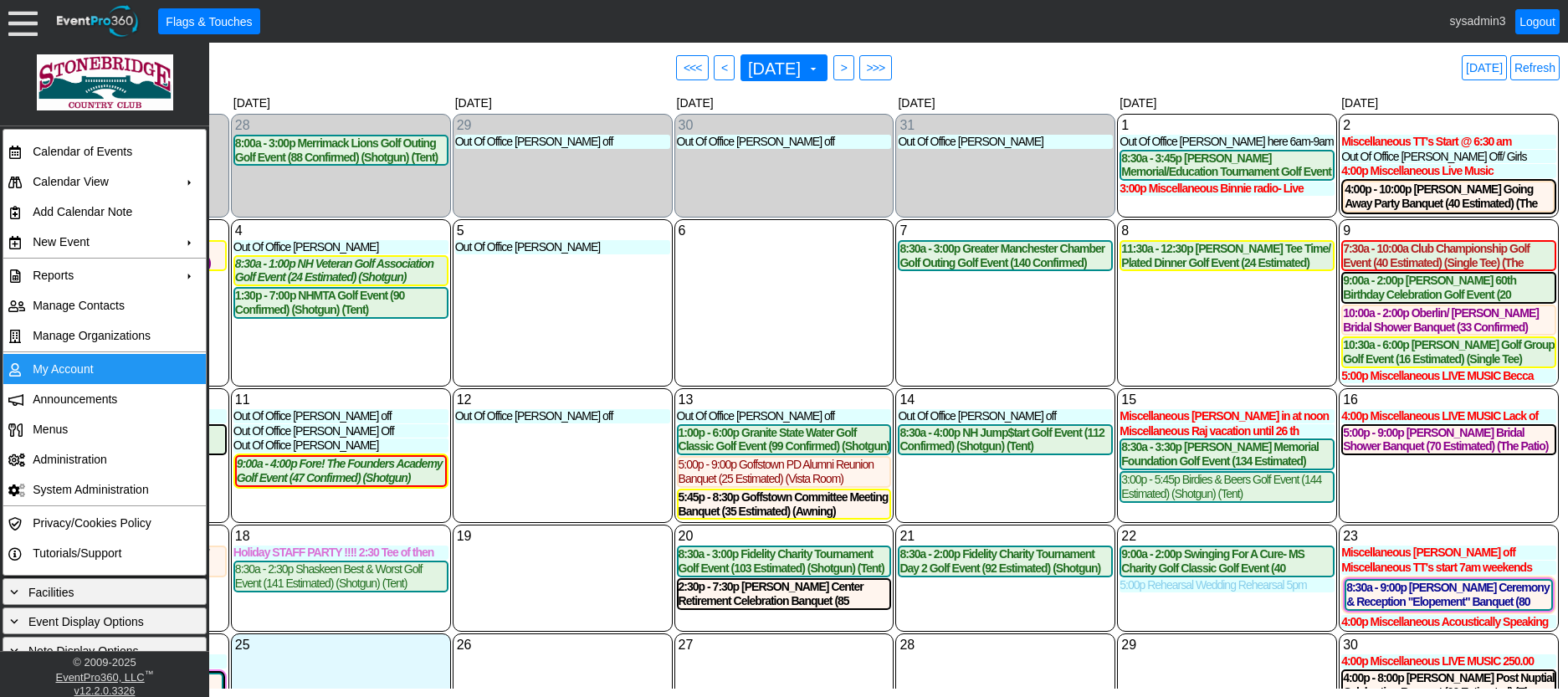
click at [68, 369] on td "My Account" at bounding box center [100, 369] width 150 height 30
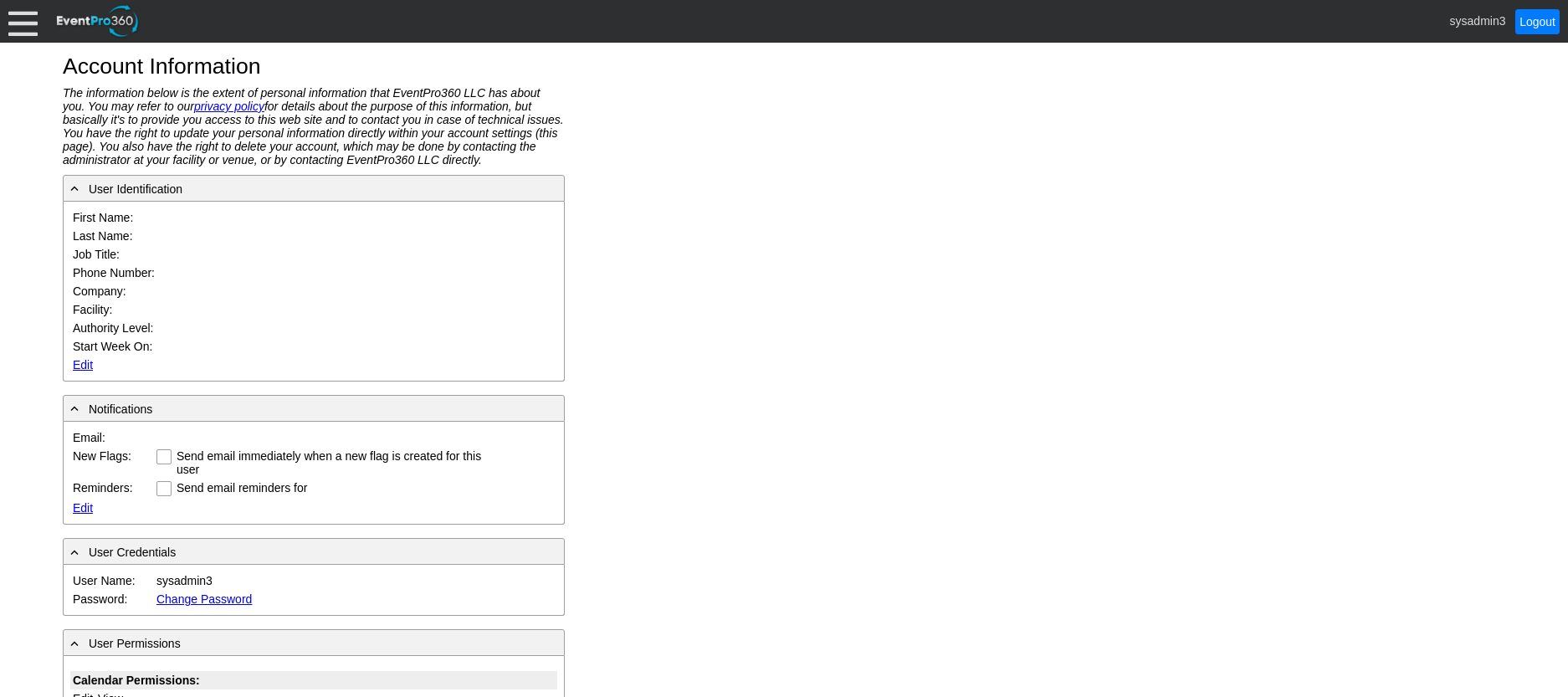
type input "System"
type input "Administrator"
type input "System Administrator"
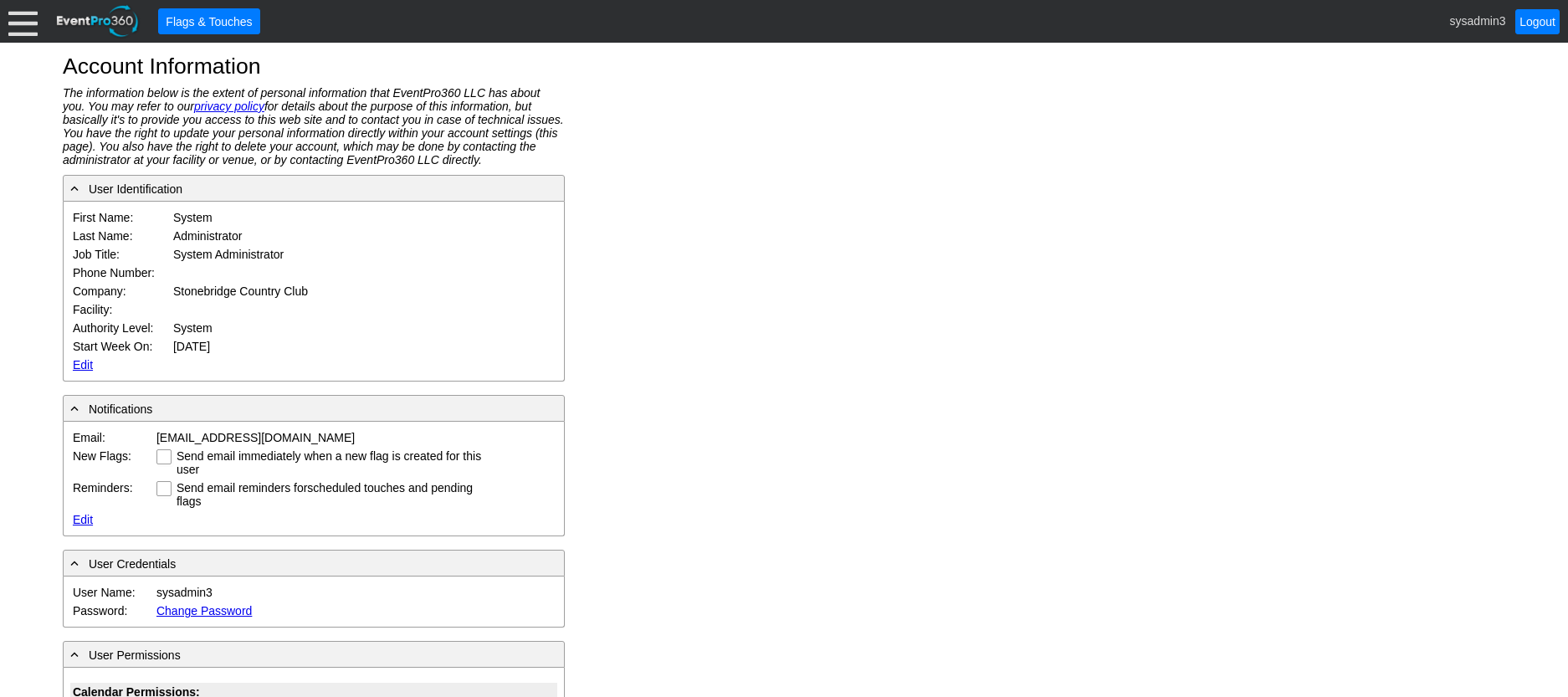
click at [79, 366] on link "Edit" at bounding box center [82, 365] width 20 height 14
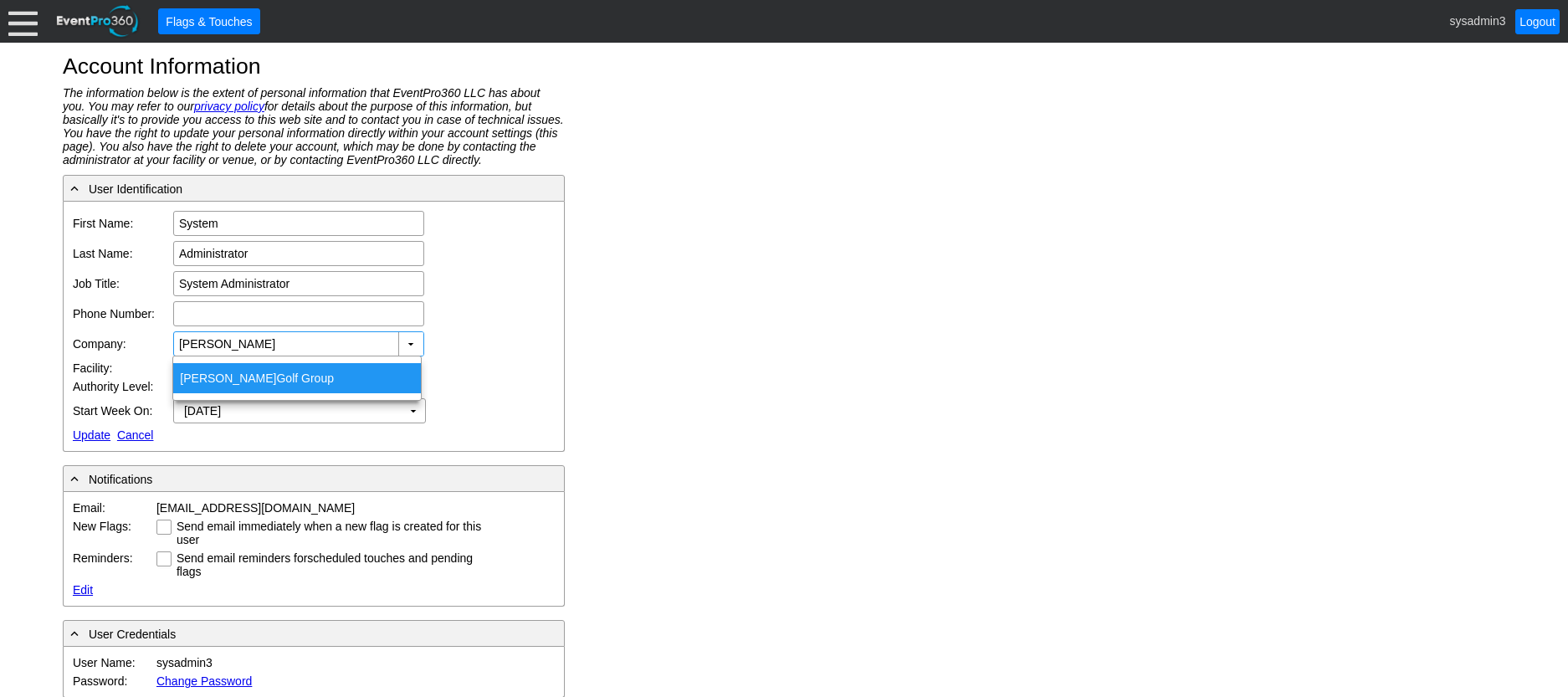
click at [236, 385] on div "Wilson Golf Group" at bounding box center [297, 377] width 248 height 30
type input "Wilson Golf Group"
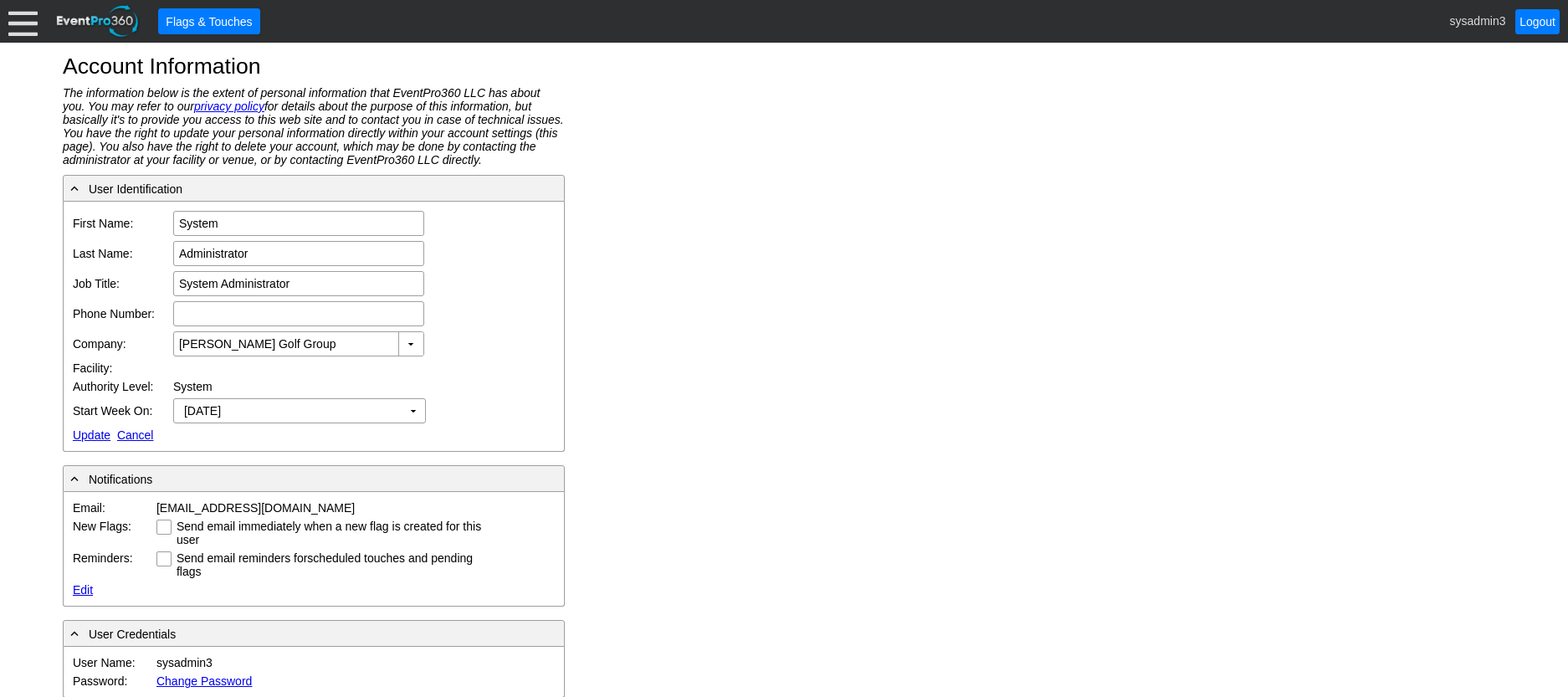
click at [85, 433] on link "Update" at bounding box center [91, 435] width 38 height 14
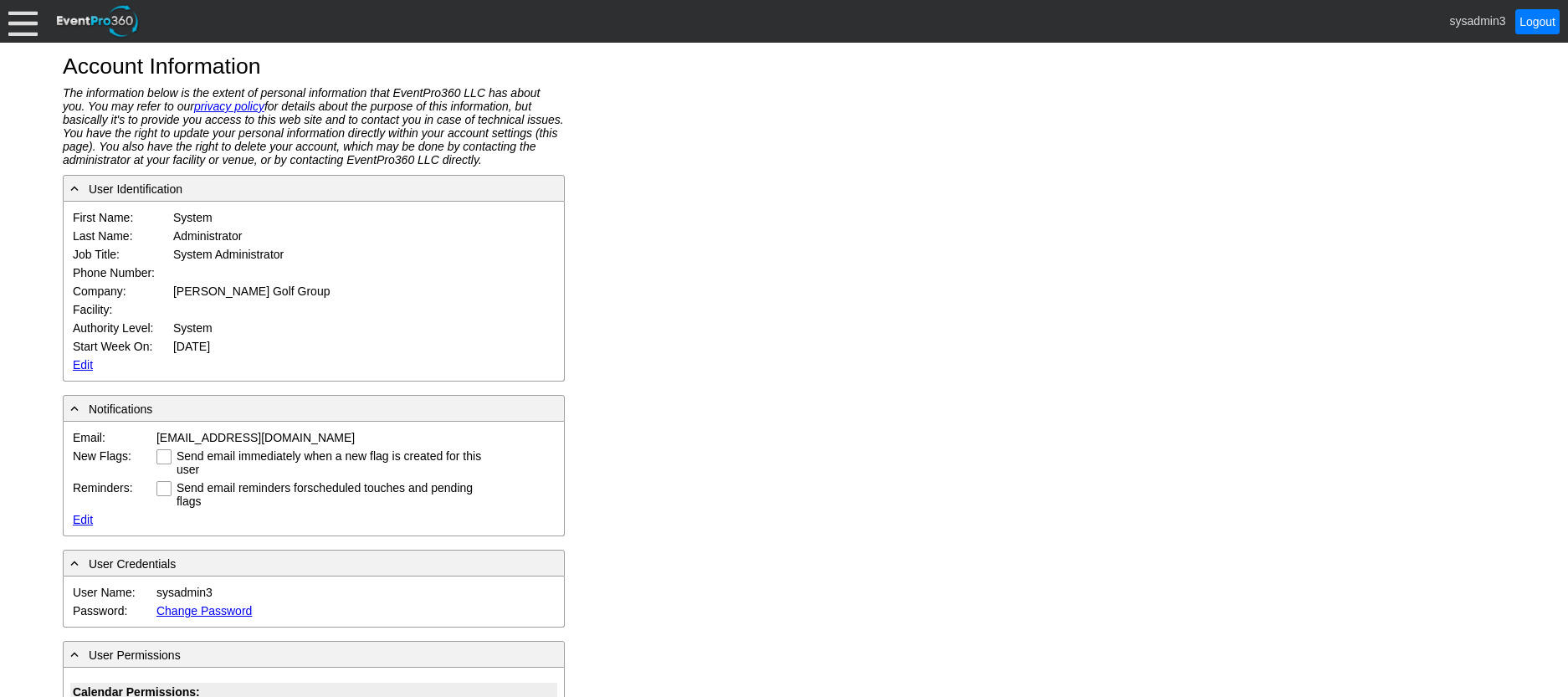
click at [29, 28] on div at bounding box center [23, 21] width 29 height 29
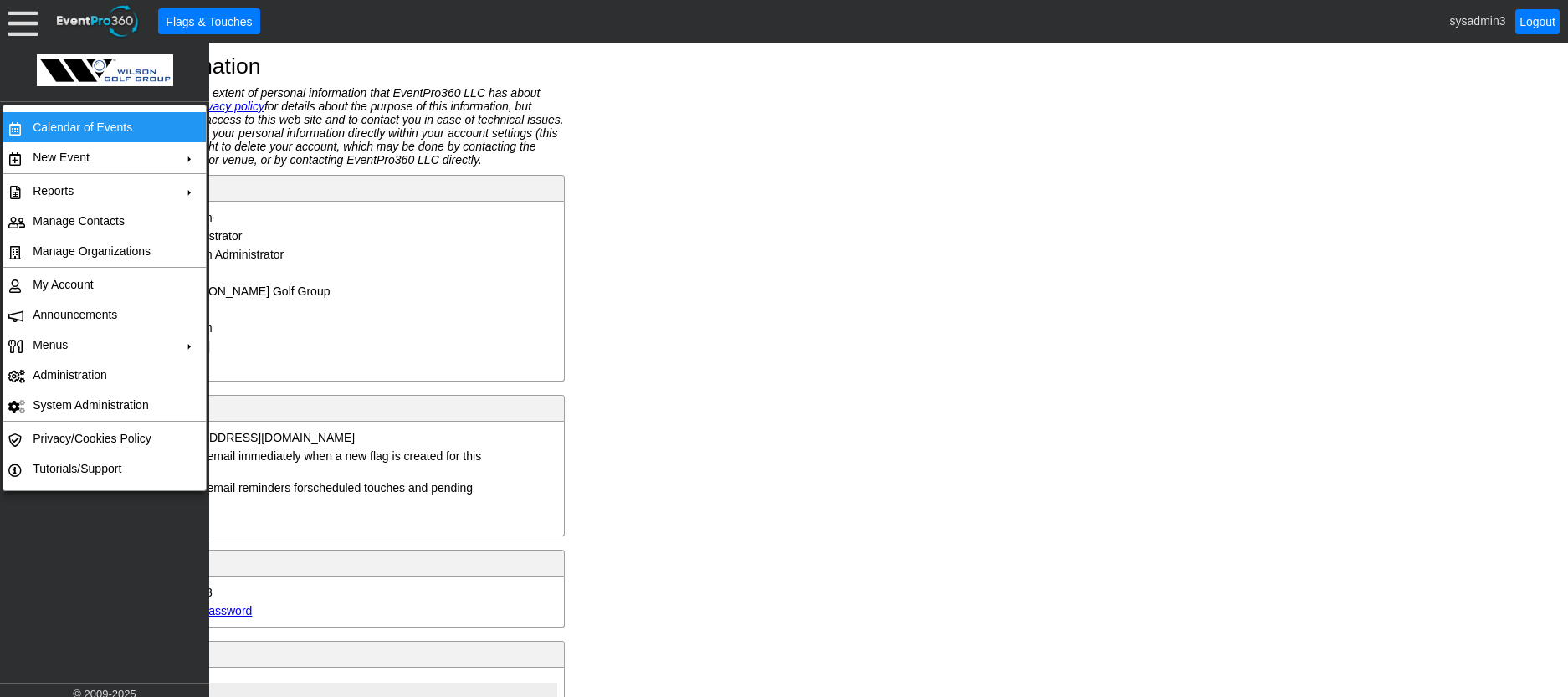
click at [70, 135] on td "Calendar of Events" at bounding box center [100, 126] width 150 height 30
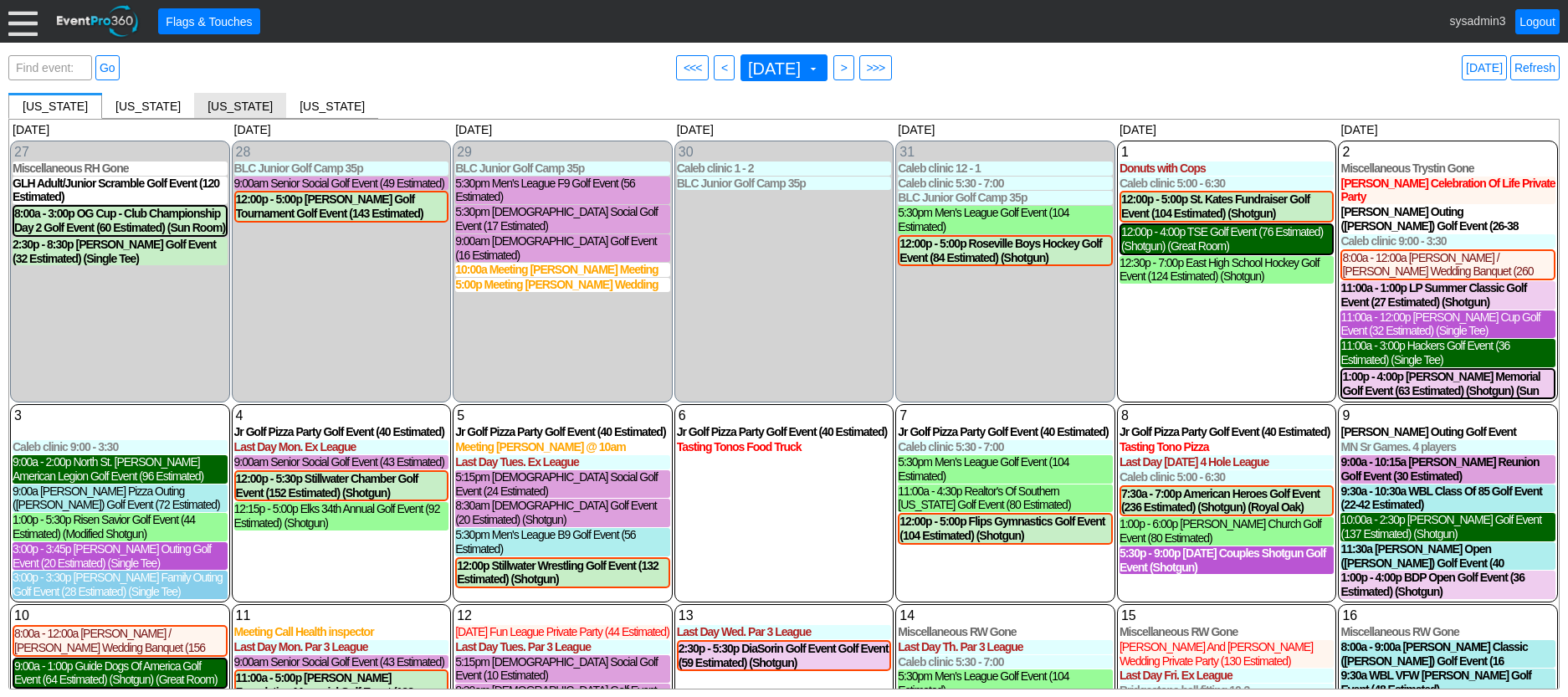
click at [207, 106] on span "[US_STATE]" at bounding box center [240, 106] width 66 height 14
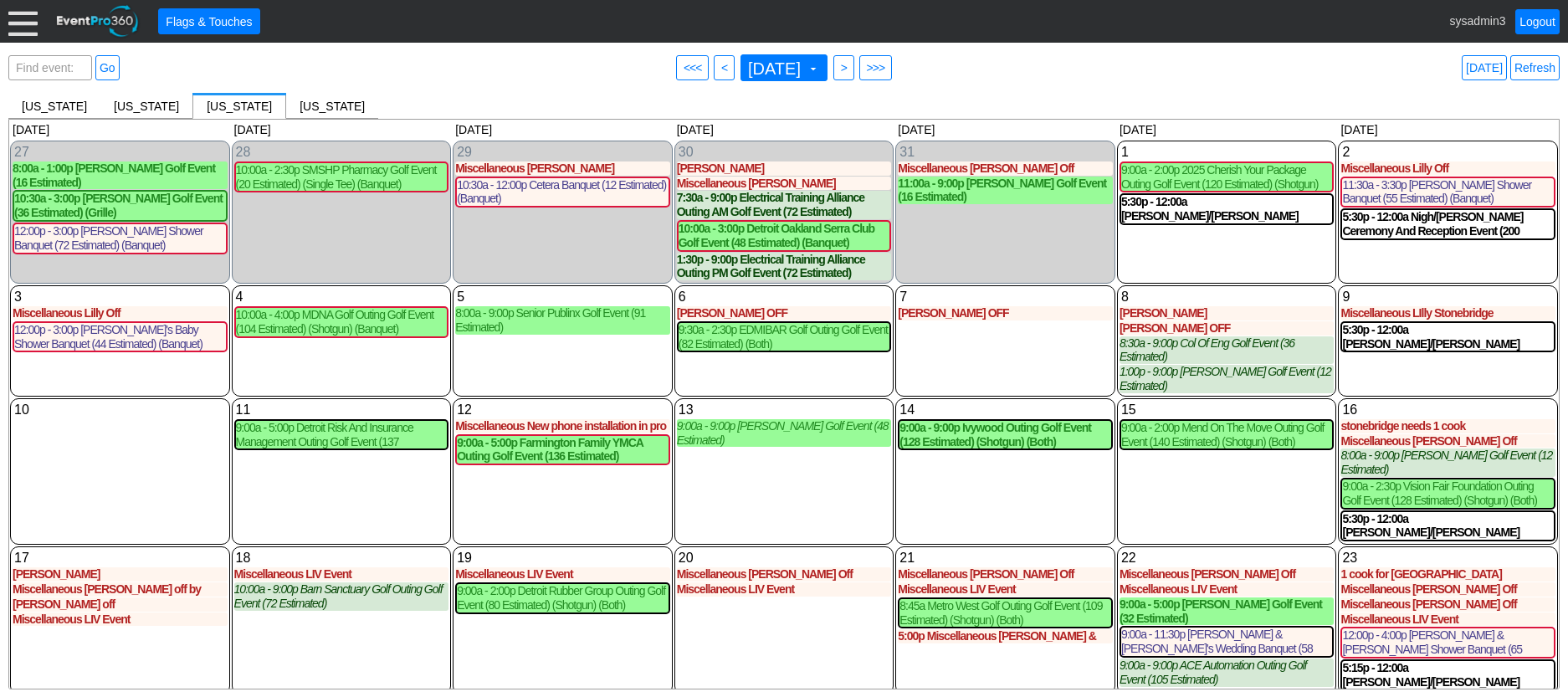
click at [26, 34] on div at bounding box center [23, 21] width 29 height 29
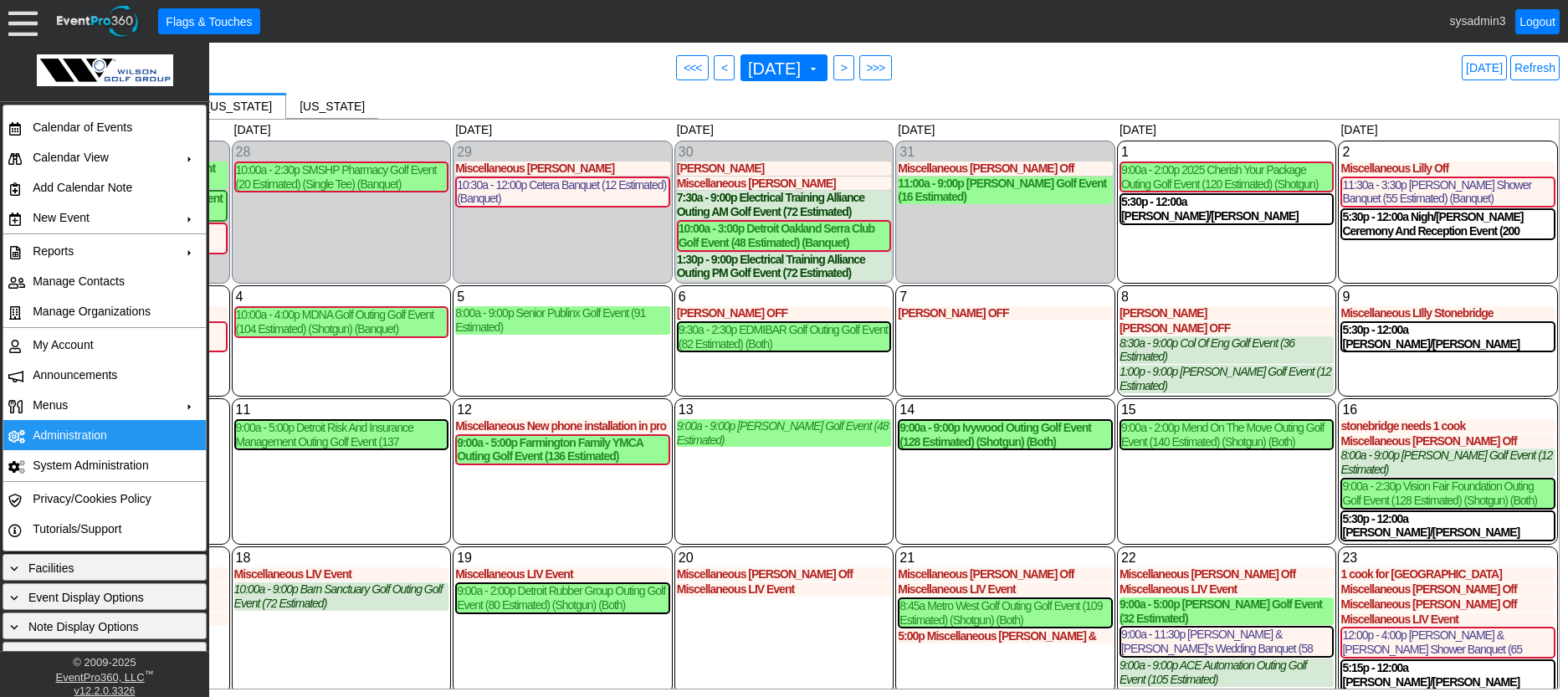
click at [80, 438] on td "Administration" at bounding box center [100, 434] width 150 height 30
click at [1545, 64] on link "Refresh" at bounding box center [1534, 68] width 49 height 25
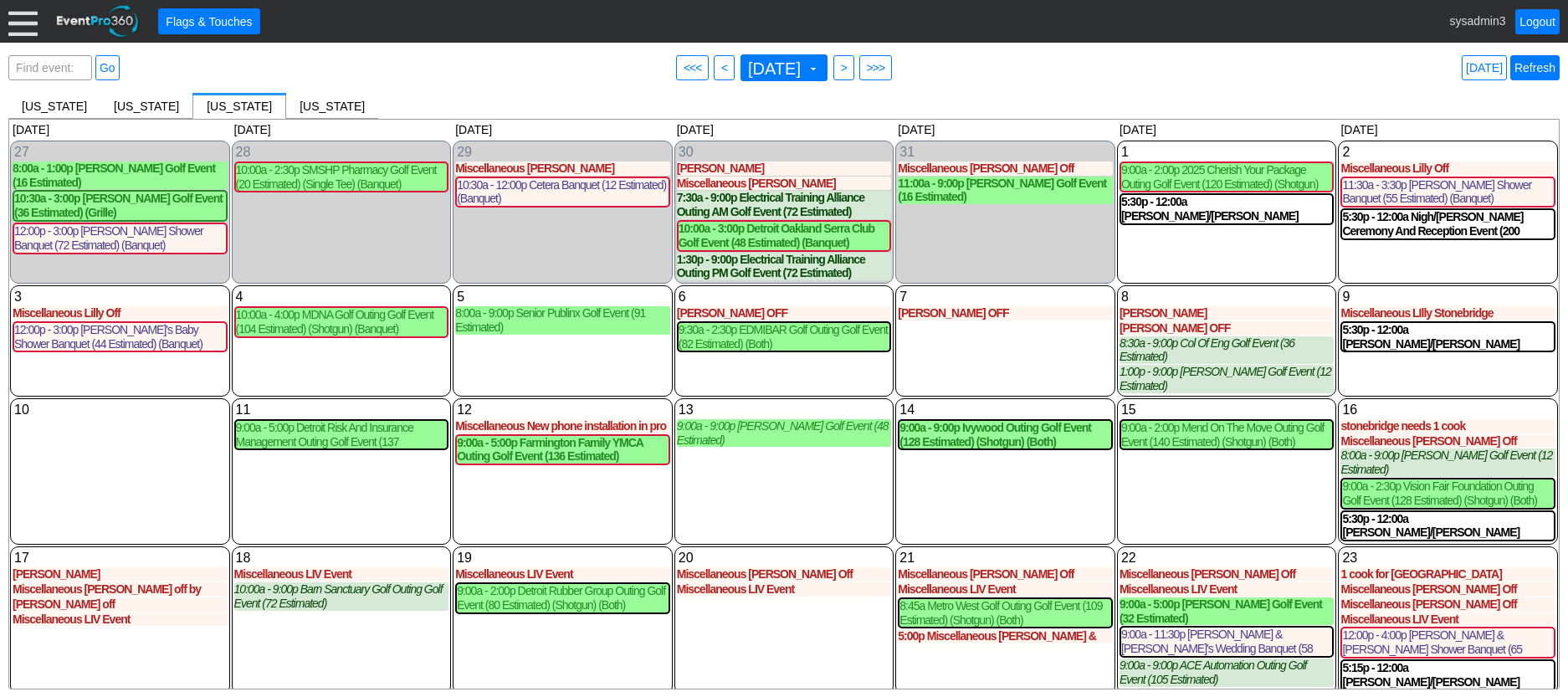
click at [1545, 64] on link "Refresh" at bounding box center [1534, 68] width 49 height 25
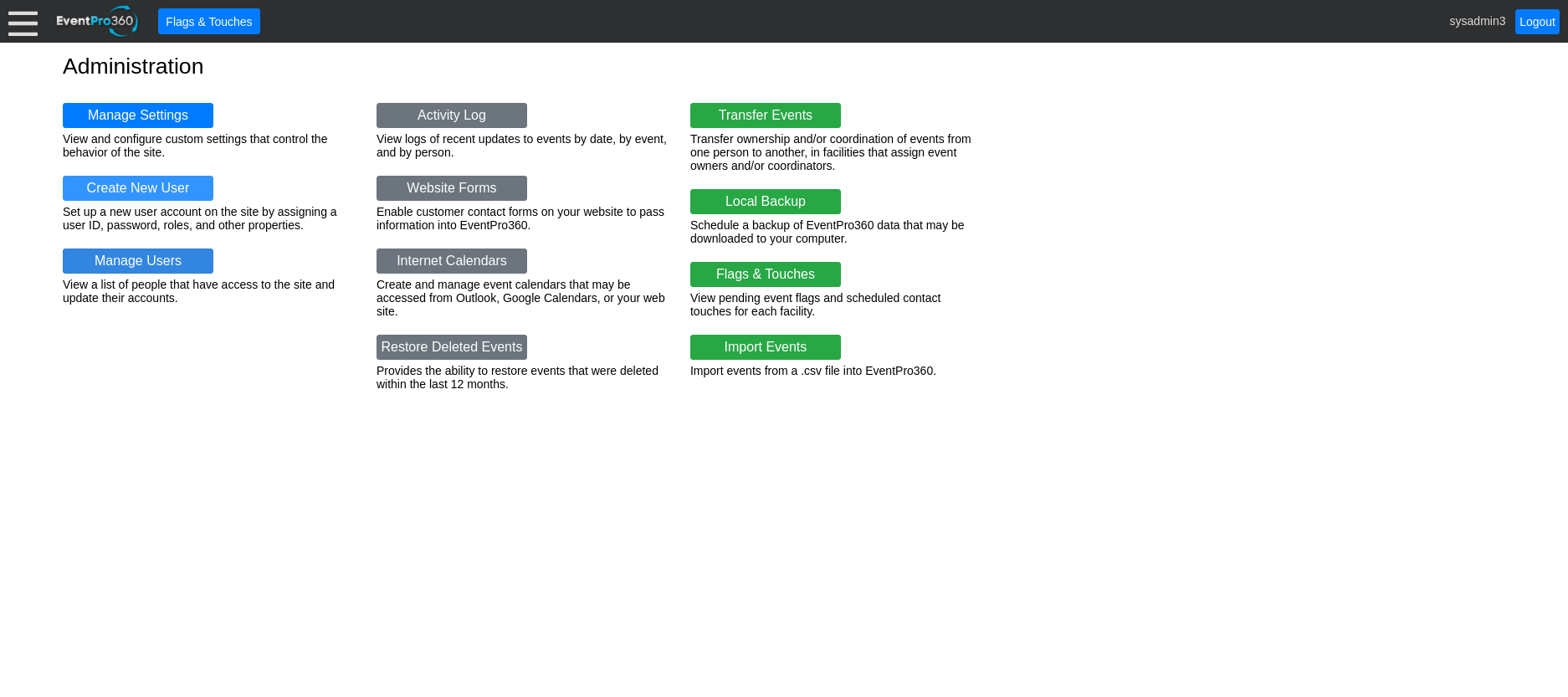
click at [128, 262] on link "Manage Users" at bounding box center [138, 262] width 151 height 25
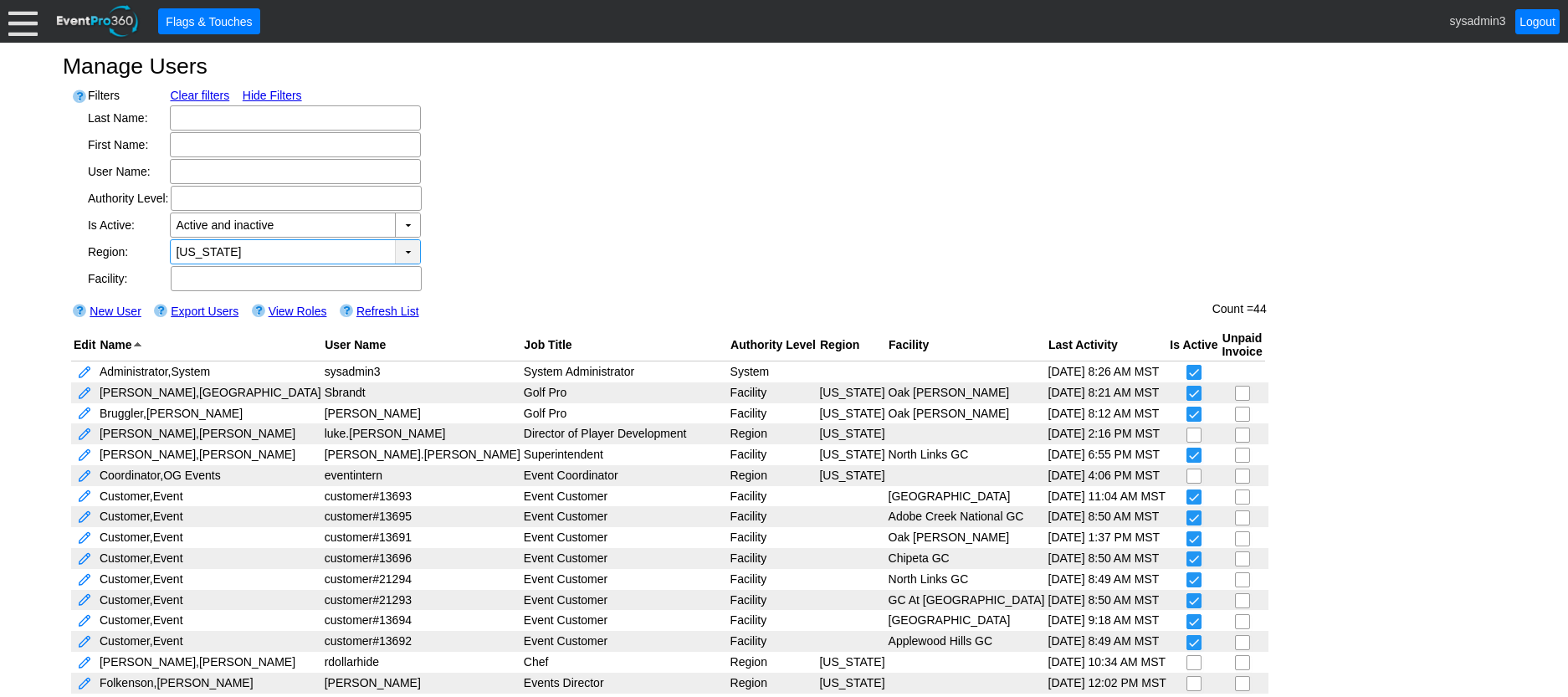
click at [402, 249] on div "▼" at bounding box center [407, 252] width 25 height 23
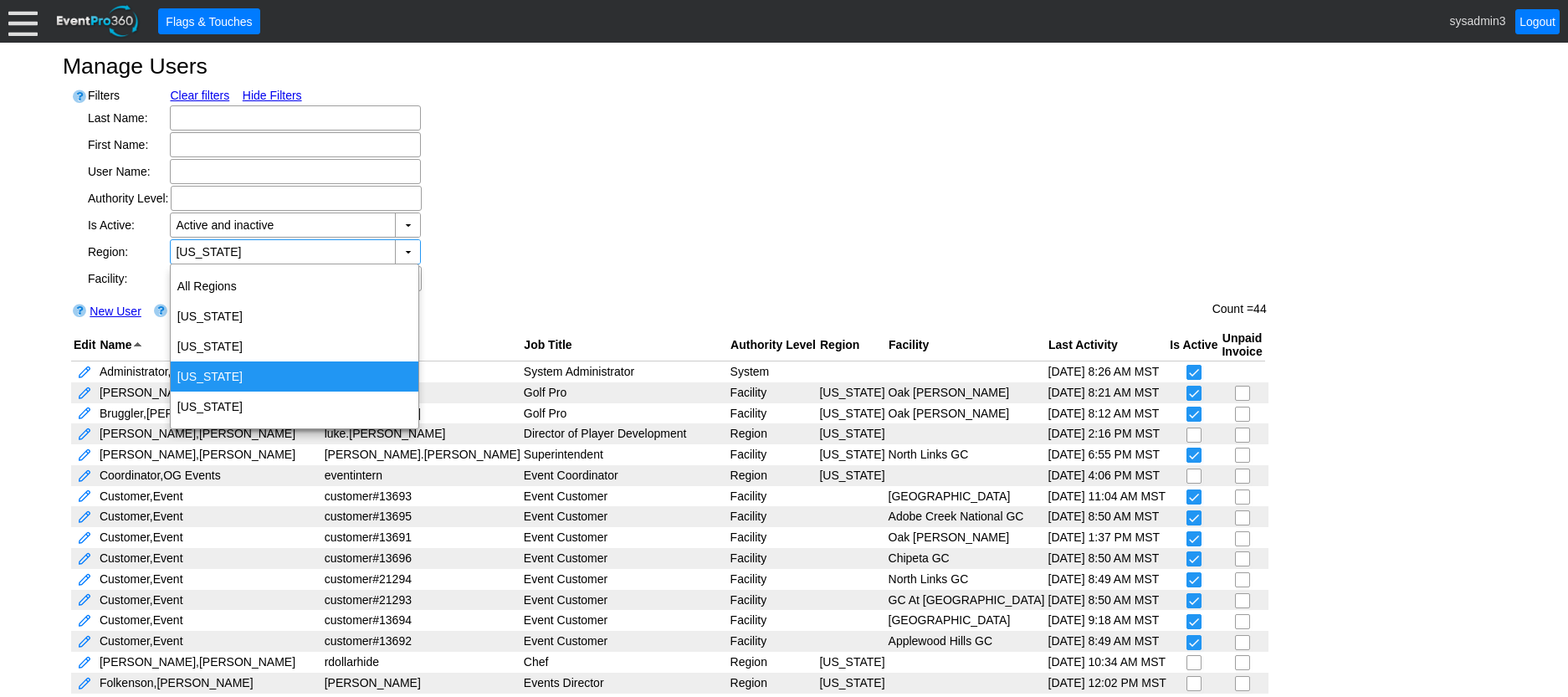
click at [223, 367] on div "[US_STATE]" at bounding box center [294, 376] width 248 height 30
type input "Michigan"
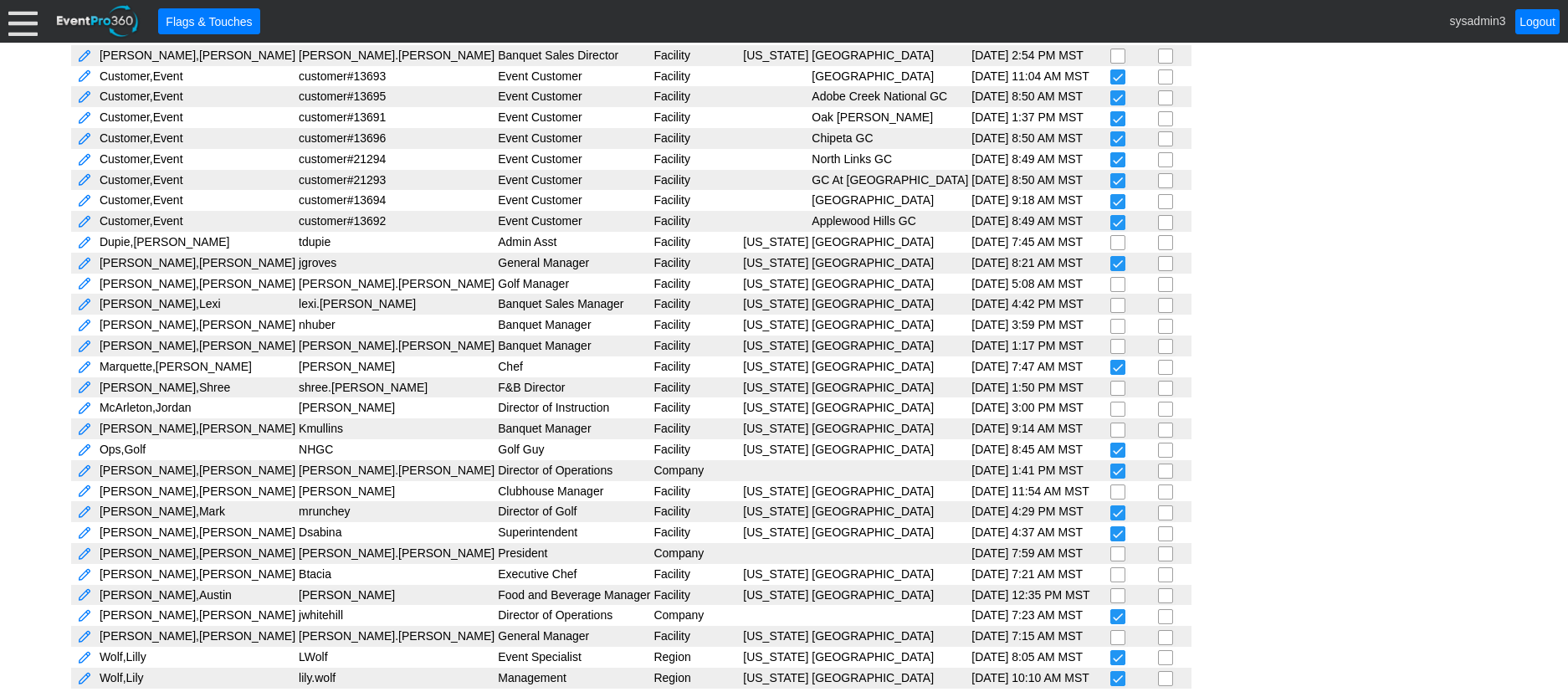
scroll to position [422, 0]
click at [127, 653] on td "Wolf, Lilly" at bounding box center [197, 657] width 199 height 21
click at [86, 658] on link at bounding box center [85, 658] width 15 height 15
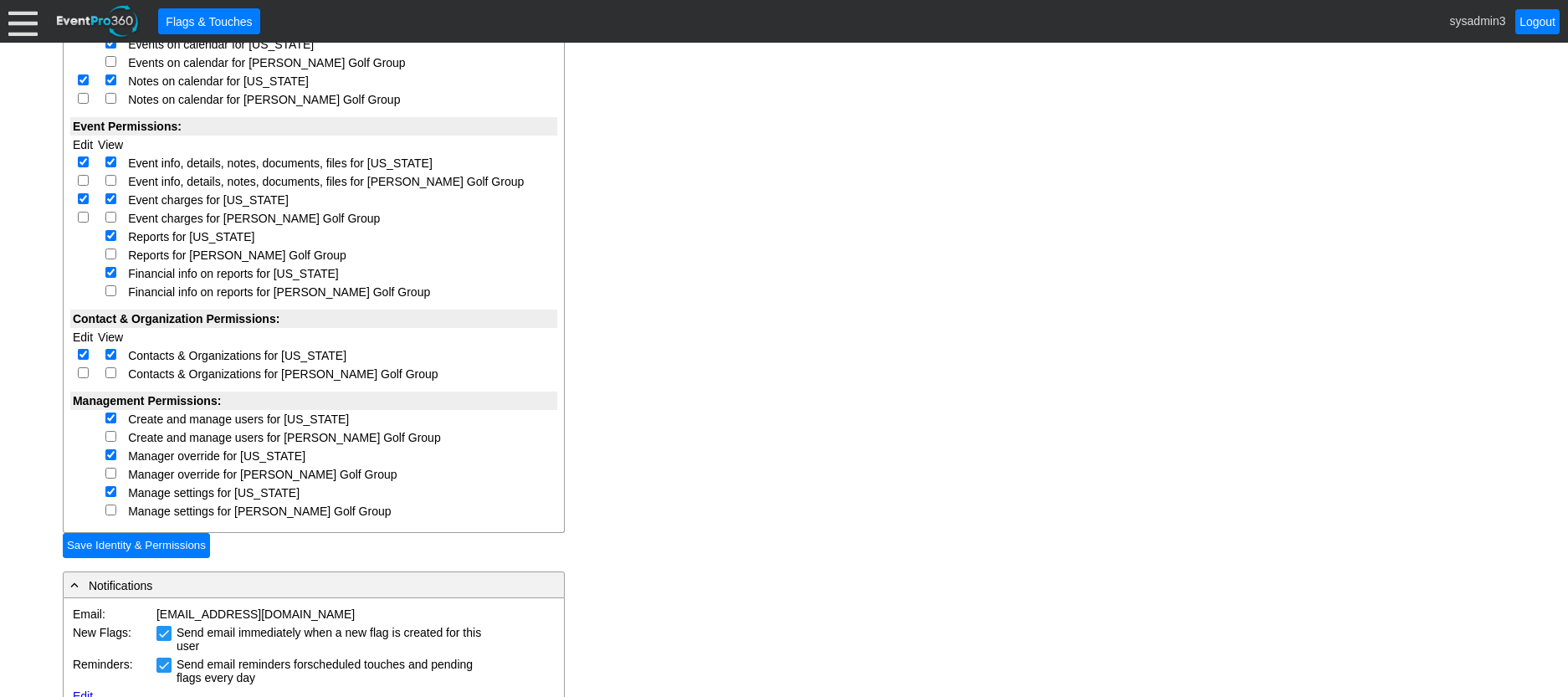
scroll to position [670, 0]
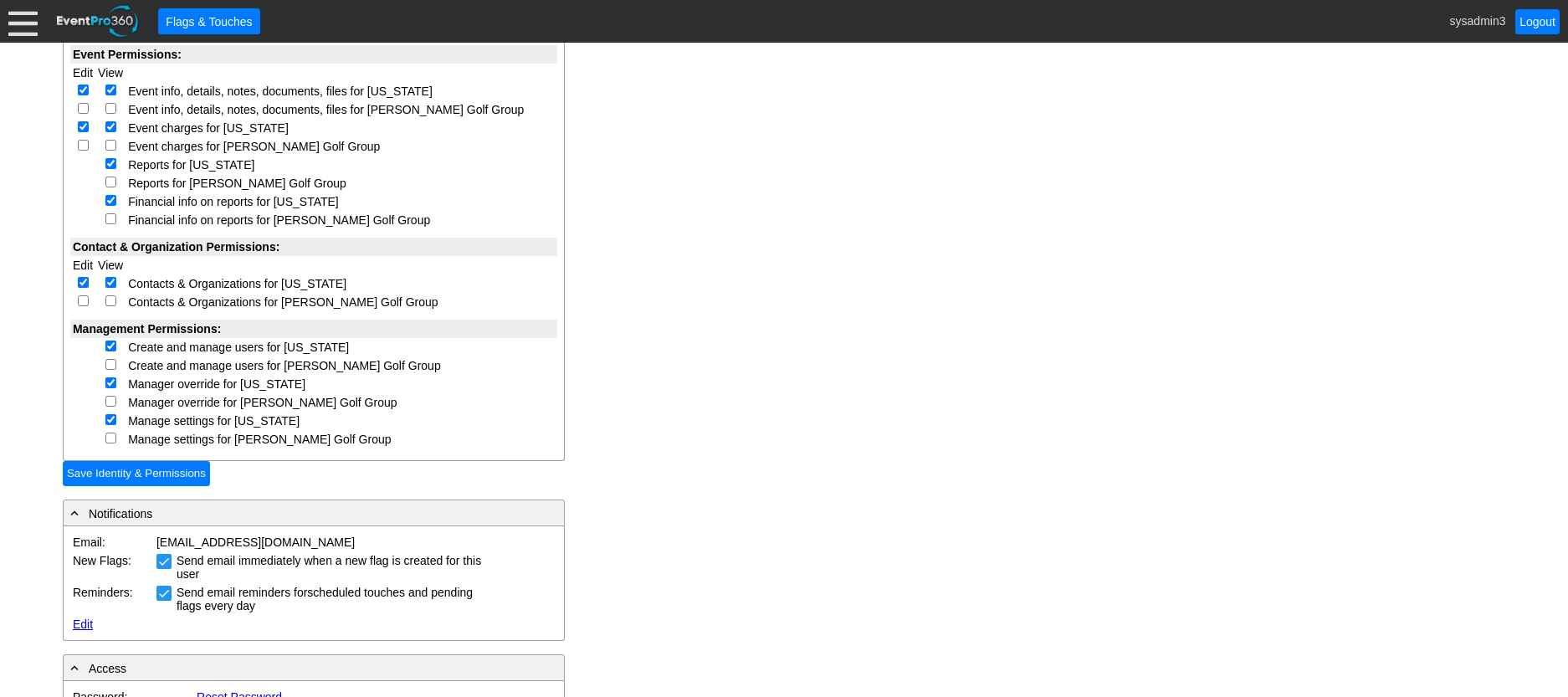
click at [14, 20] on div at bounding box center [23, 21] width 29 height 29
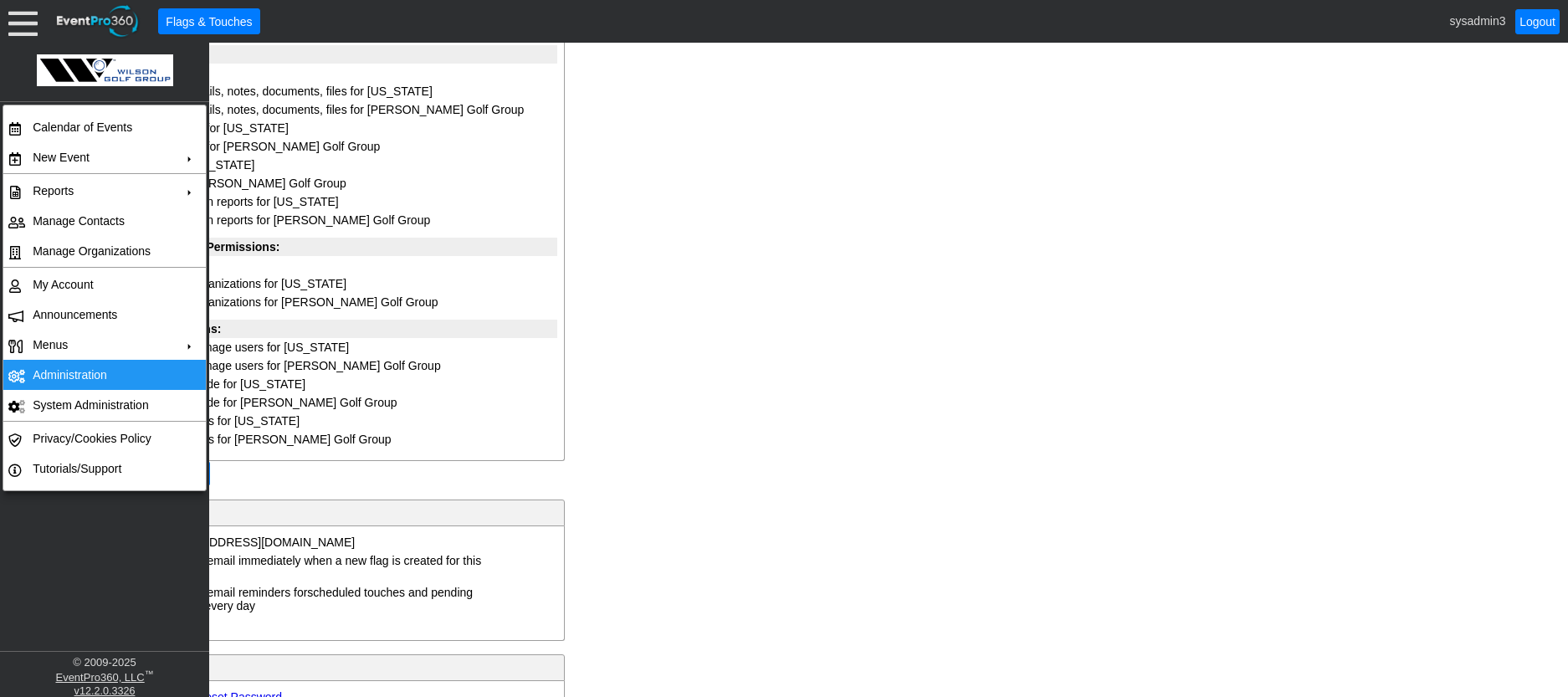
click at [73, 363] on td "Administration" at bounding box center [100, 375] width 150 height 30
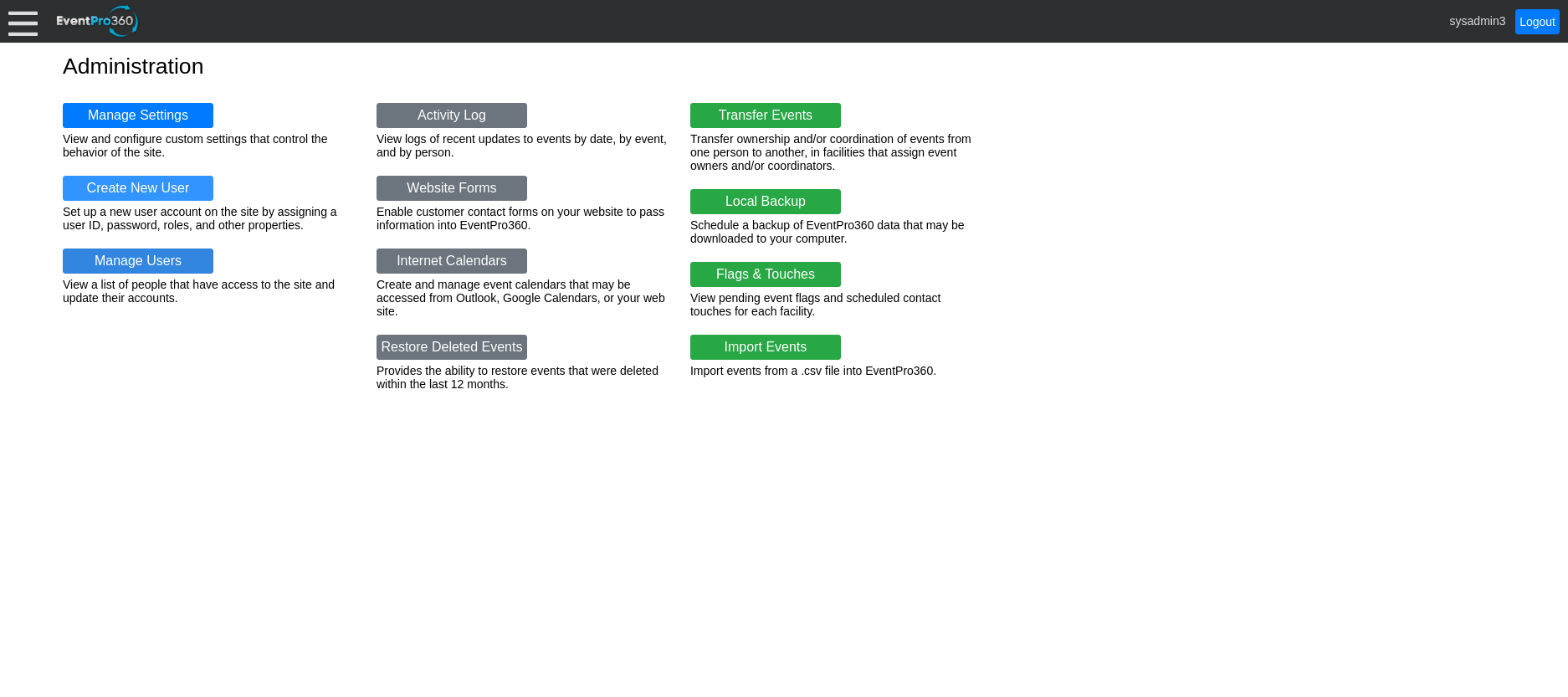
click at [154, 256] on link "Manage Users" at bounding box center [138, 262] width 151 height 25
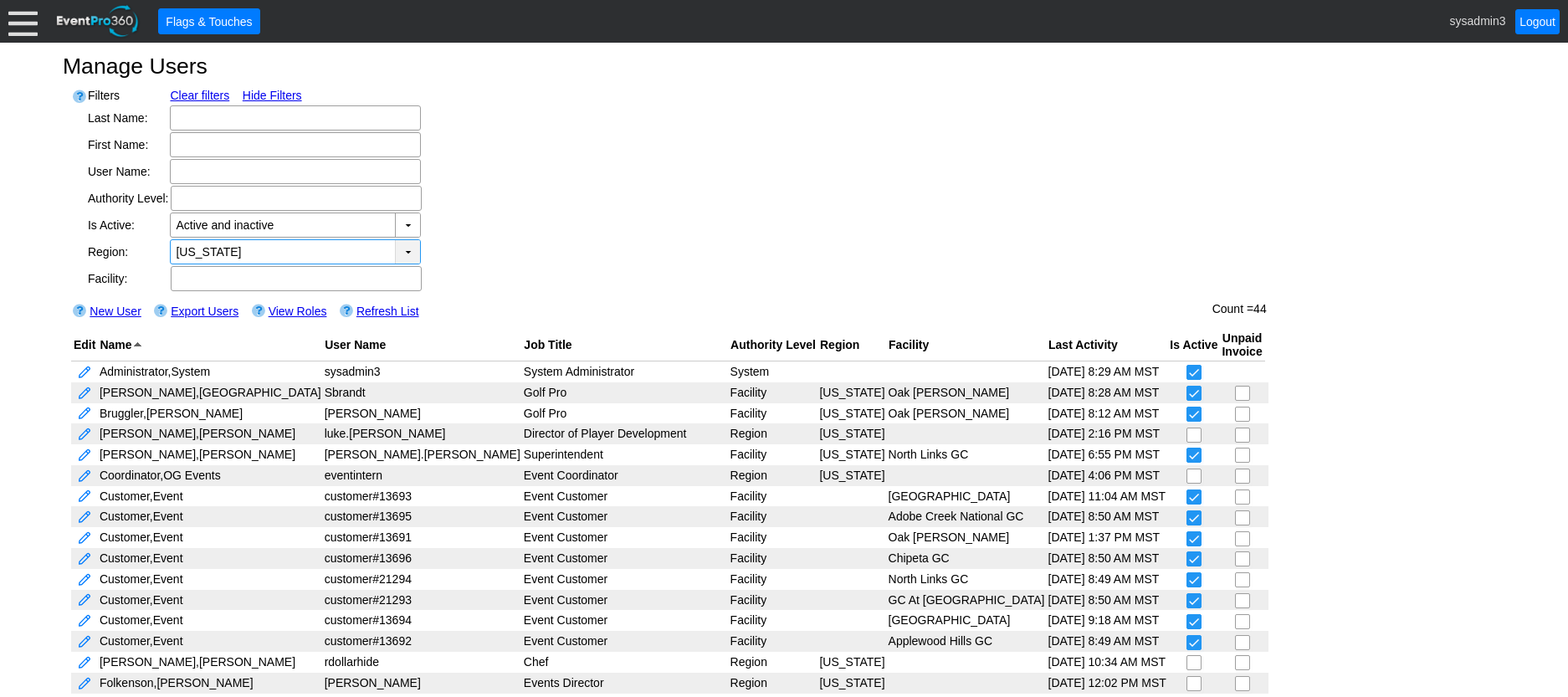
click at [409, 256] on div "▼" at bounding box center [407, 252] width 25 height 23
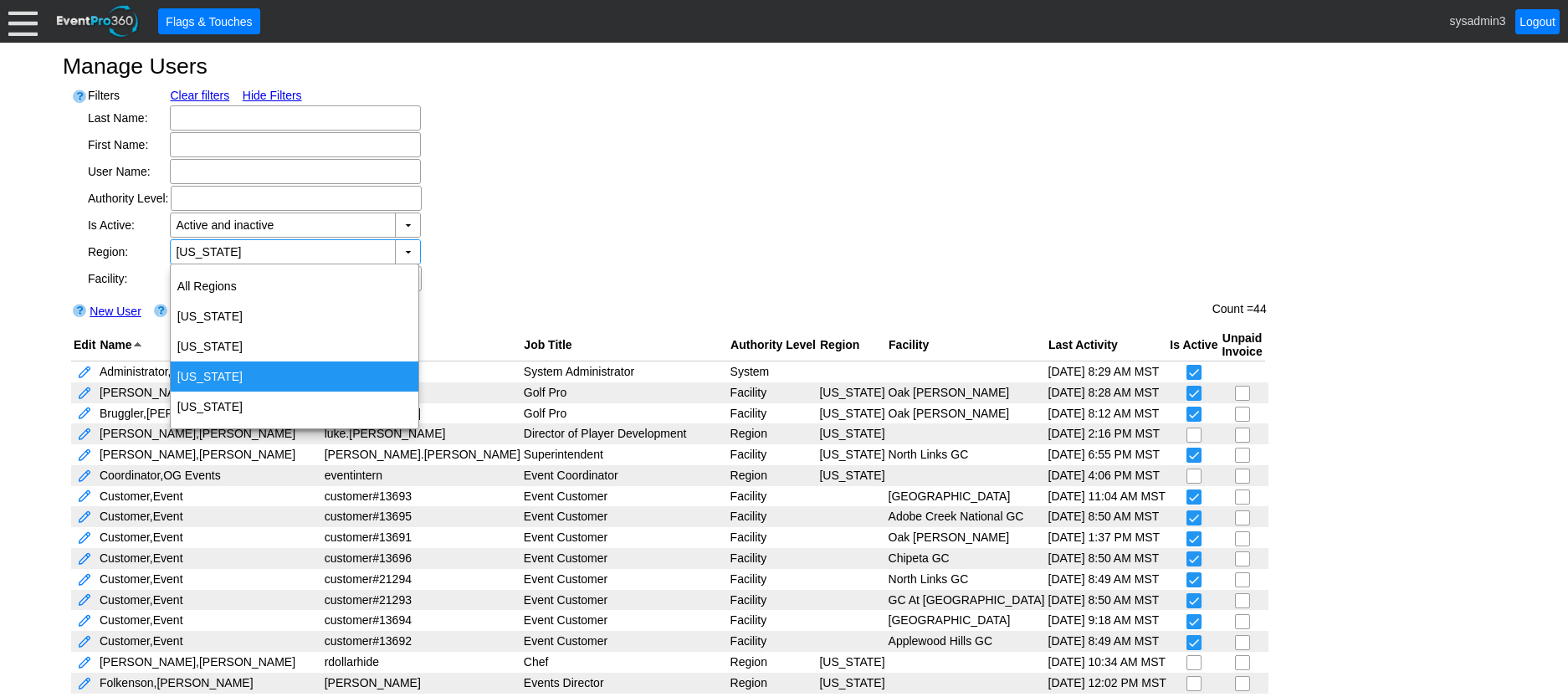
click at [223, 370] on div "Michigan" at bounding box center [294, 376] width 248 height 30
type input "Michigan"
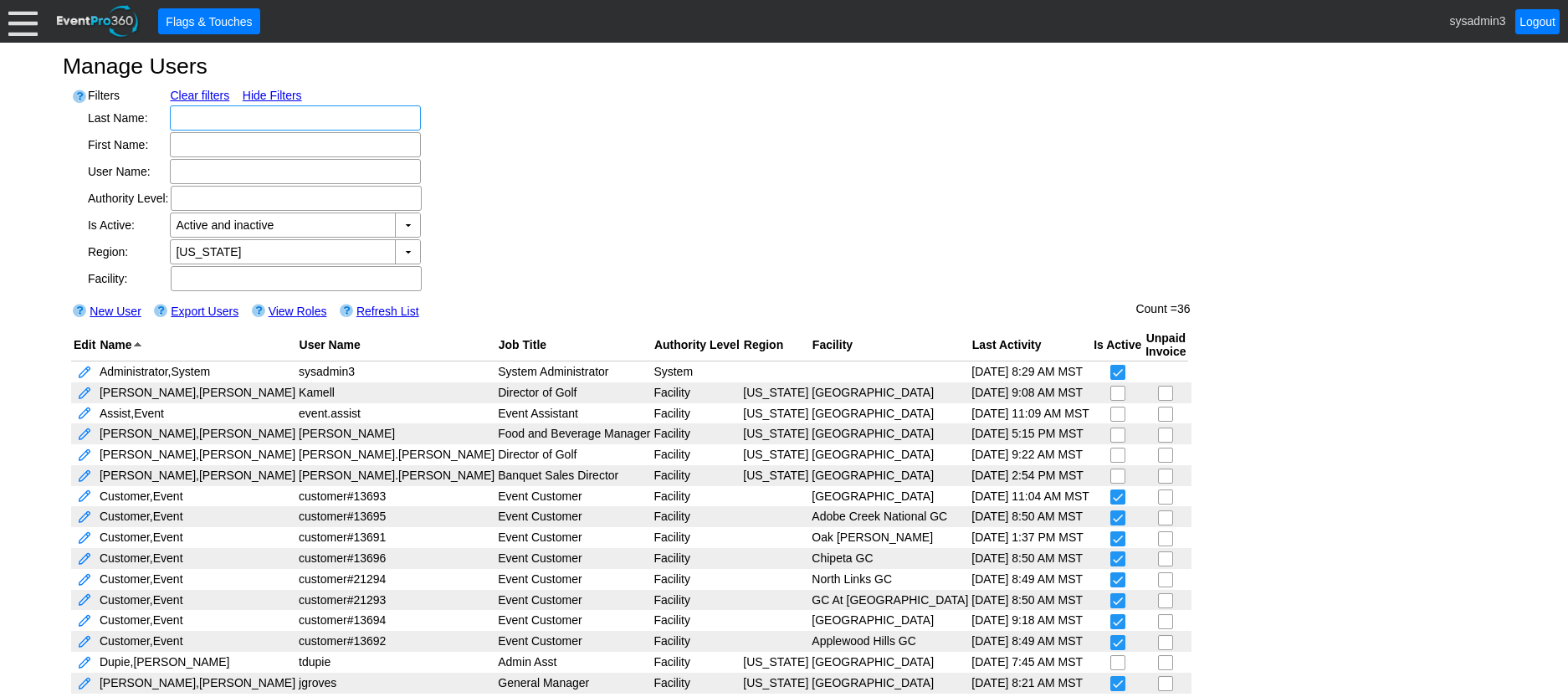
click at [117, 315] on link "New User" at bounding box center [115, 312] width 51 height 14
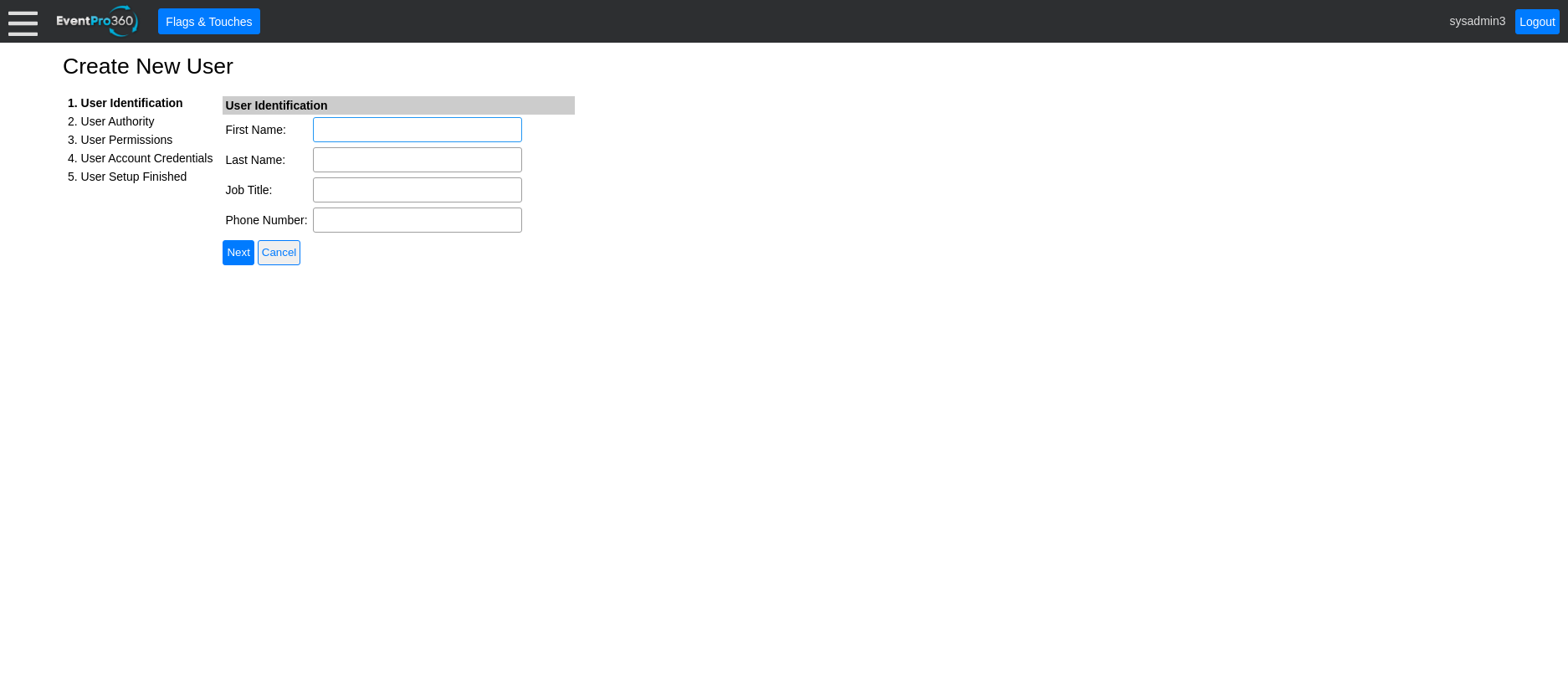
click at [423, 135] on input "First Name:" at bounding box center [417, 129] width 209 height 25
type input "[PERSON_NAME]"
type input "Manager"
click at [250, 258] on input "Next" at bounding box center [238, 253] width 31 height 25
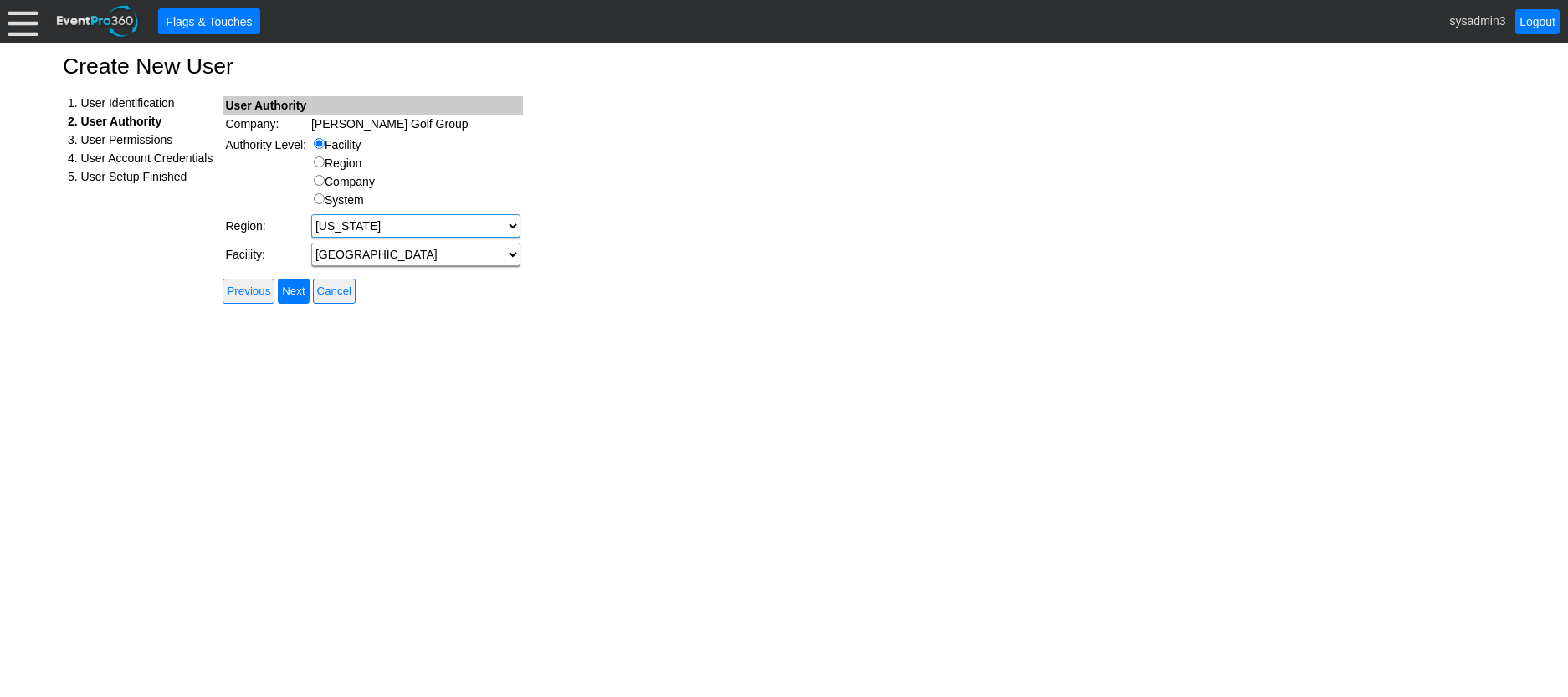
click at [510, 221] on select "Minnesota Wisconsin Michigan Colorado" at bounding box center [416, 226] width 209 height 23
select select "5"
click at [312, 214] on select "Minnesota Wisconsin Michigan Colorado" at bounding box center [416, 226] width 209 height 23
click at [509, 251] on select "[GEOGRAPHIC_DATA] [GEOGRAPHIC_DATA]" at bounding box center [416, 255] width 209 height 23
select select "103824"
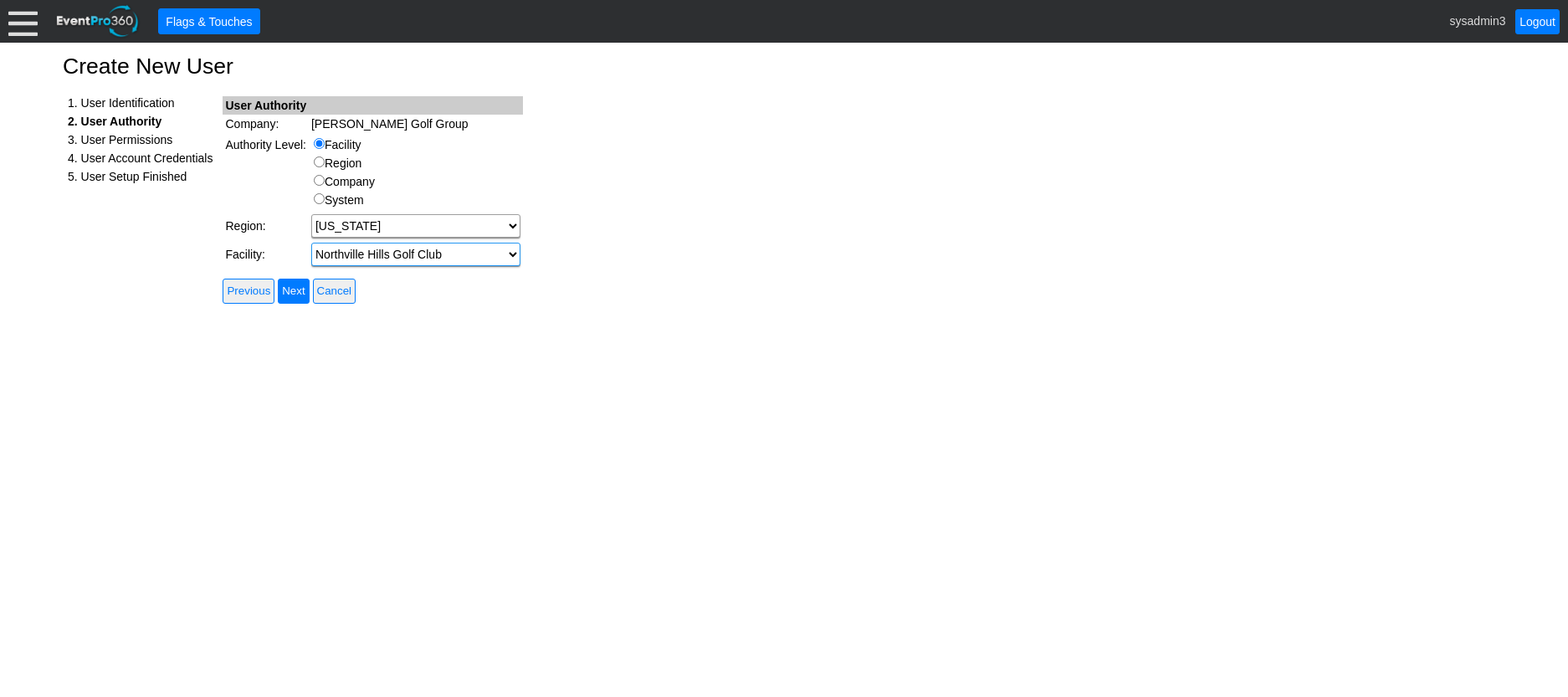
click at [312, 243] on select "[GEOGRAPHIC_DATA] [GEOGRAPHIC_DATA]" at bounding box center [416, 255] width 209 height 23
click at [303, 287] on input "Next" at bounding box center [293, 292] width 31 height 25
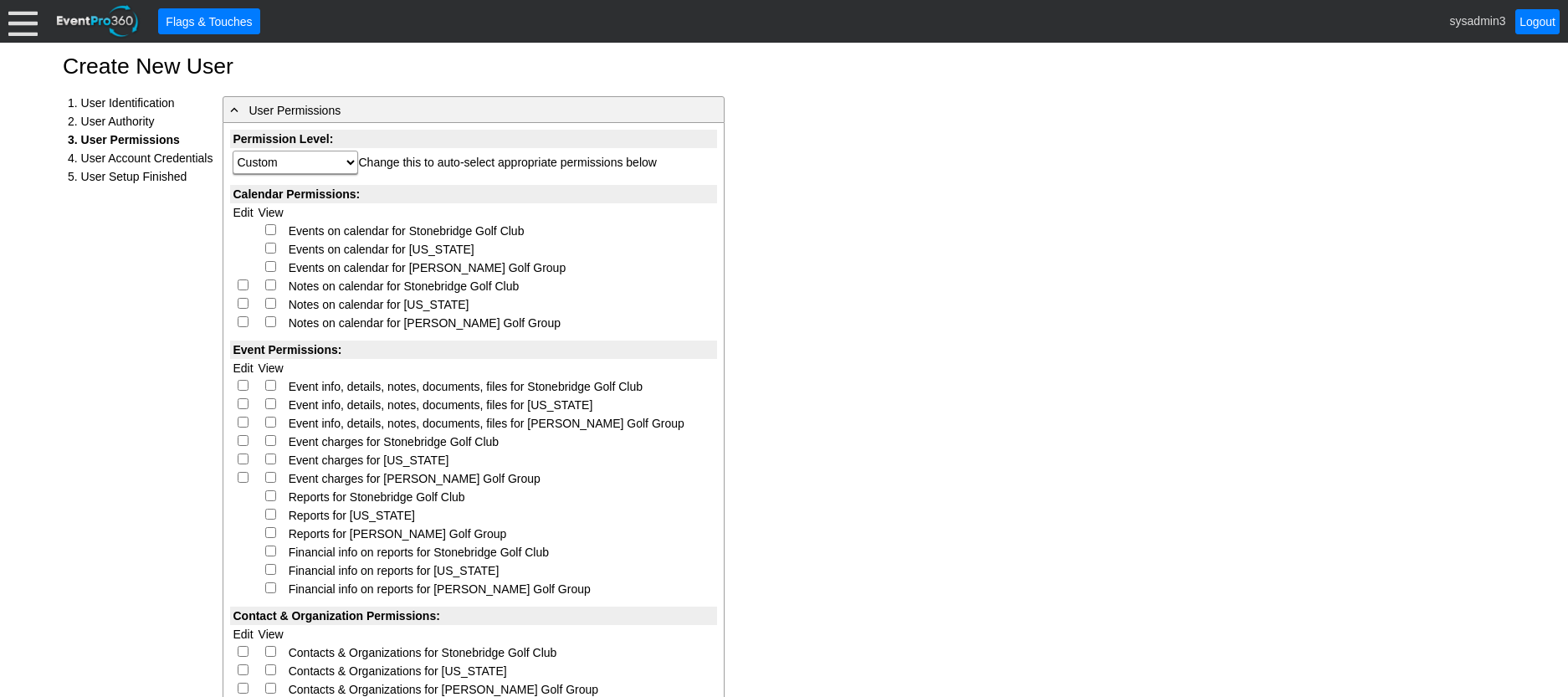
click at [268, 229] on input "checkbox" at bounding box center [270, 229] width 11 height 11
checkbox input "true"
select select "Custom"
click at [268, 265] on input "checkbox" at bounding box center [270, 266] width 11 height 11
checkbox input "true"
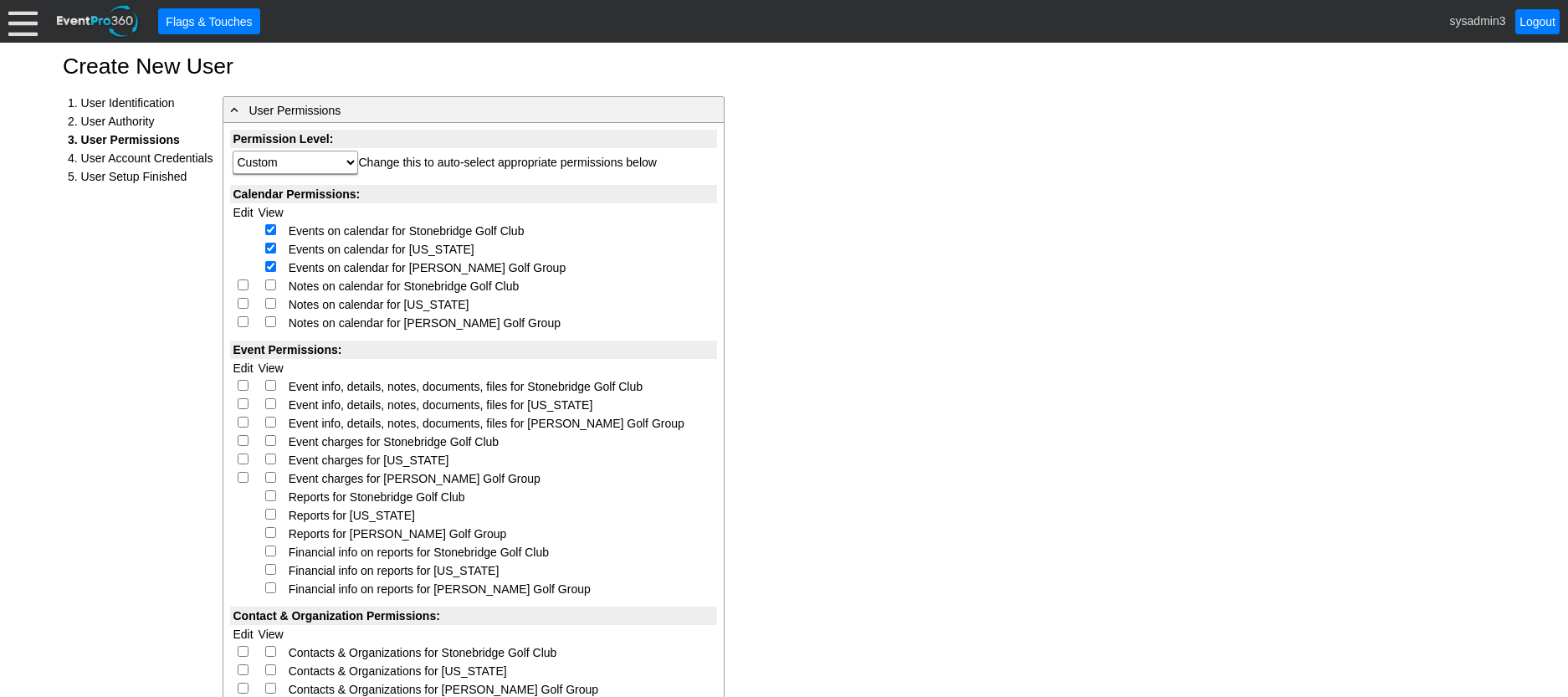
select select "Custom"
click at [273, 247] on input "checkbox" at bounding box center [270, 248] width 11 height 11
checkbox input "false"
select select "Custom"
checkbox input "false"
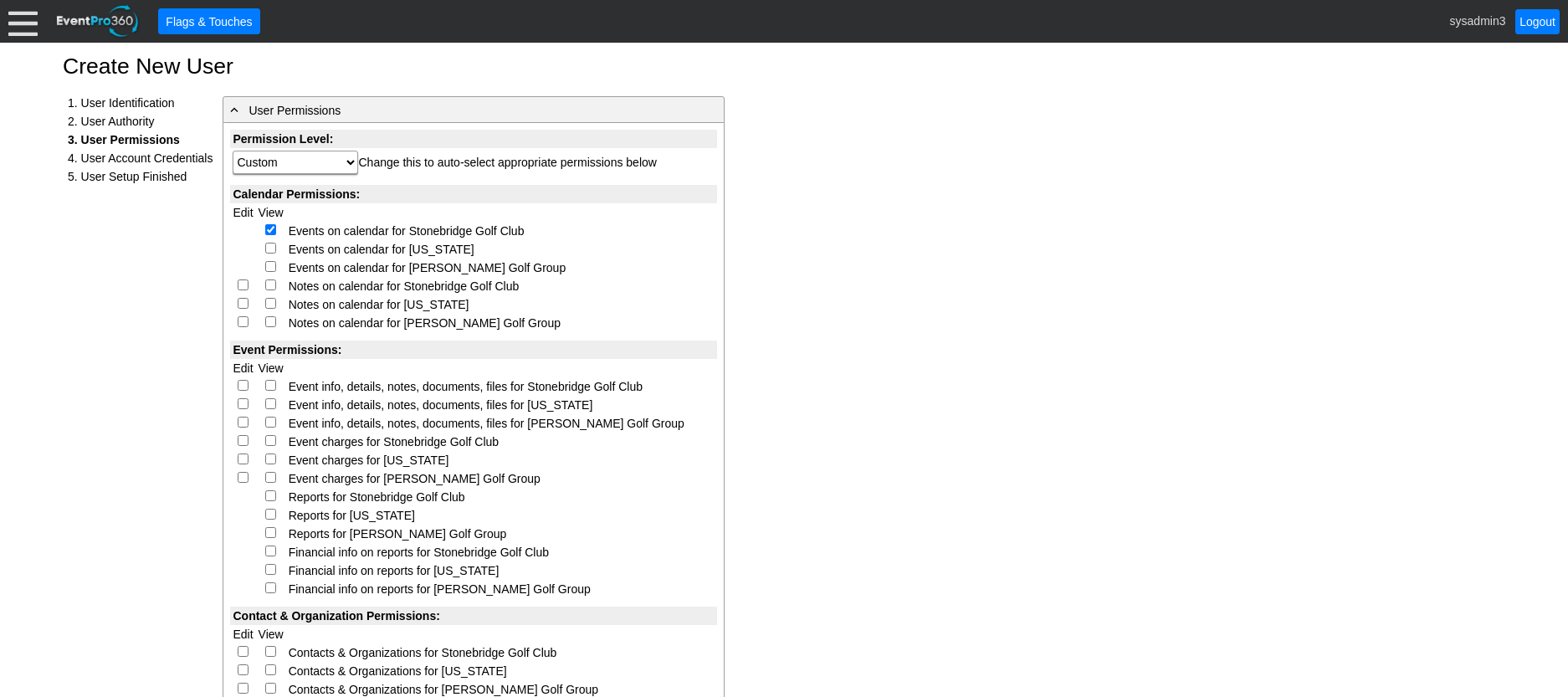
click at [242, 285] on input "checkbox" at bounding box center [242, 285] width 11 height 11
checkbox input "true"
select select "Custom"
checkbox input "true"
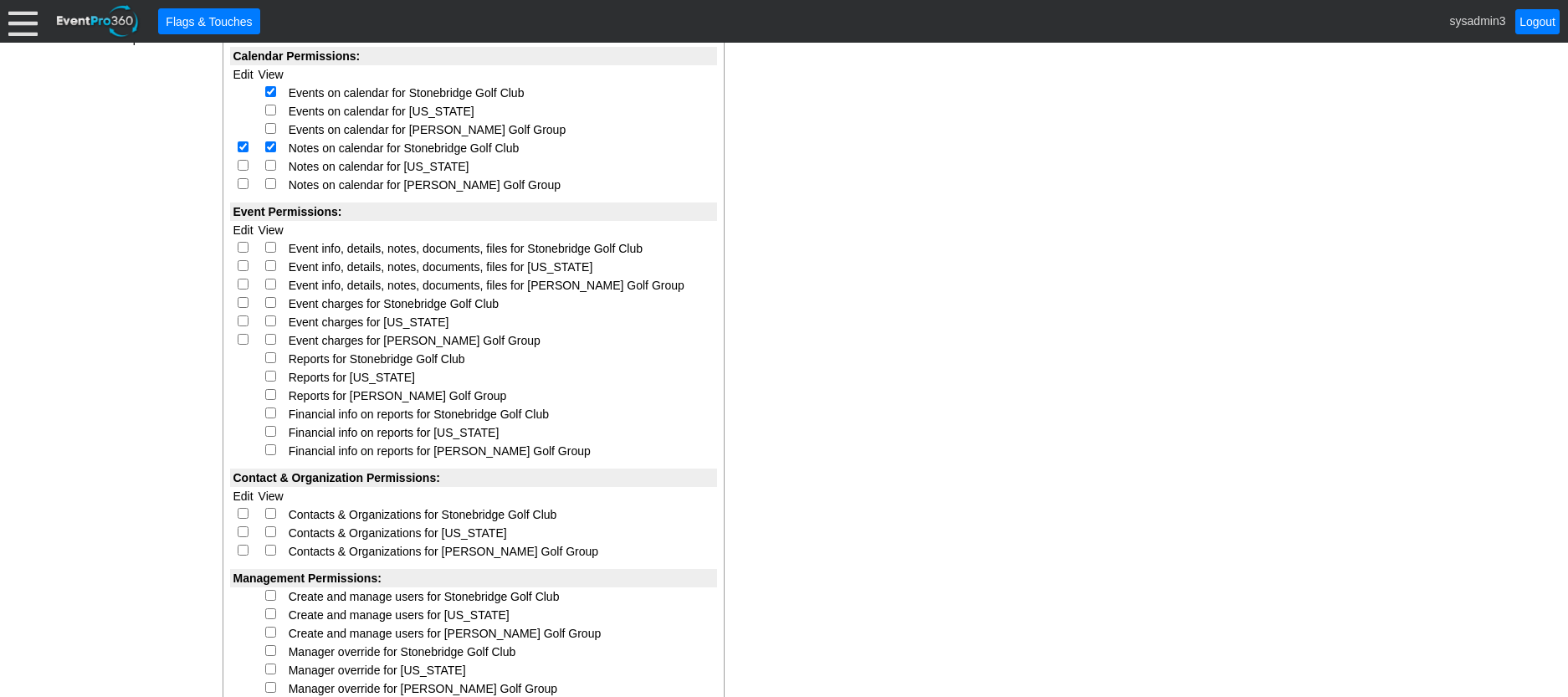
scroll to position [167, 0]
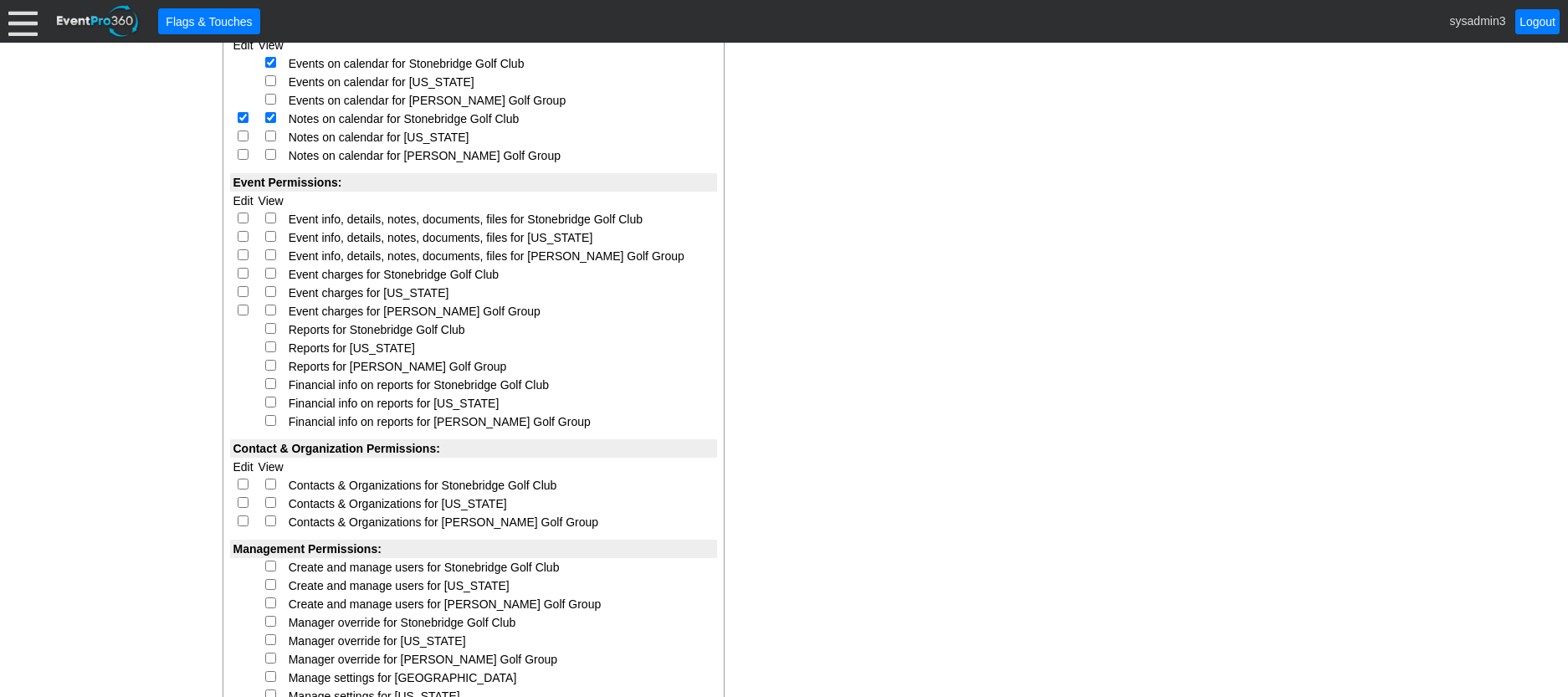
click at [241, 215] on input "checkbox" at bounding box center [242, 217] width 11 height 11
checkbox input "true"
select select "Custom"
checkbox input "true"
click at [241, 273] on input "checkbox" at bounding box center [242, 273] width 11 height 11
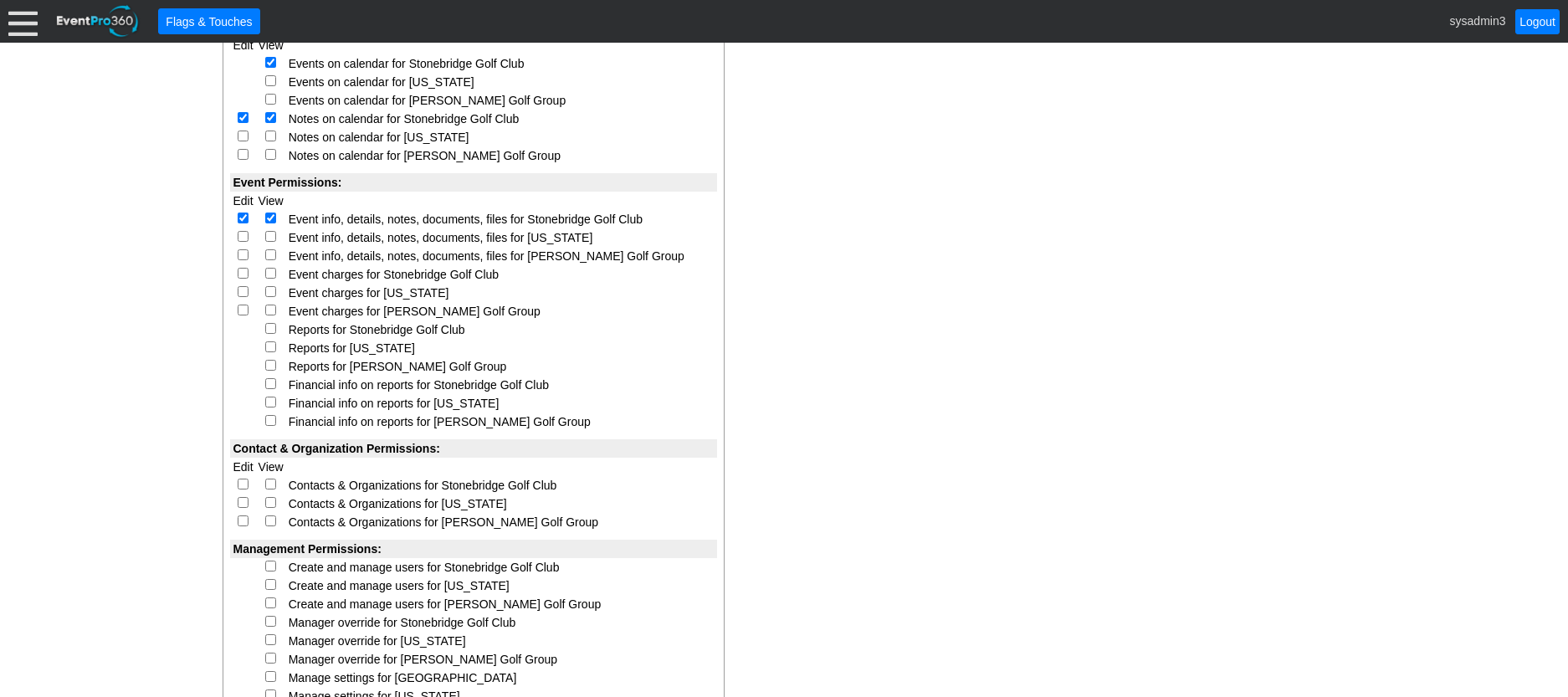
checkbox input "true"
select select "Custom"
checkbox input "true"
click at [267, 324] on input "checkbox" at bounding box center [270, 328] width 11 height 11
checkbox input "true"
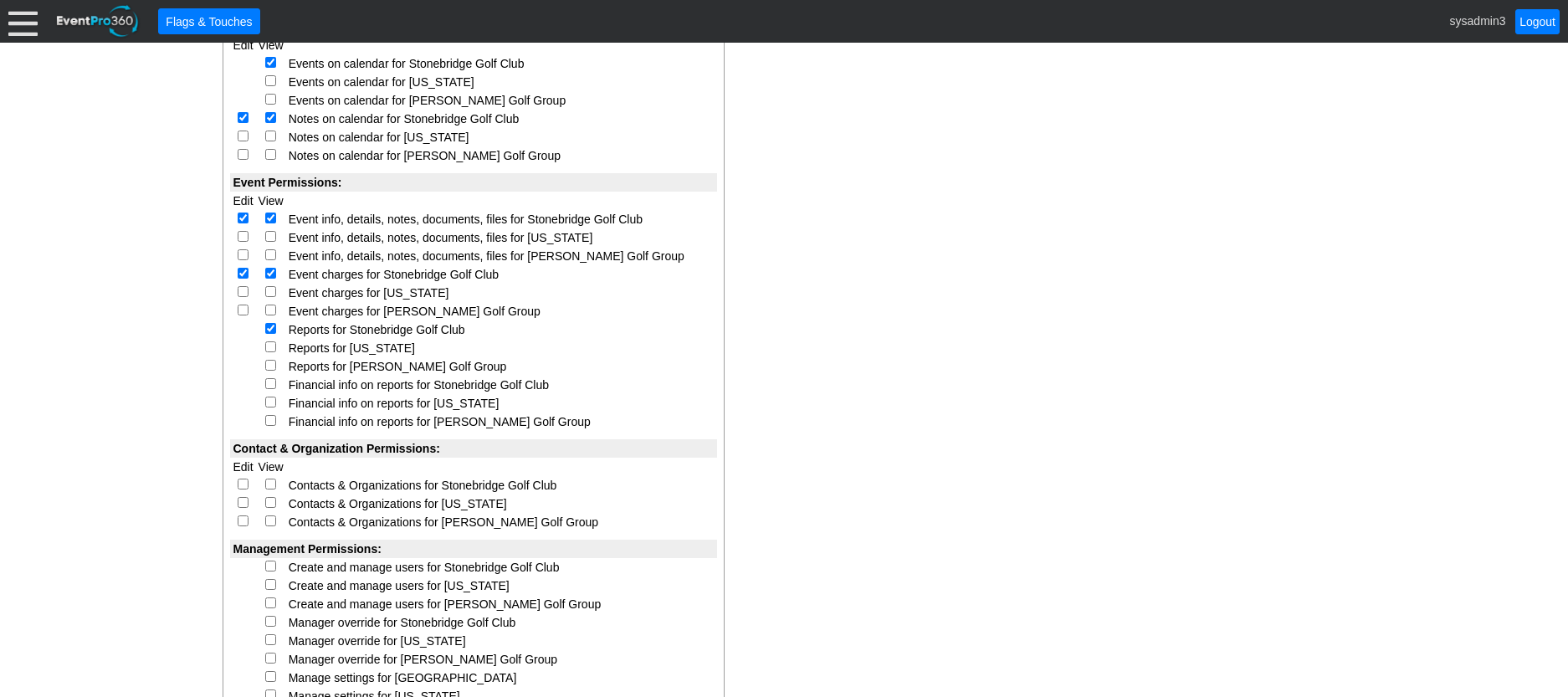
select select "Custom"
click at [273, 381] on input "checkbox" at bounding box center [270, 383] width 11 height 11
checkbox input "true"
select select "Custom"
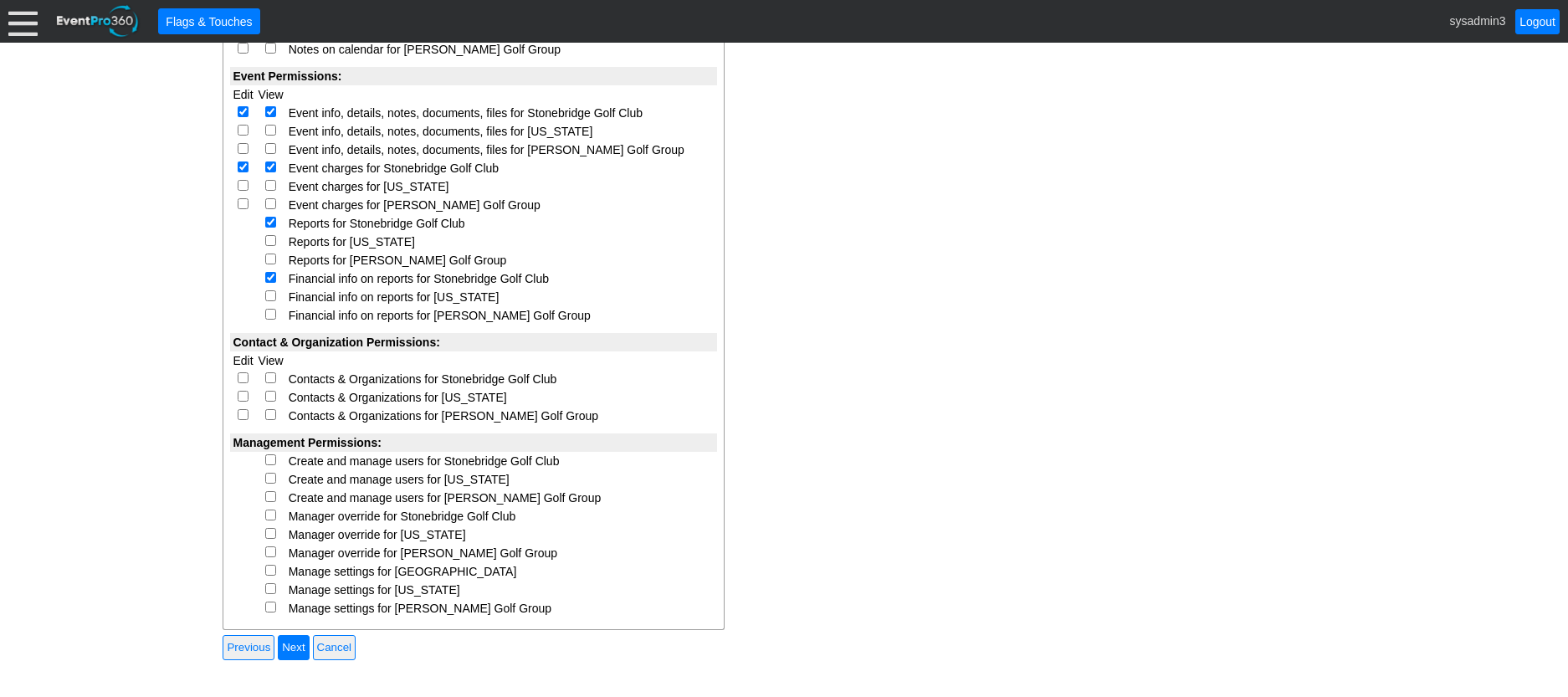
scroll to position [335, 0]
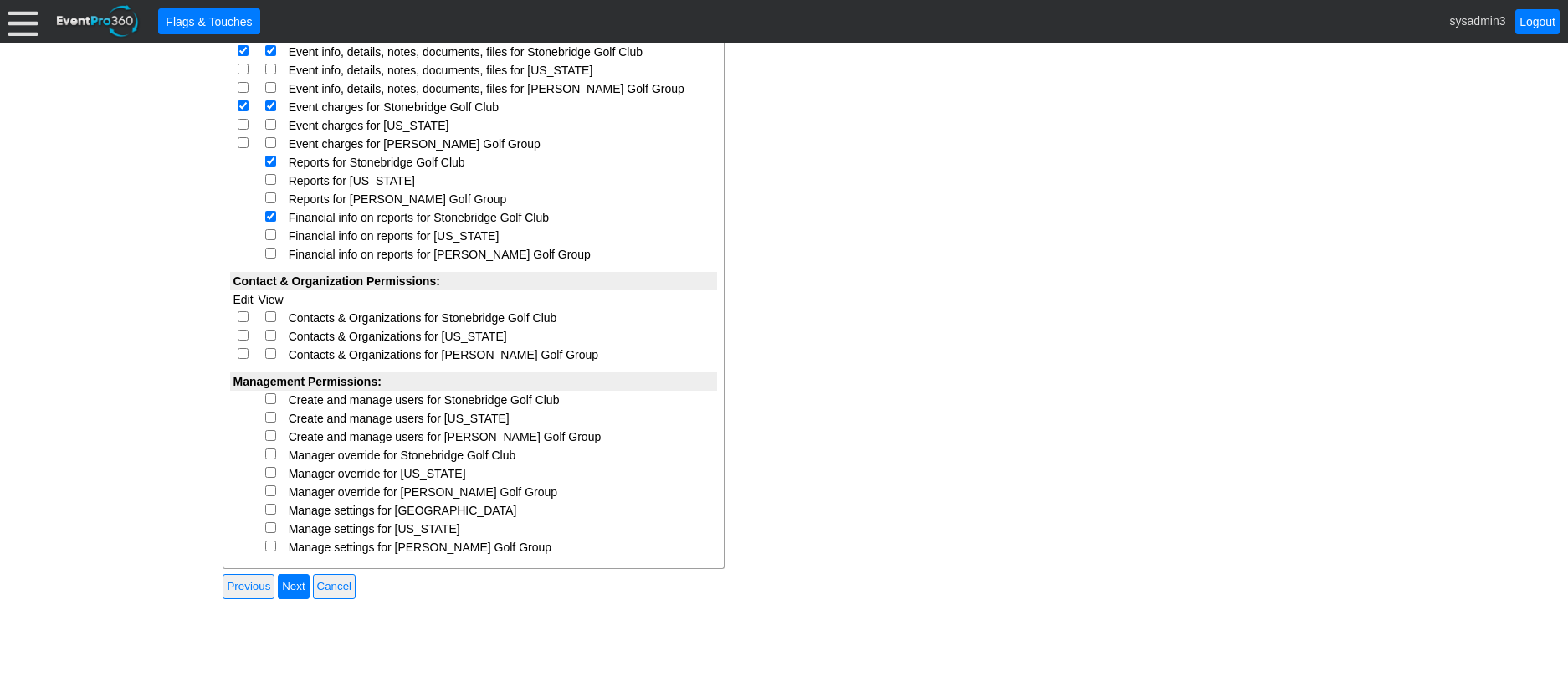
click at [243, 317] on input "checkbox" at bounding box center [242, 317] width 11 height 11
checkbox input "true"
select select "Custom"
checkbox input "true"
click at [267, 394] on input "checkbox" at bounding box center [270, 399] width 11 height 11
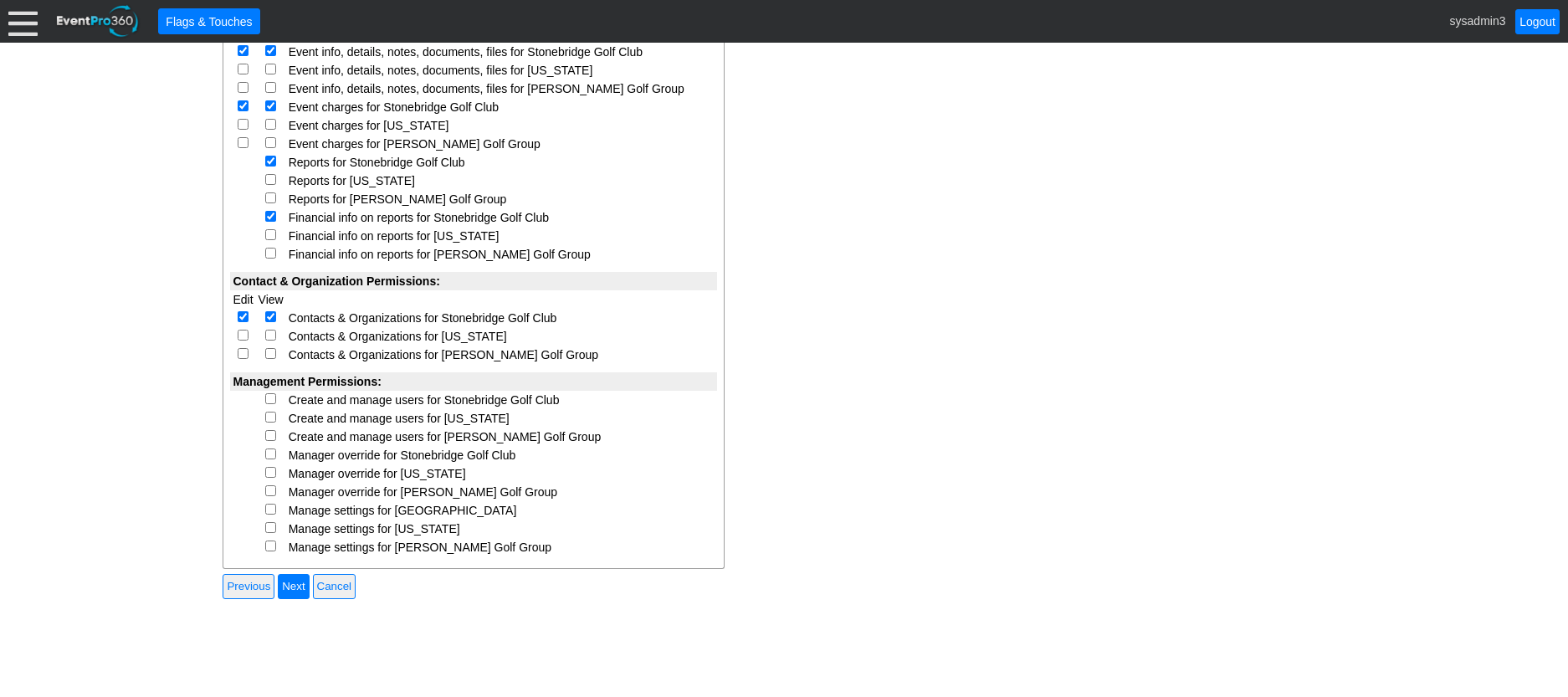
checkbox input "true"
select select "Custom"
click at [272, 459] on input "checkbox" at bounding box center [270, 454] width 11 height 11
checkbox input "true"
select select "Custom"
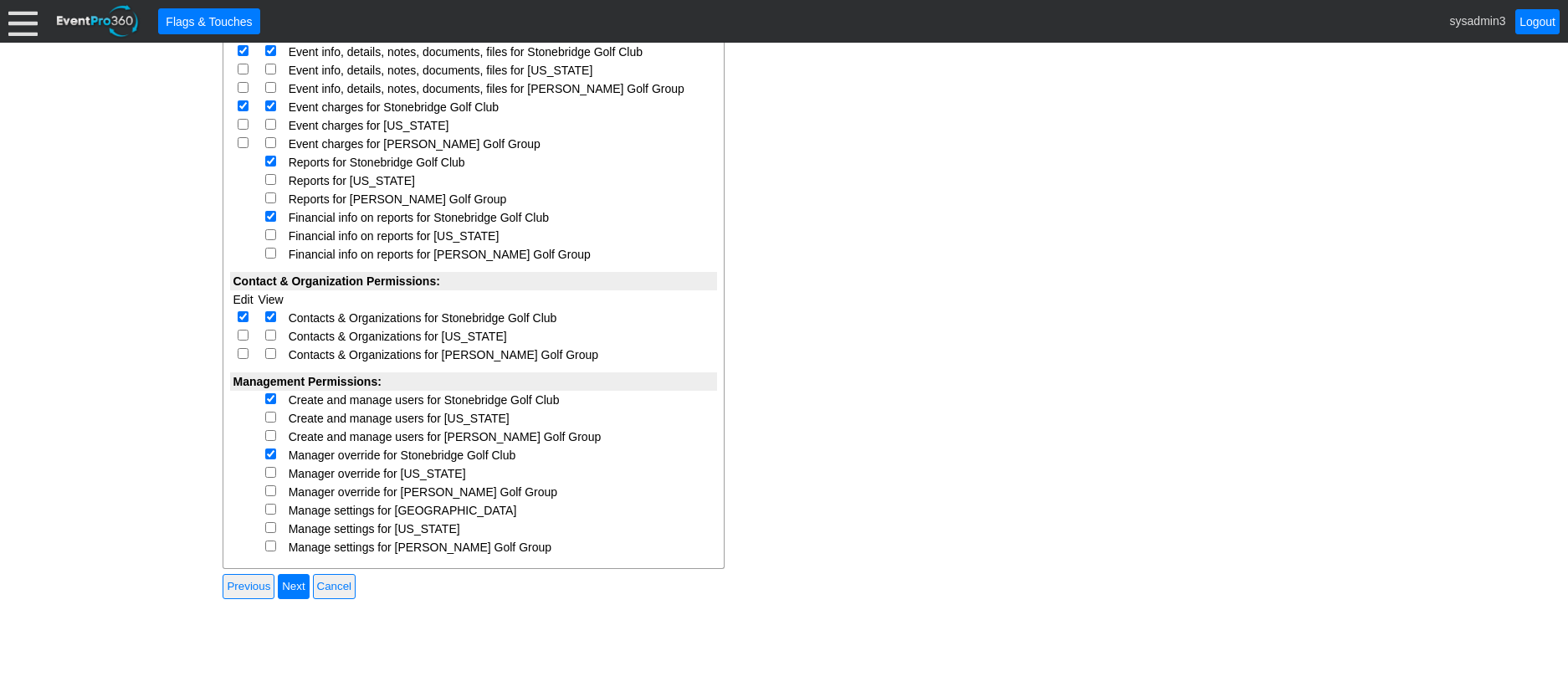
click at [270, 514] on input "checkbox" at bounding box center [270, 509] width 11 height 11
checkbox input "true"
select select "Custom"
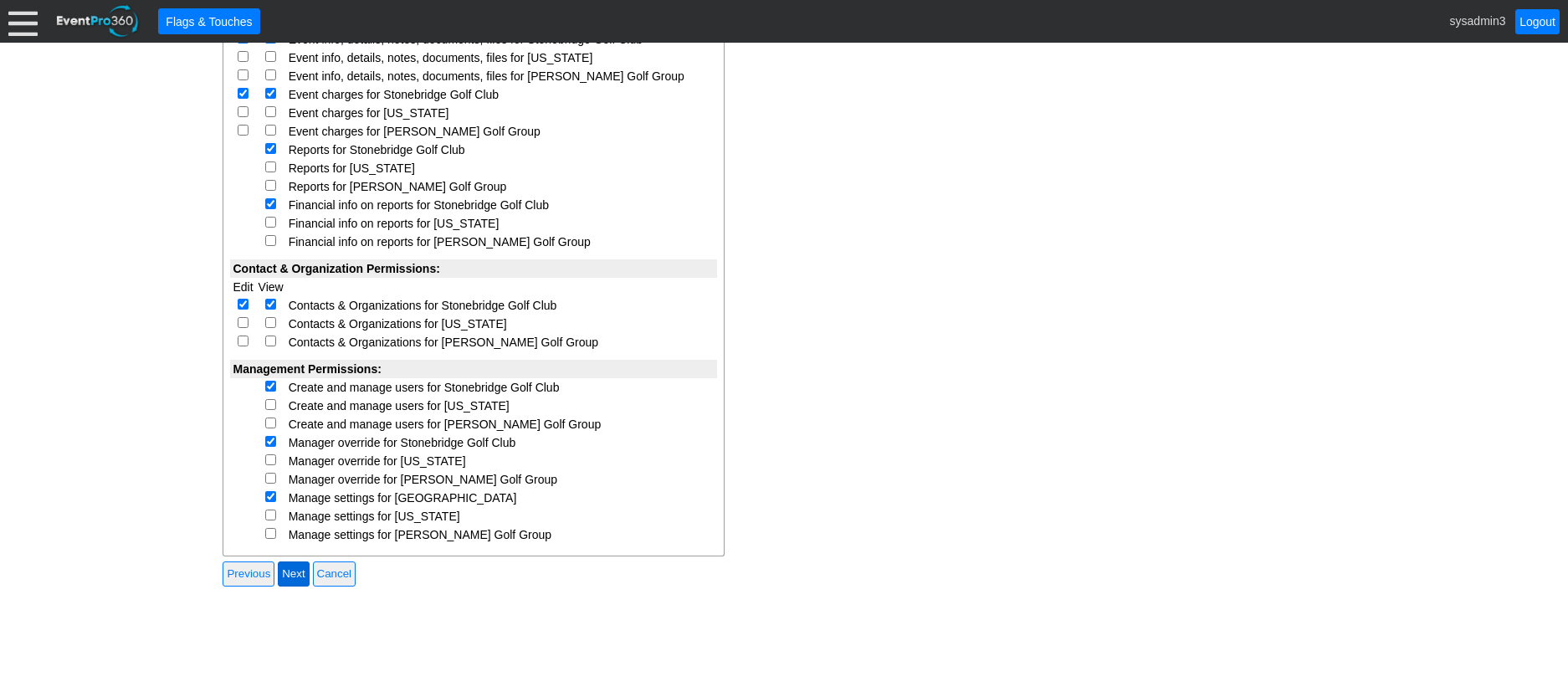
click at [309, 570] on input "Next" at bounding box center [293, 574] width 31 height 25
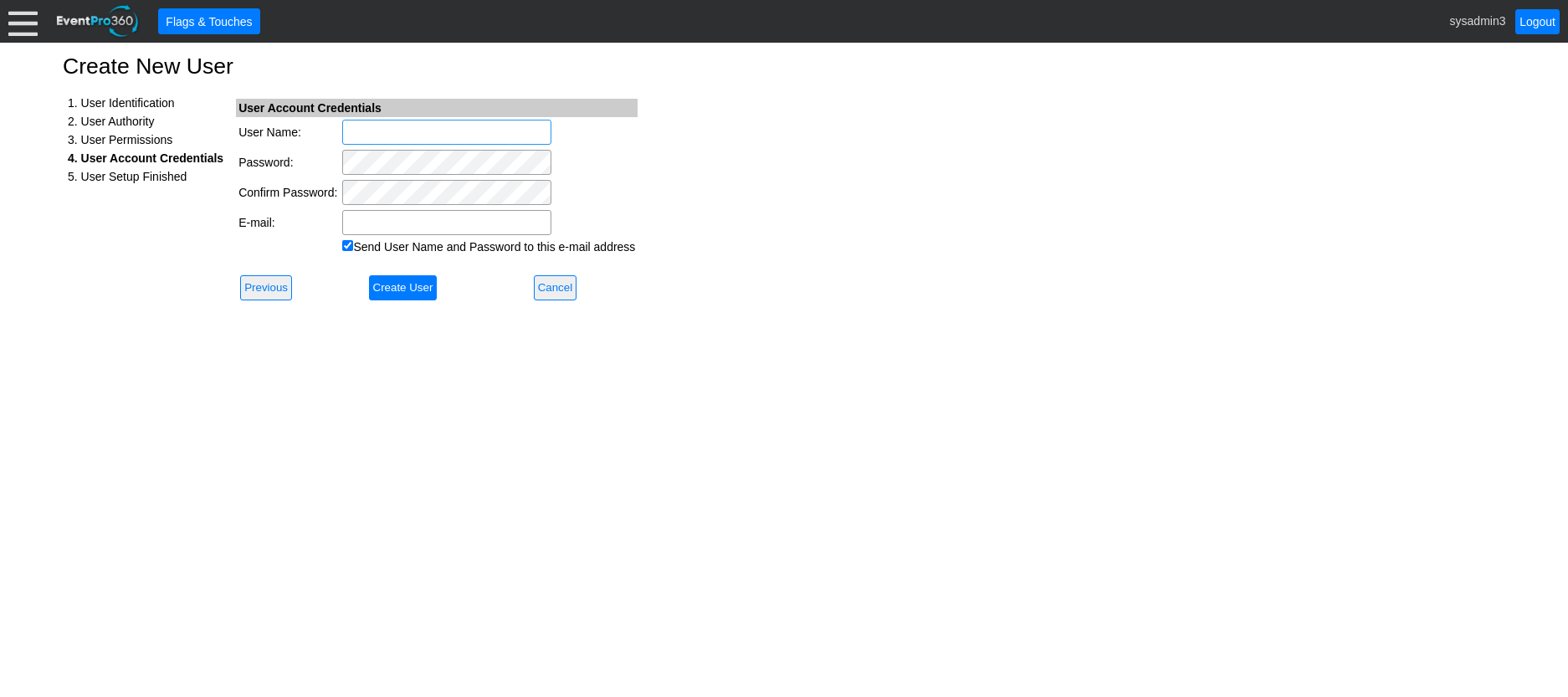
click at [401, 131] on input "User Name:" at bounding box center [447, 132] width 209 height 25
type input "kelli.bush"
paste input "Kelli Bush <kbush@stonebridge.golf>"
drag, startPoint x: 409, startPoint y: 223, endPoint x: 416, endPoint y: 215, distance: 10.6
click at [409, 222] on input "Kelli Bush <kbush@stonebridge.golf>" at bounding box center [447, 223] width 209 height 25
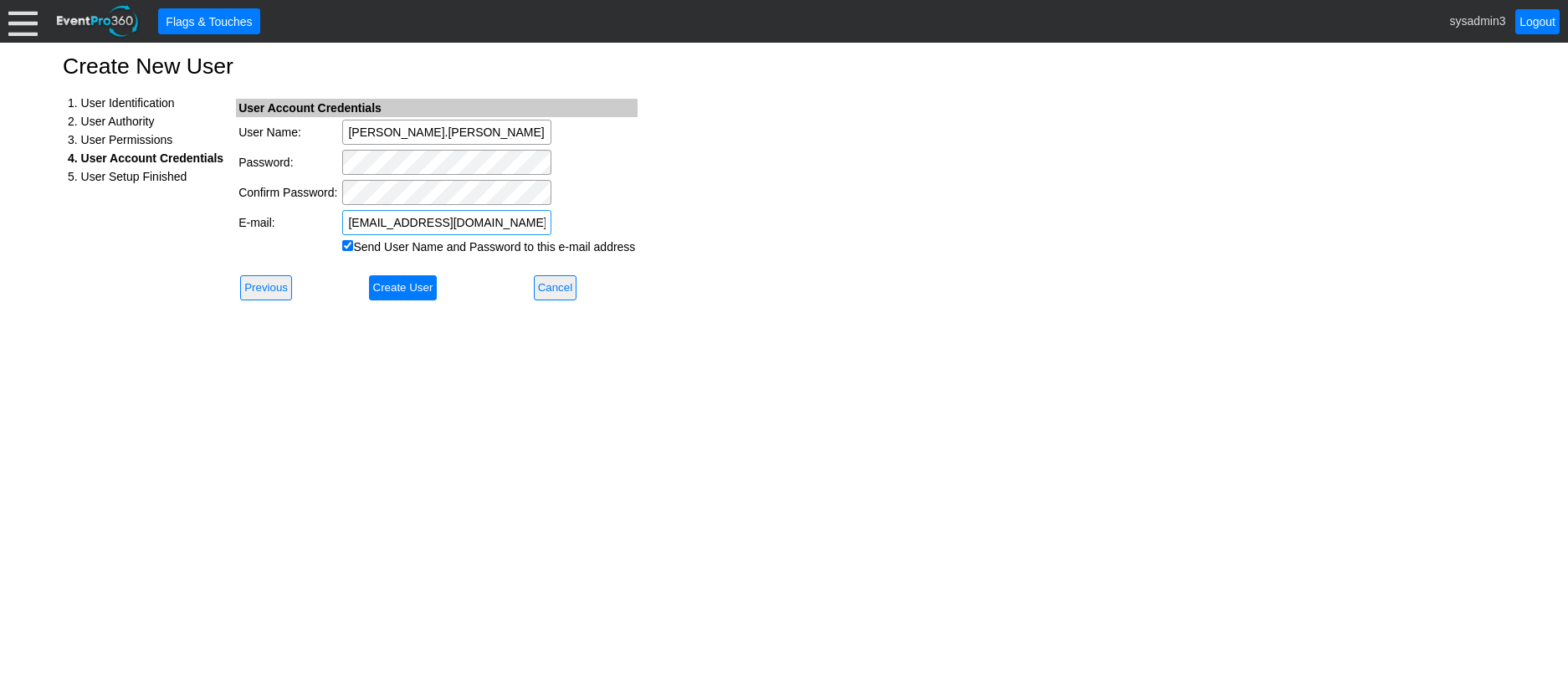
click at [508, 217] on input "kbush@stonebridge.golf>" at bounding box center [447, 223] width 209 height 25
type input "kbush@stonebridge.golf"
click at [345, 241] on input "Send User Name and Password to this e-mail address" at bounding box center [347, 245] width 11 height 11
checkbox input "false"
click at [404, 287] on input "Create User" at bounding box center [402, 288] width 69 height 25
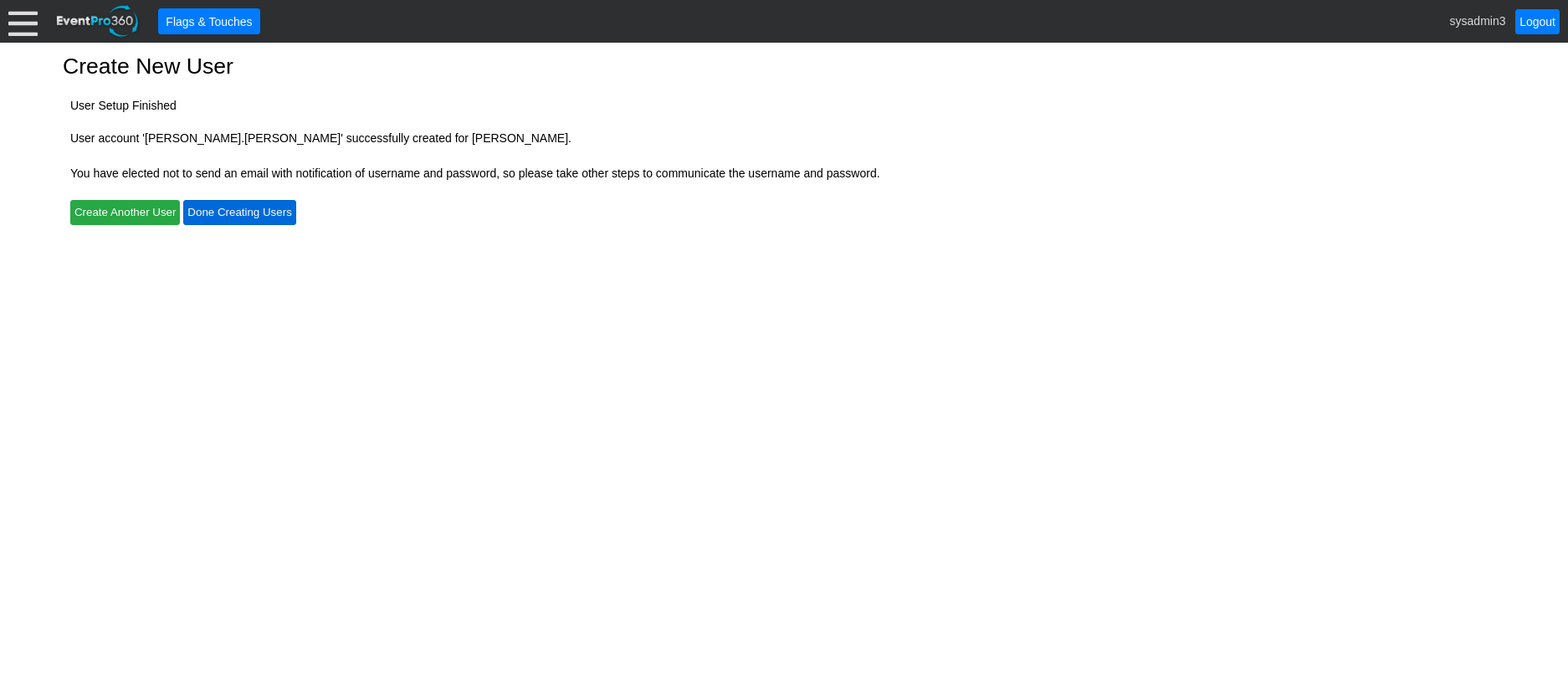
click at [240, 205] on input "Done Creating Users" at bounding box center [239, 212] width 112 height 25
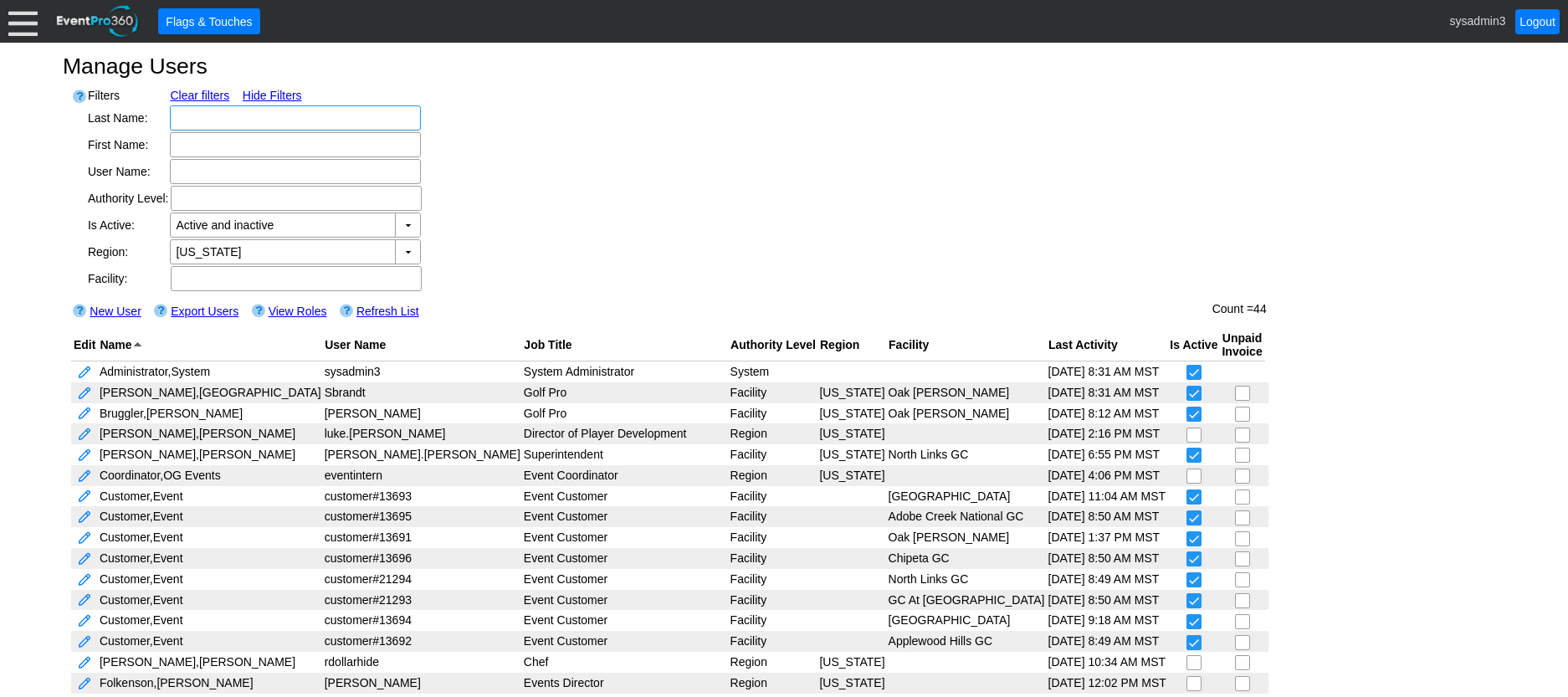
click at [28, 29] on div at bounding box center [23, 21] width 29 height 29
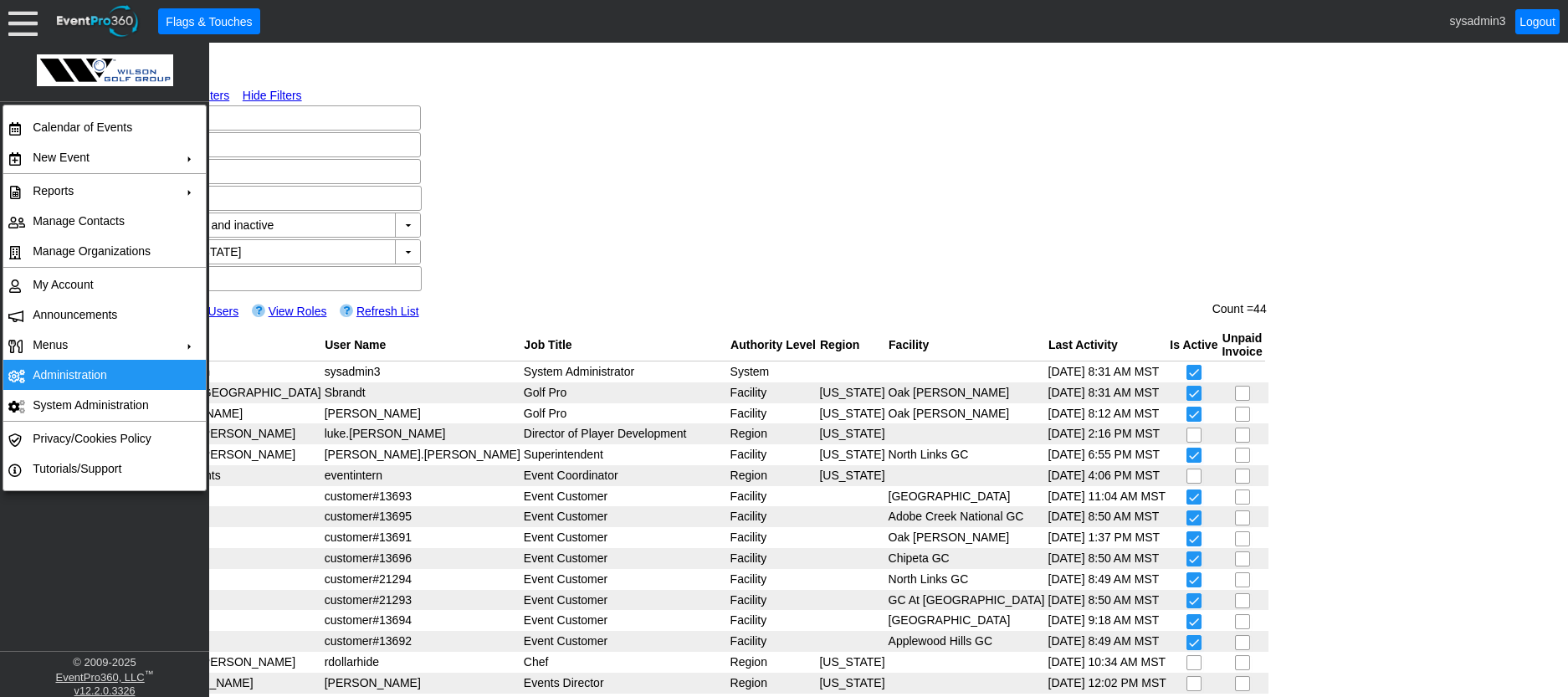
click at [95, 375] on td "Administration" at bounding box center [100, 375] width 150 height 30
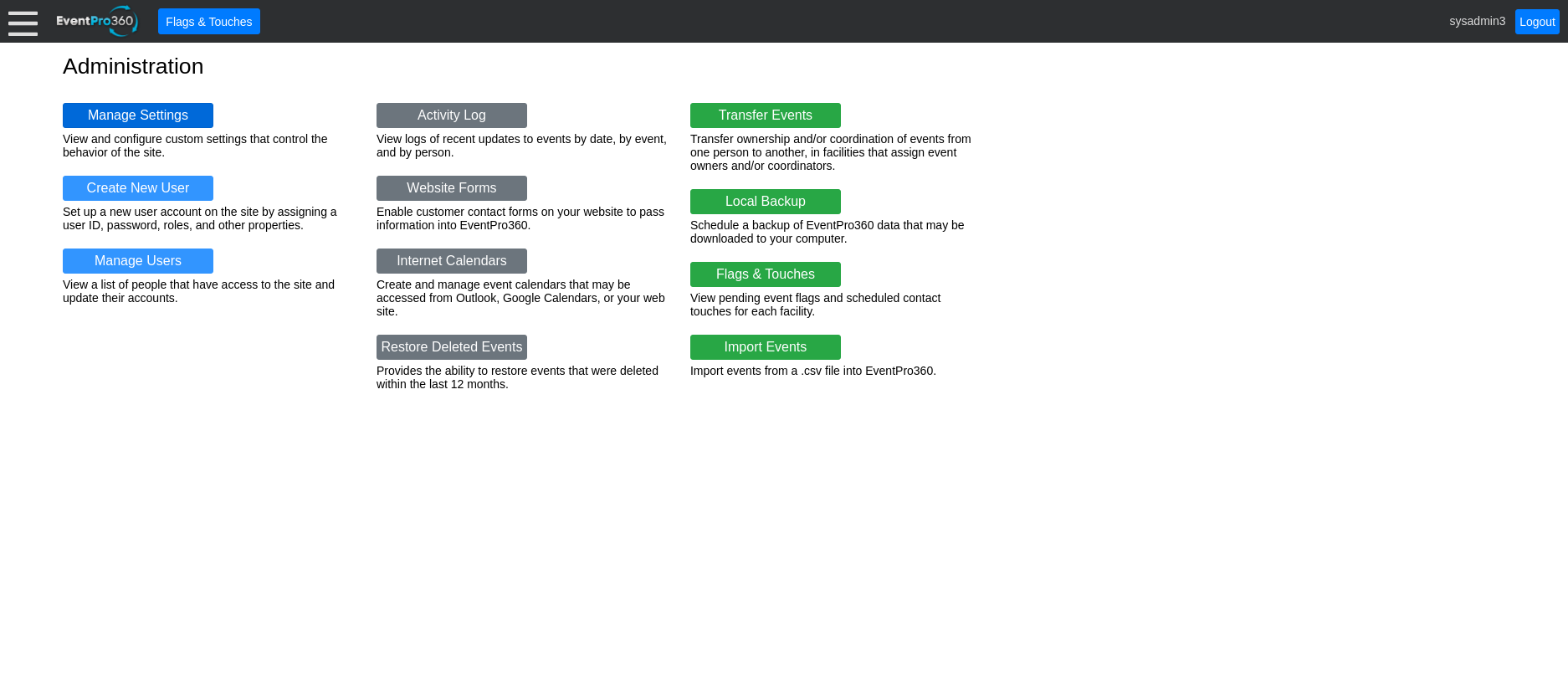
click at [159, 115] on link "Manage Settings" at bounding box center [138, 116] width 151 height 25
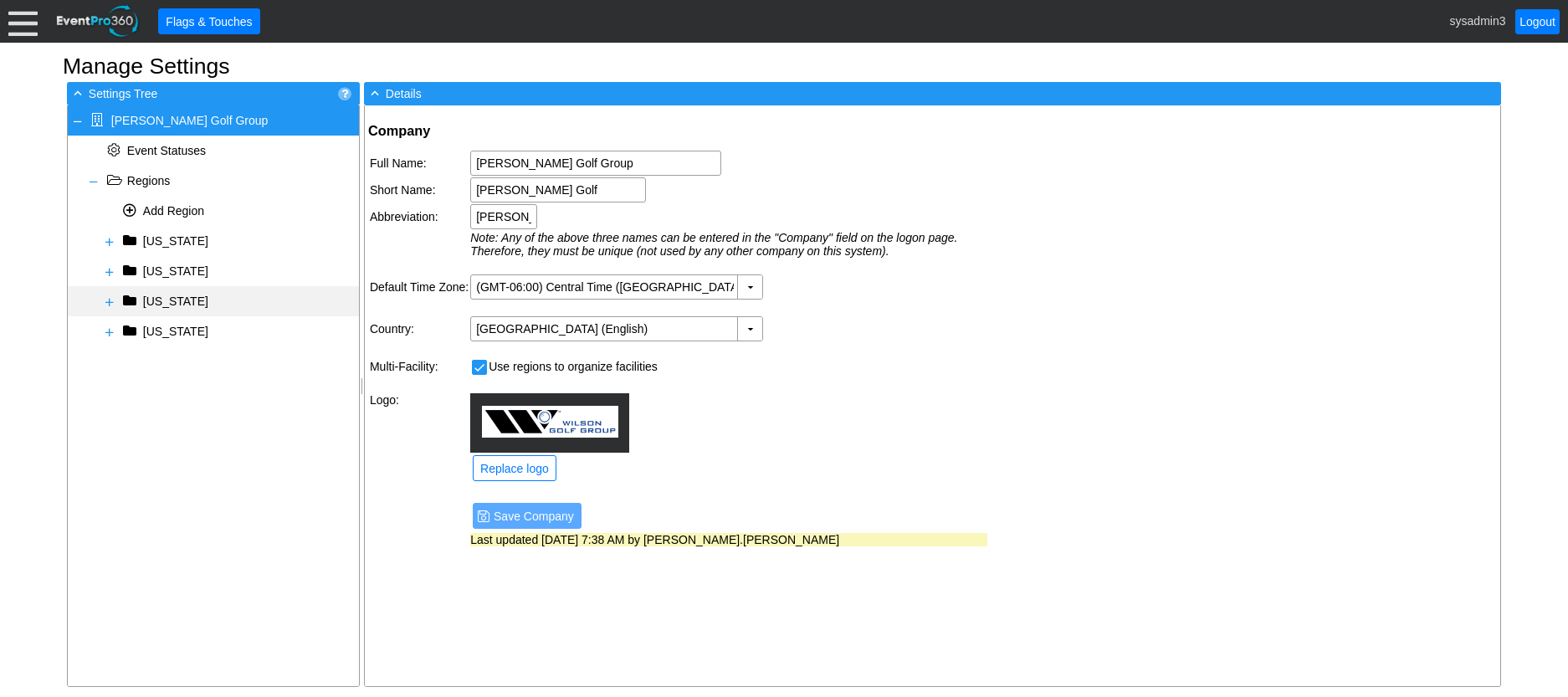
click at [108, 301] on span at bounding box center [110, 302] width 14 height 14
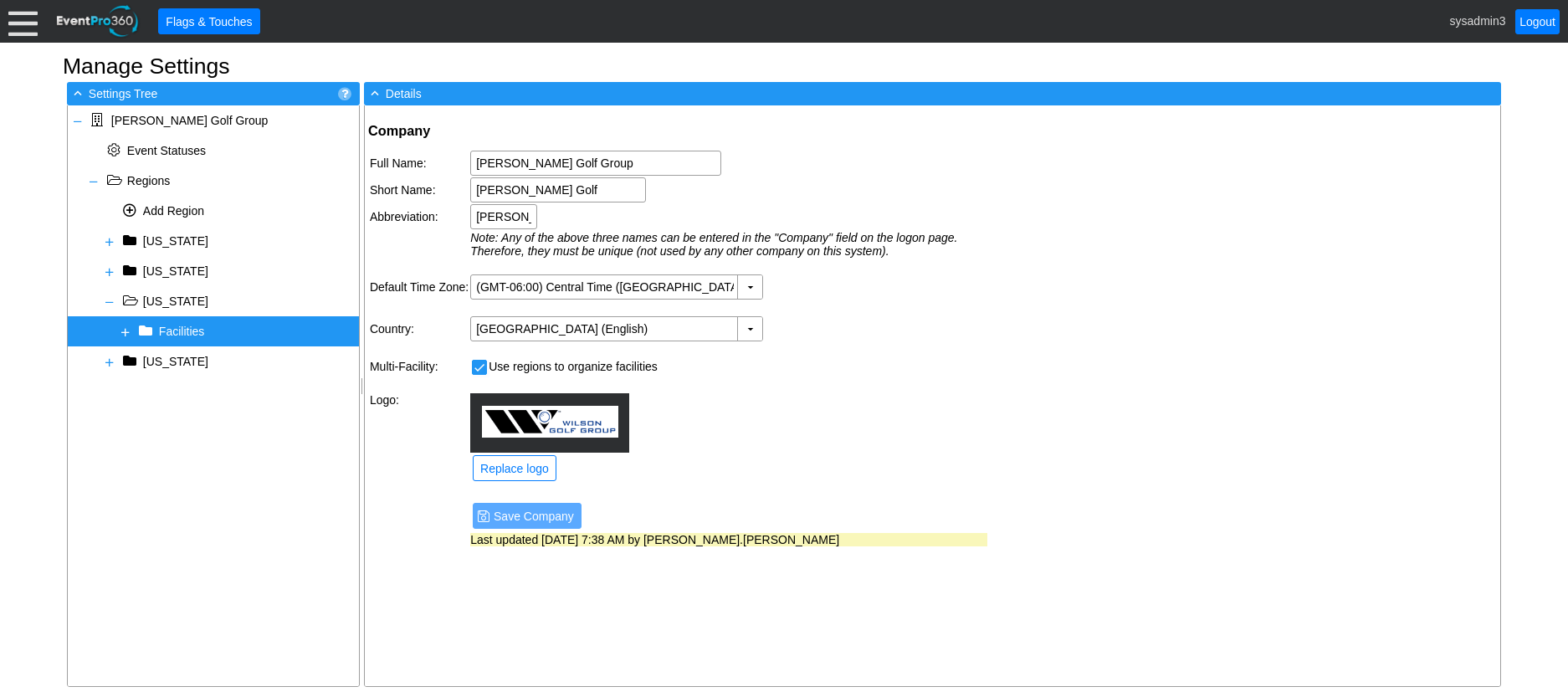
select select
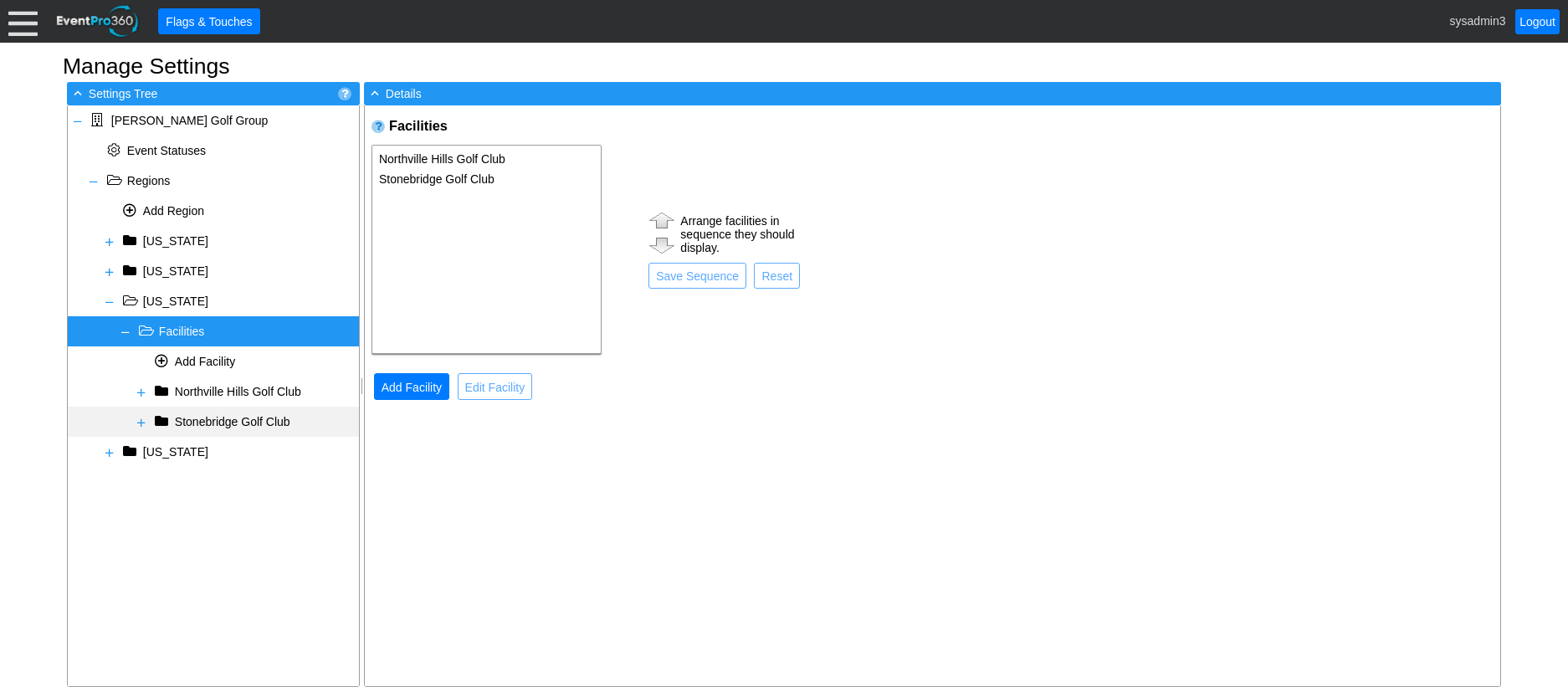
click at [240, 420] on span "Stonebridge Golf Club" at bounding box center [233, 422] width 116 height 14
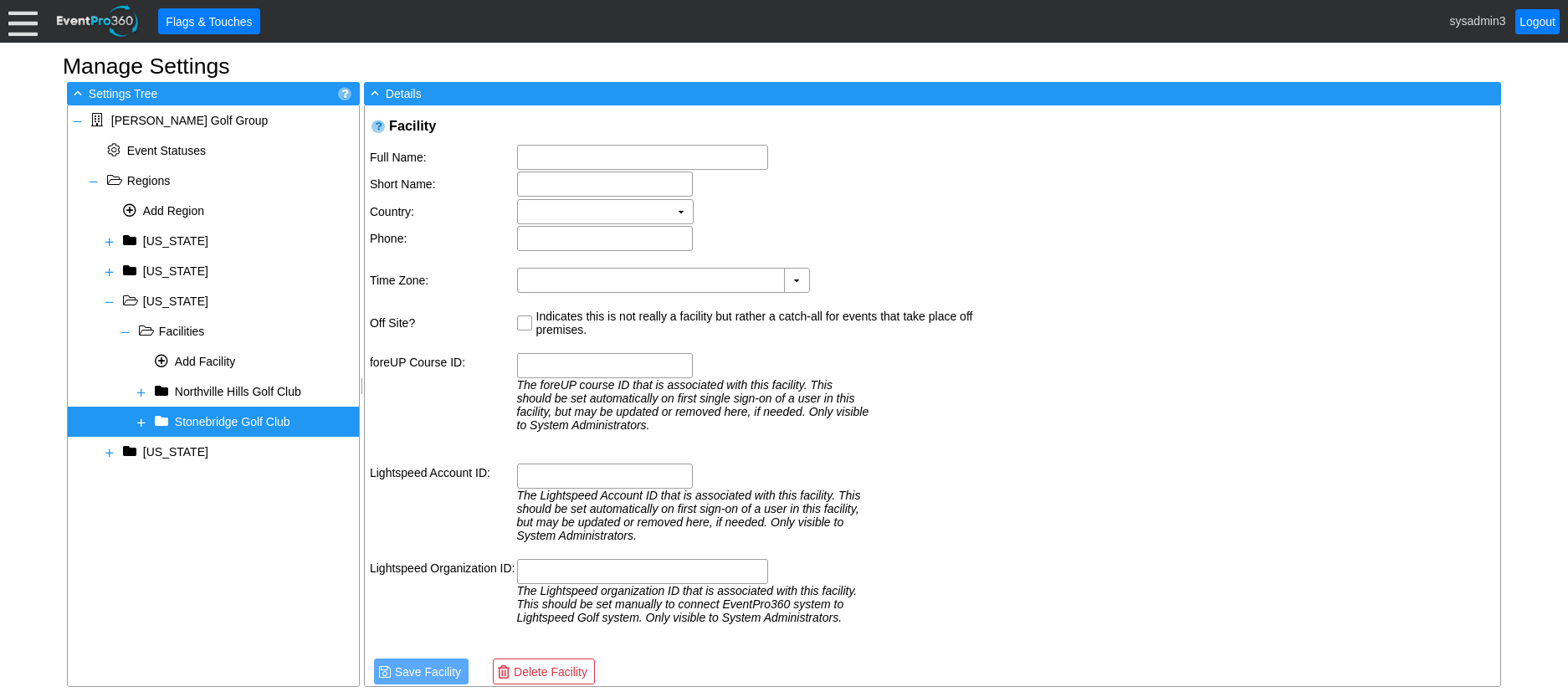
type input "1825 Clubhouse Dr"
type input "[PERSON_NAME][GEOGRAPHIC_DATA]"
type input "MI"
type input "48108-8670"
type input "Stonebridge Golf Club"
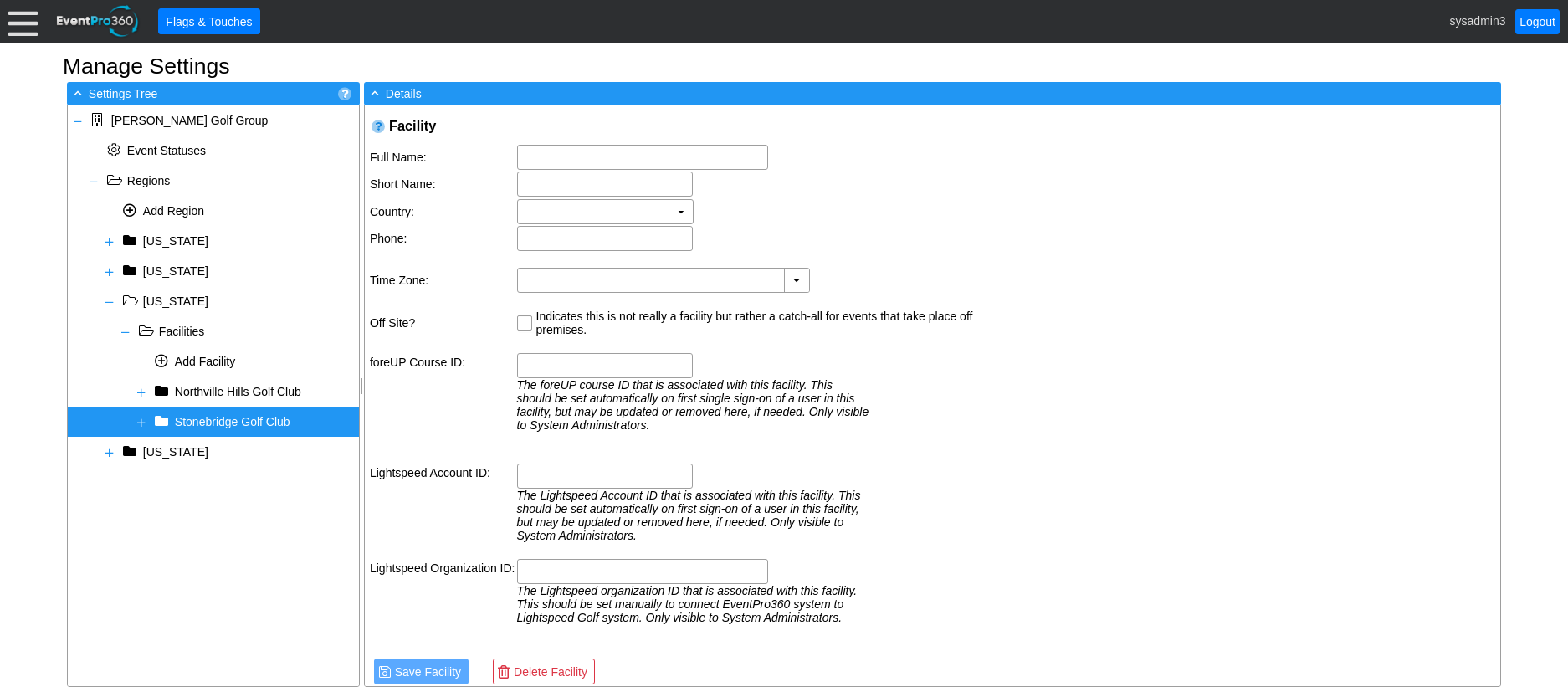
type input "Stonebridge GC"
type input "[US_STATE]"
type input "(GMT-05:00) Eastern Time ([GEOGRAPHIC_DATA] & [GEOGRAPHIC_DATA])"
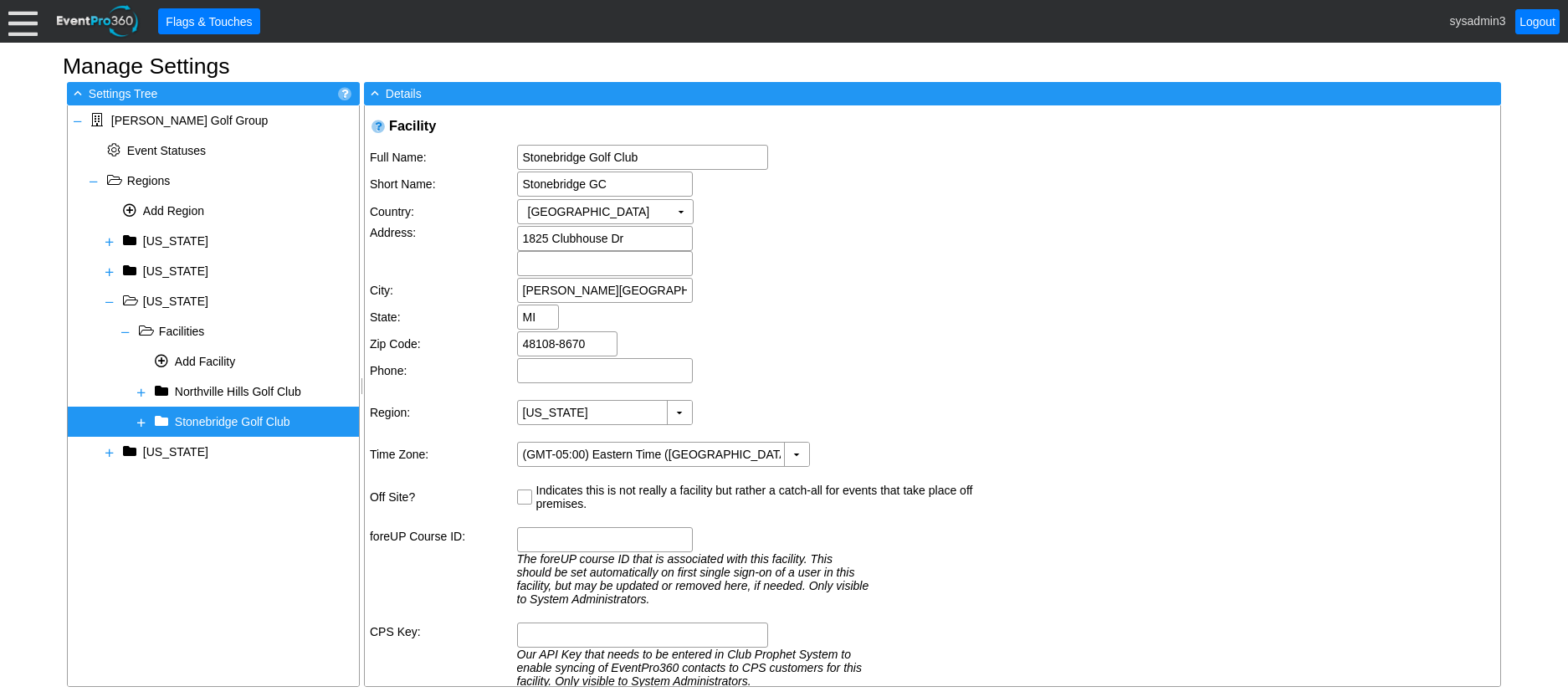
click at [143, 420] on span at bounding box center [142, 423] width 14 height 14
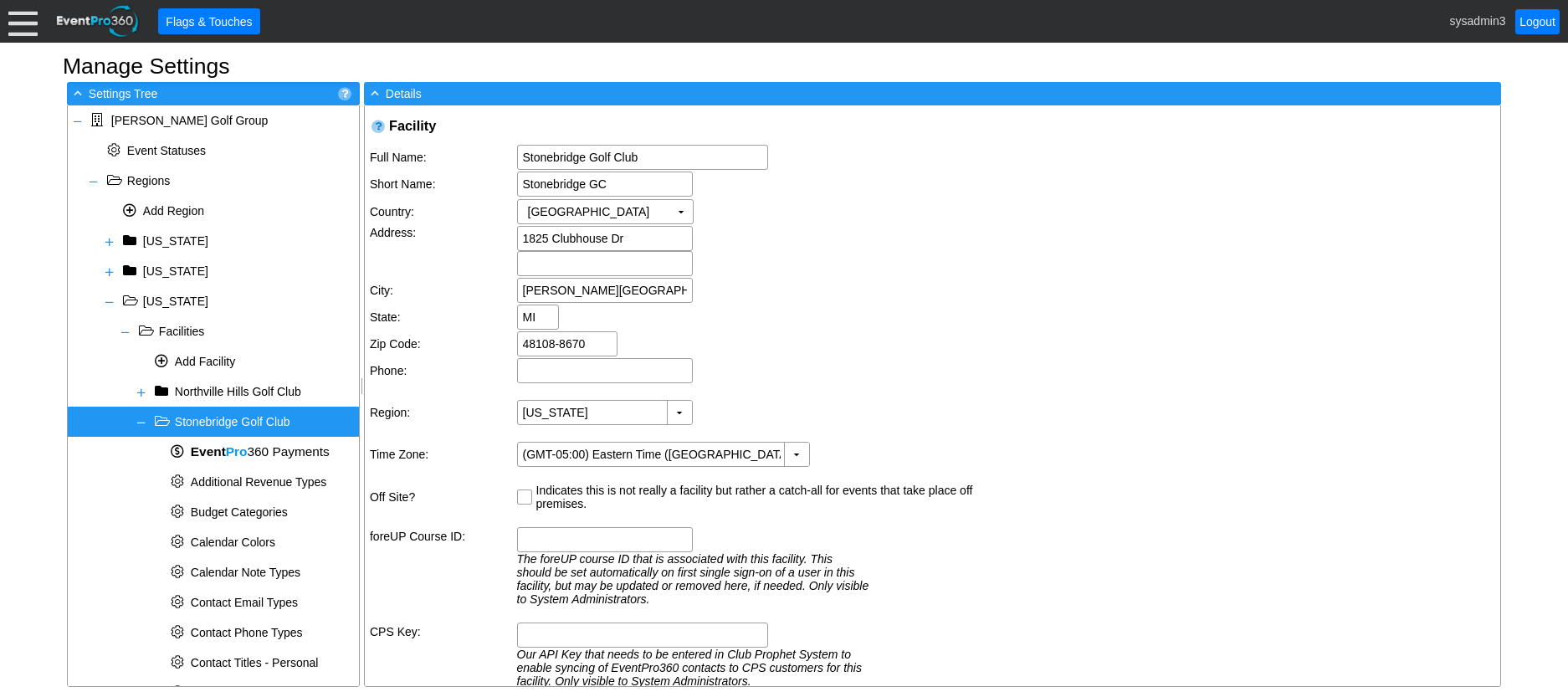
click at [143, 420] on span at bounding box center [142, 423] width 14 height 14
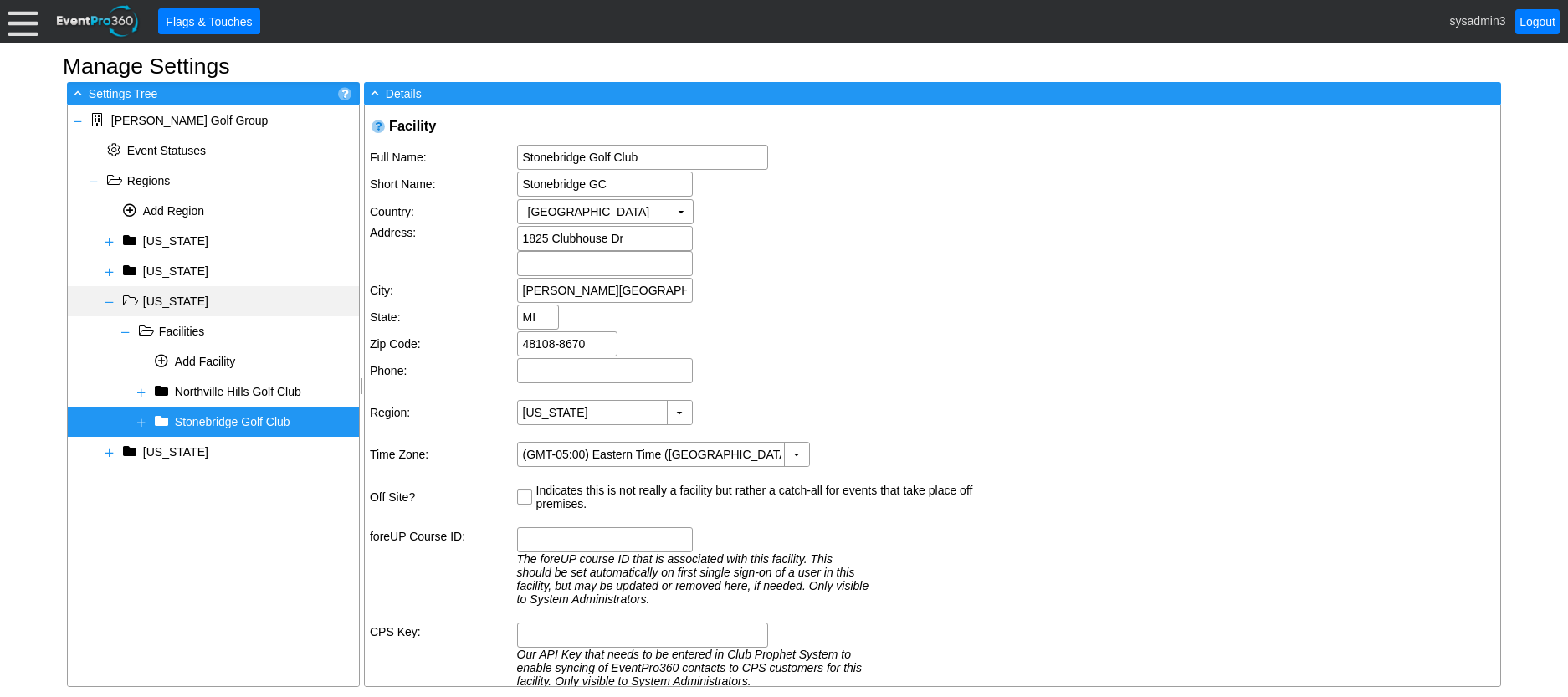
click at [110, 304] on span at bounding box center [110, 302] width 14 height 14
